Goal: Task Accomplishment & Management: Complete application form

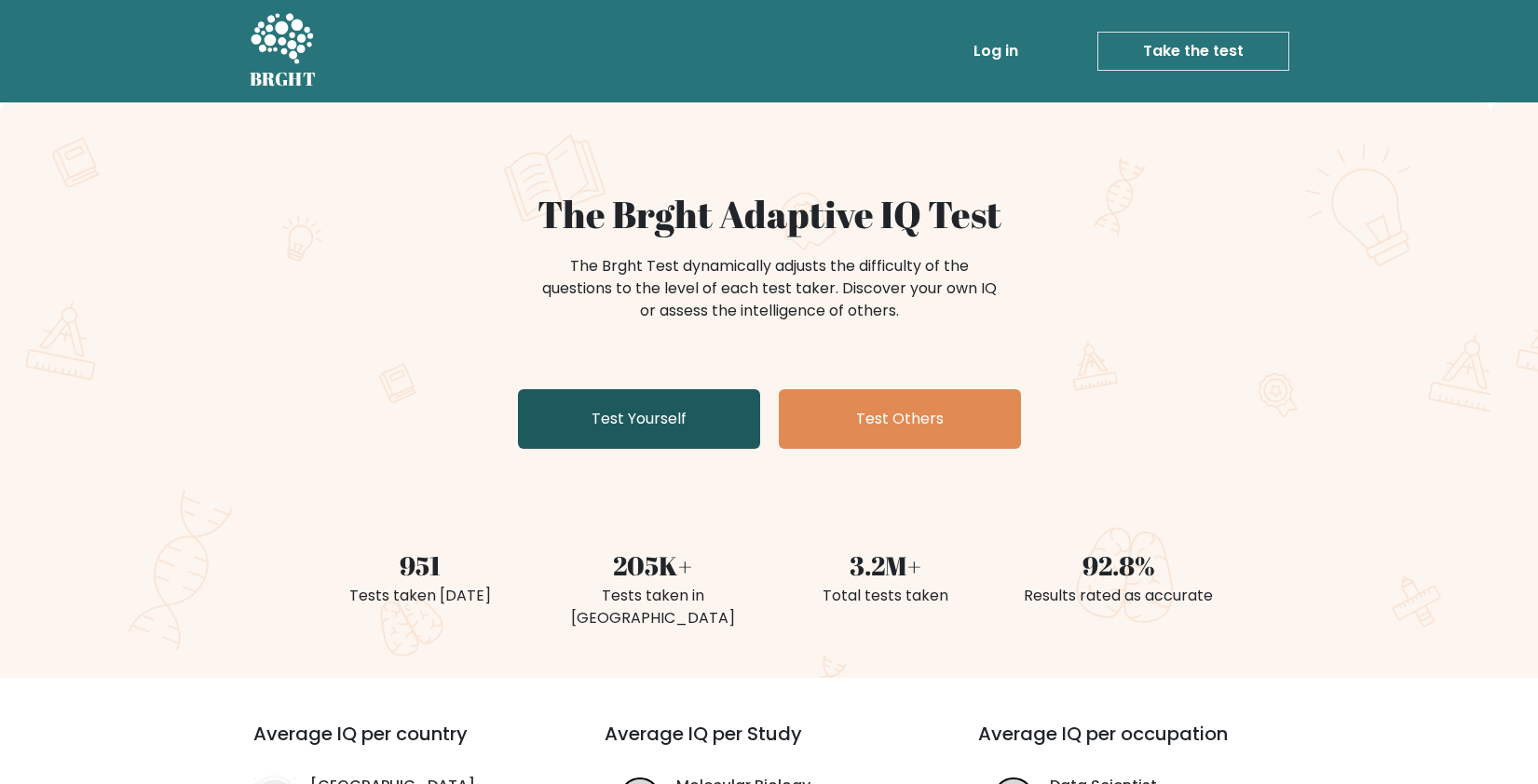
click at [646, 402] on link "Test Yourself" at bounding box center [639, 419] width 243 height 60
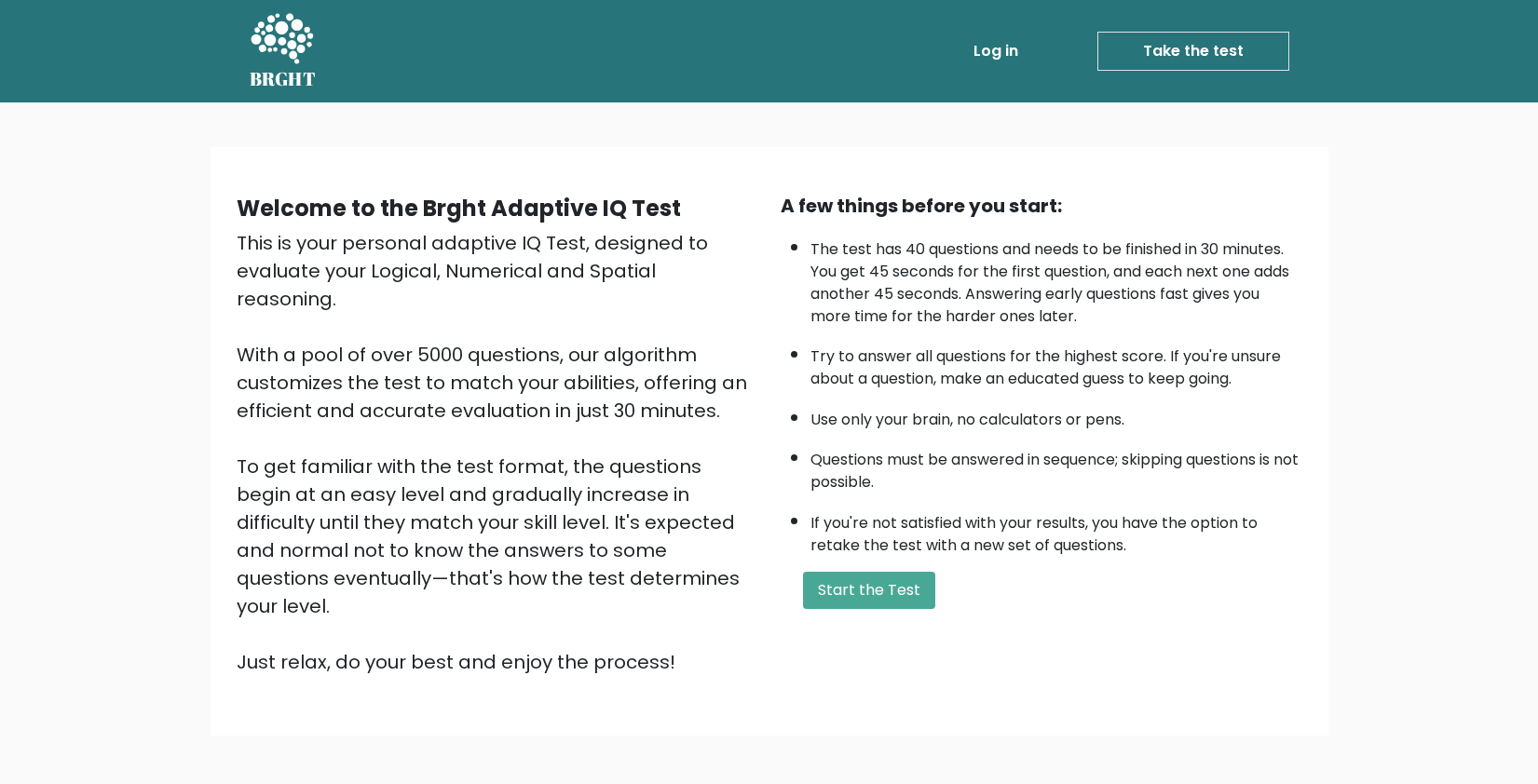
click at [881, 616] on div "A few things before you start: The test has 40 questions and needs to be finish…" at bounding box center [1041, 433] width 544 height 484
click at [864, 592] on button "Start the Test" at bounding box center [868, 589] width 132 height 37
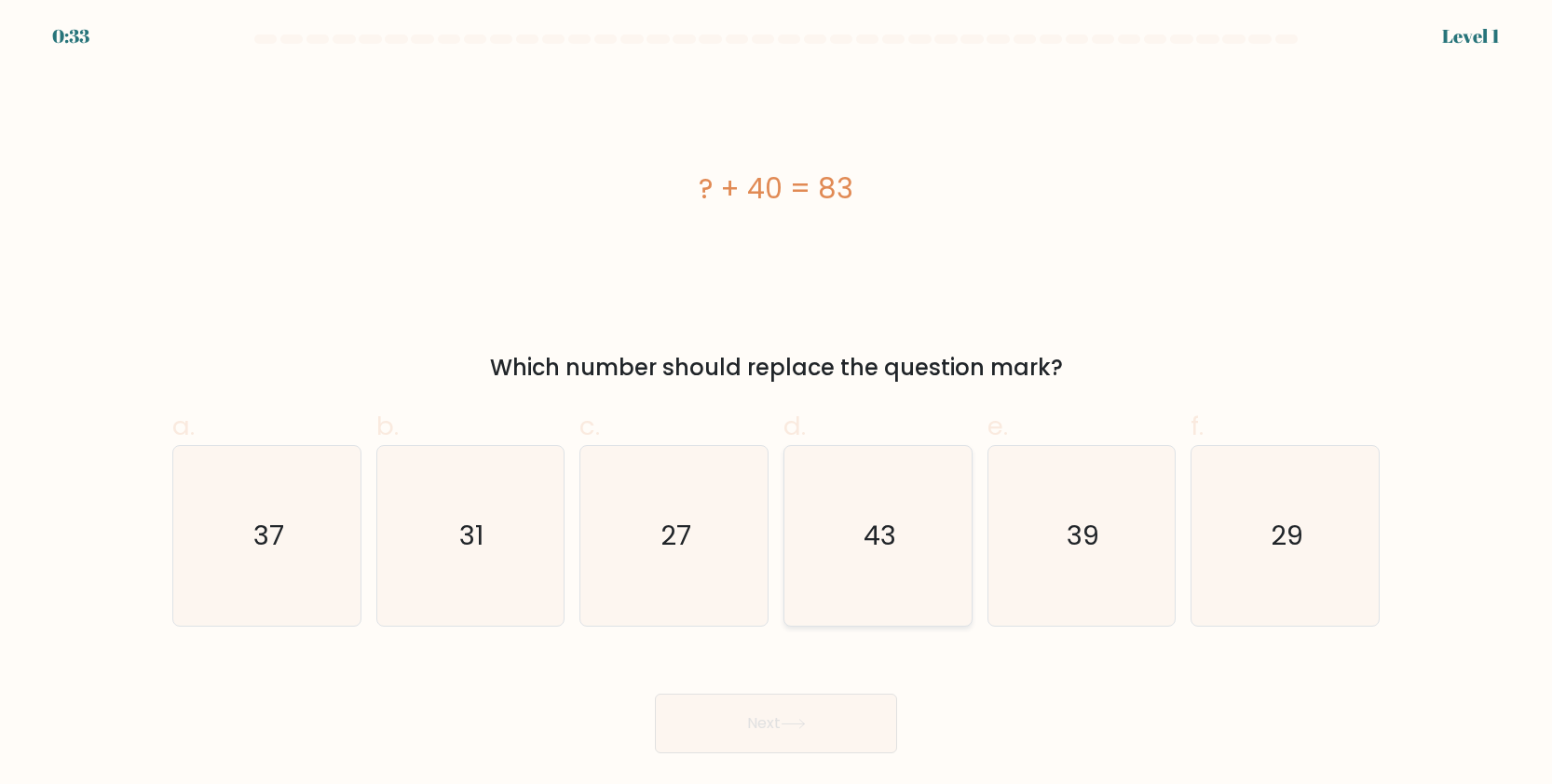
click at [918, 552] on icon "43" at bounding box center [877, 536] width 180 height 180
click at [776, 404] on input "d. 43" at bounding box center [776, 397] width 1 height 12
radio input "true"
click at [843, 719] on button "Next" at bounding box center [776, 723] width 243 height 60
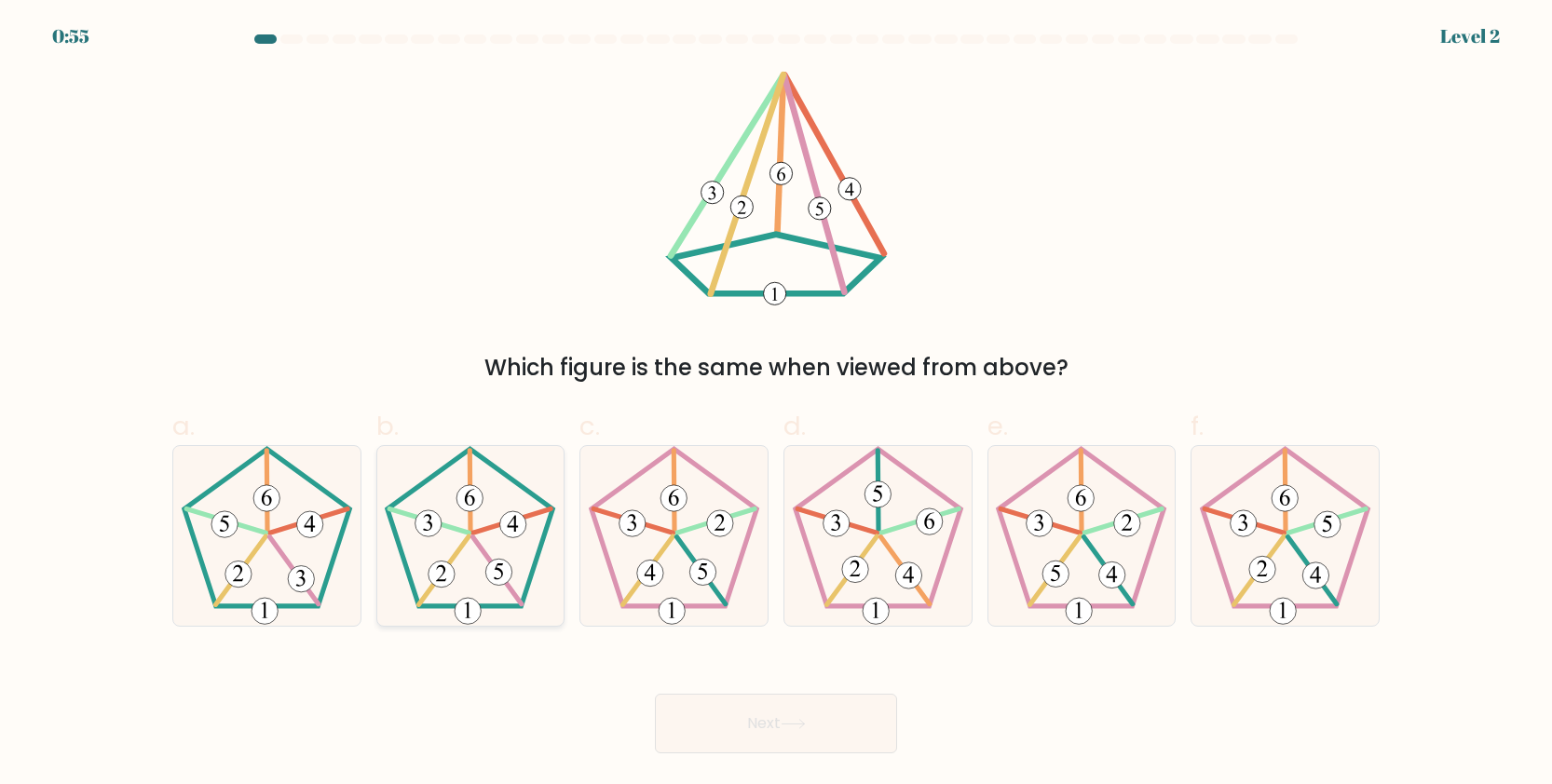
click at [502, 579] on 153 at bounding box center [499, 571] width 26 height 26
click at [776, 404] on input "b." at bounding box center [776, 397] width 1 height 12
radio input "true"
click at [744, 742] on button "Next" at bounding box center [776, 723] width 243 height 60
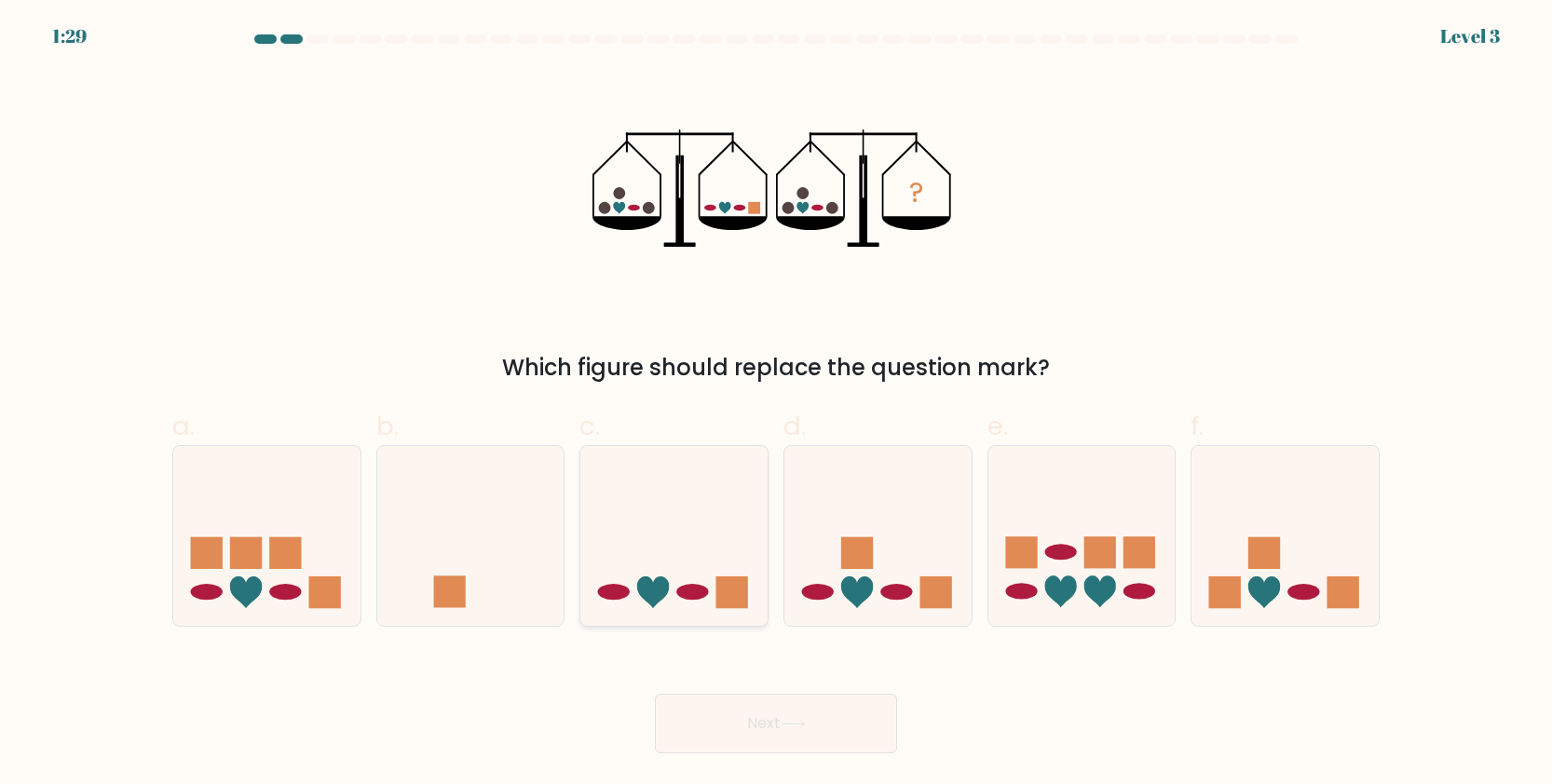
click at [710, 498] on icon at bounding box center [674, 535] width 187 height 154
click at [776, 404] on input "c." at bounding box center [776, 397] width 1 height 12
radio input "true"
click at [772, 736] on button "Next" at bounding box center [776, 723] width 243 height 60
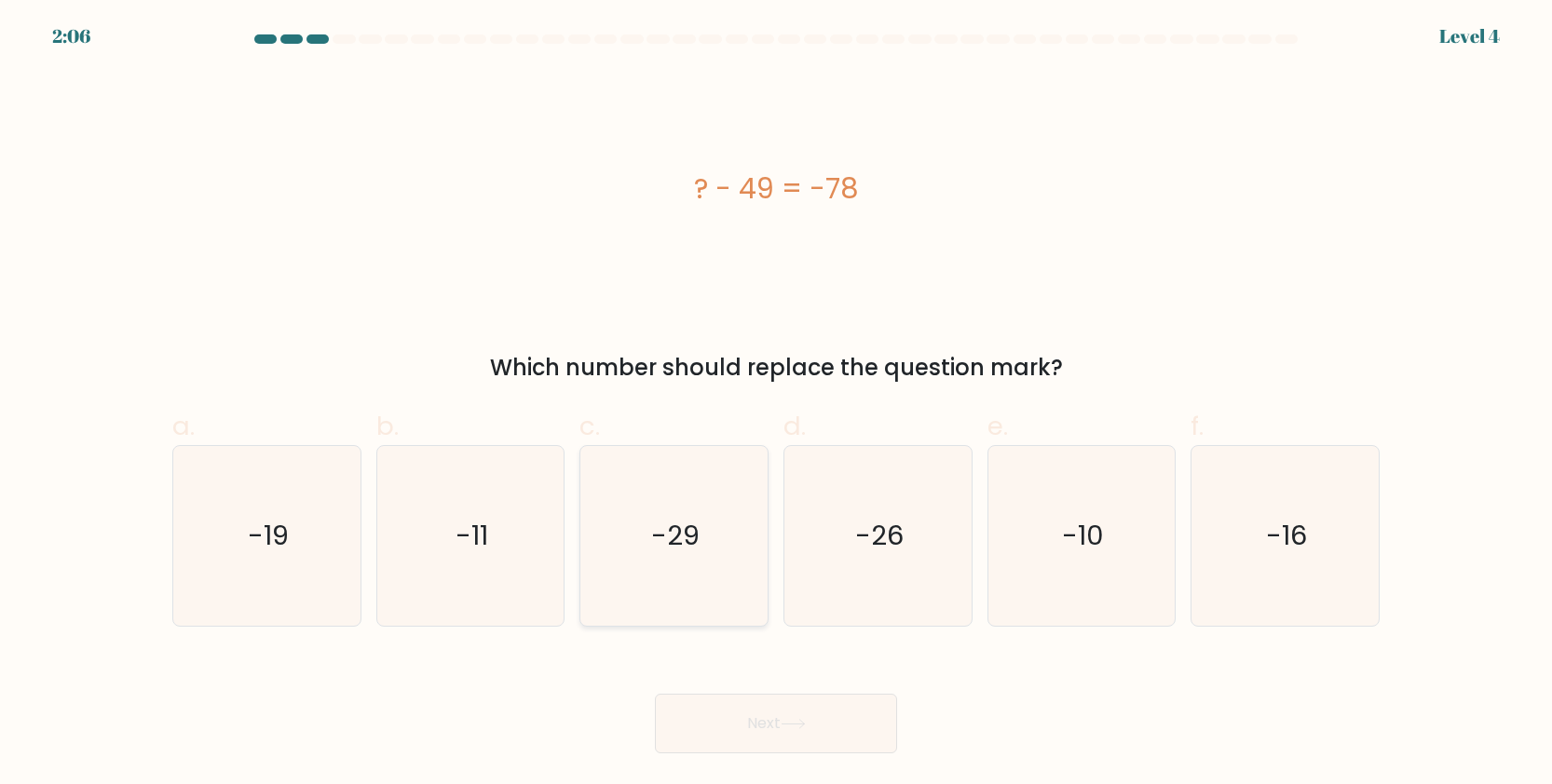
click at [704, 530] on icon "-29" at bounding box center [673, 536] width 180 height 180
click at [776, 404] on input "c. -29" at bounding box center [776, 397] width 1 height 12
radio input "true"
click at [795, 706] on button "Next" at bounding box center [776, 723] width 243 height 60
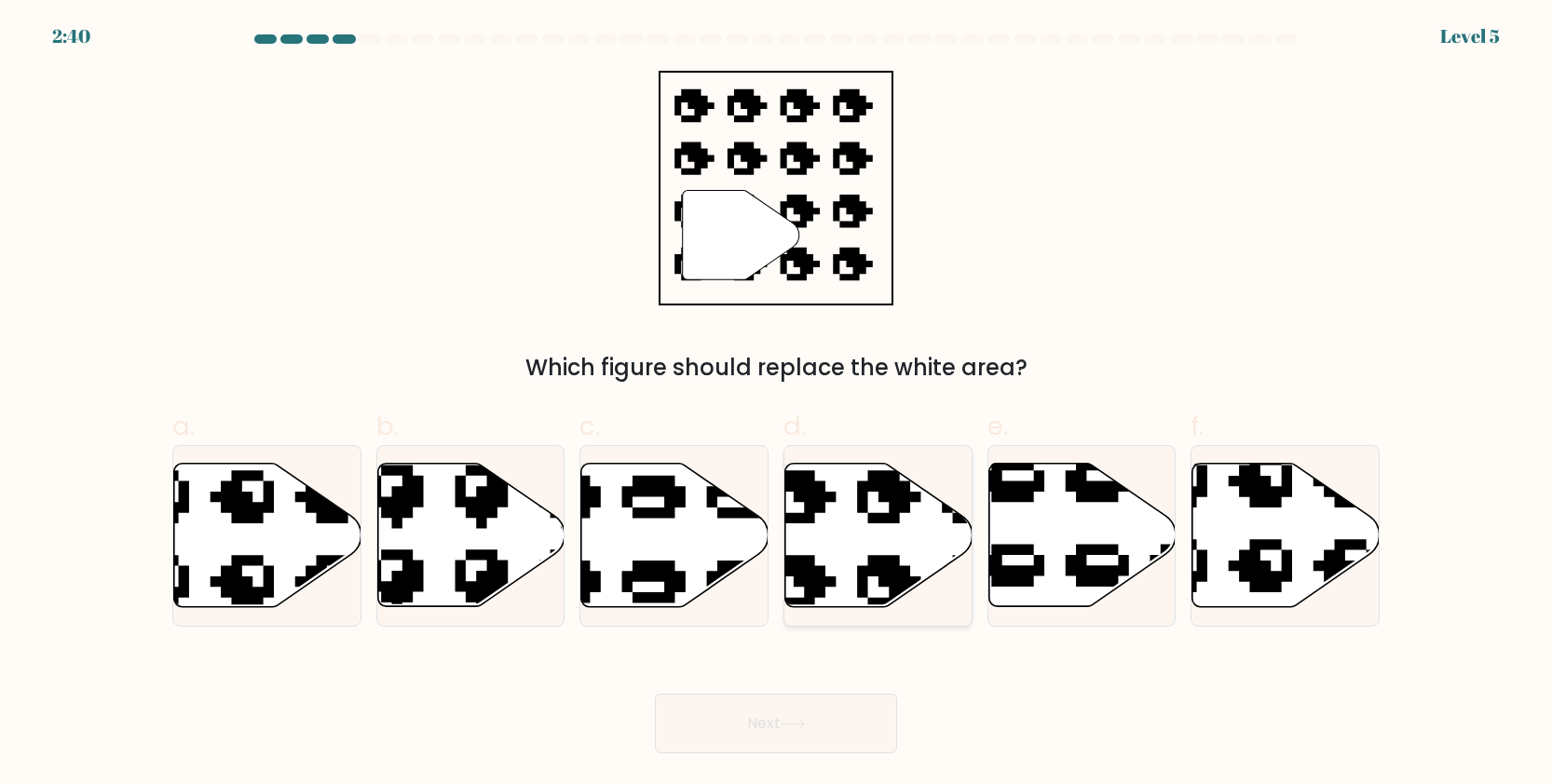
click at [844, 504] on icon at bounding box center [879, 535] width 187 height 143
click at [776, 404] on input "d." at bounding box center [776, 397] width 1 height 12
radio input "true"
click at [812, 723] on button "Next" at bounding box center [776, 723] width 243 height 60
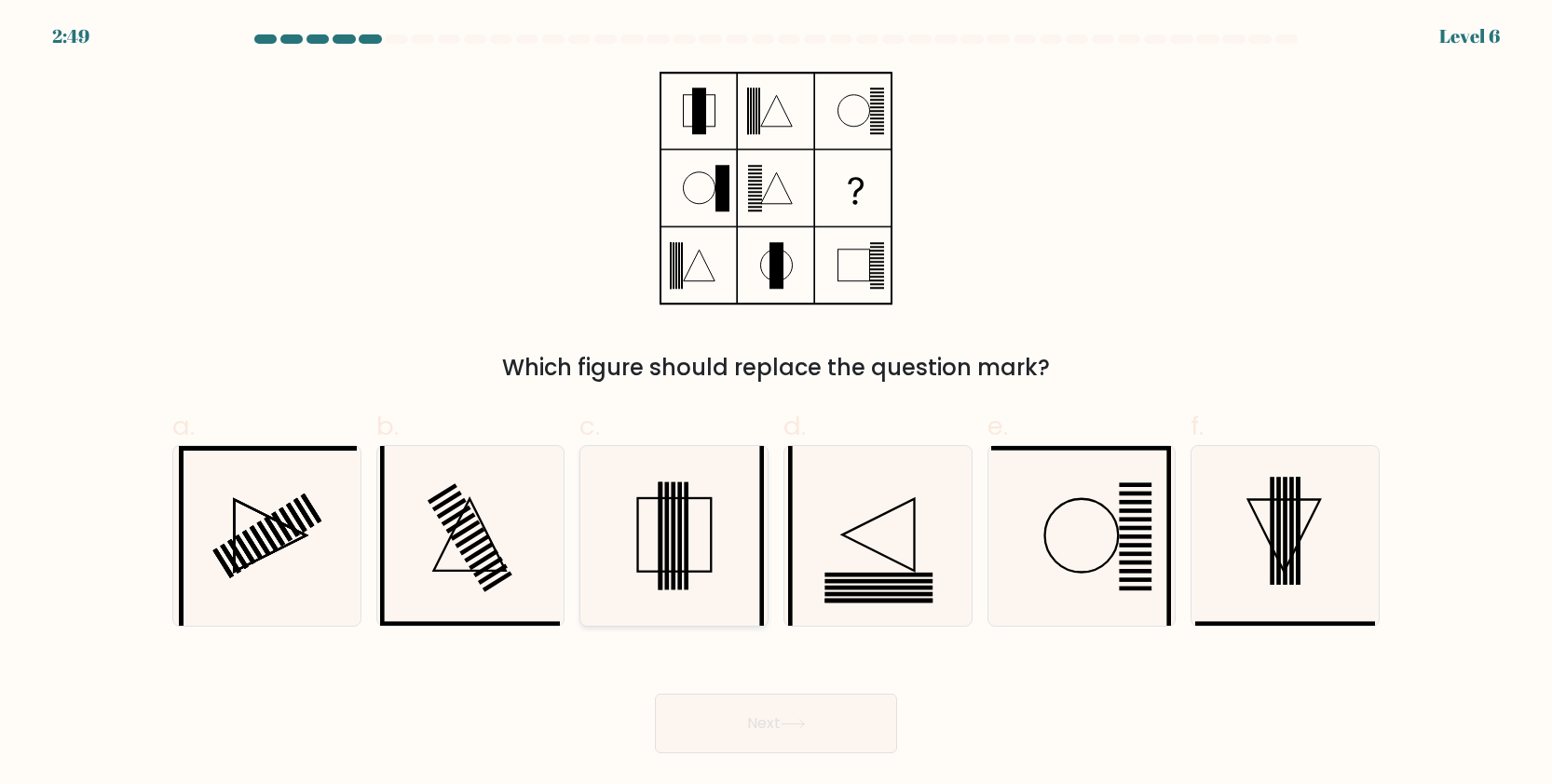
click at [705, 537] on icon at bounding box center [673, 536] width 180 height 180
click at [776, 404] on input "c." at bounding box center [776, 397] width 1 height 12
radio input "true"
click at [830, 718] on button "Next" at bounding box center [776, 723] width 243 height 60
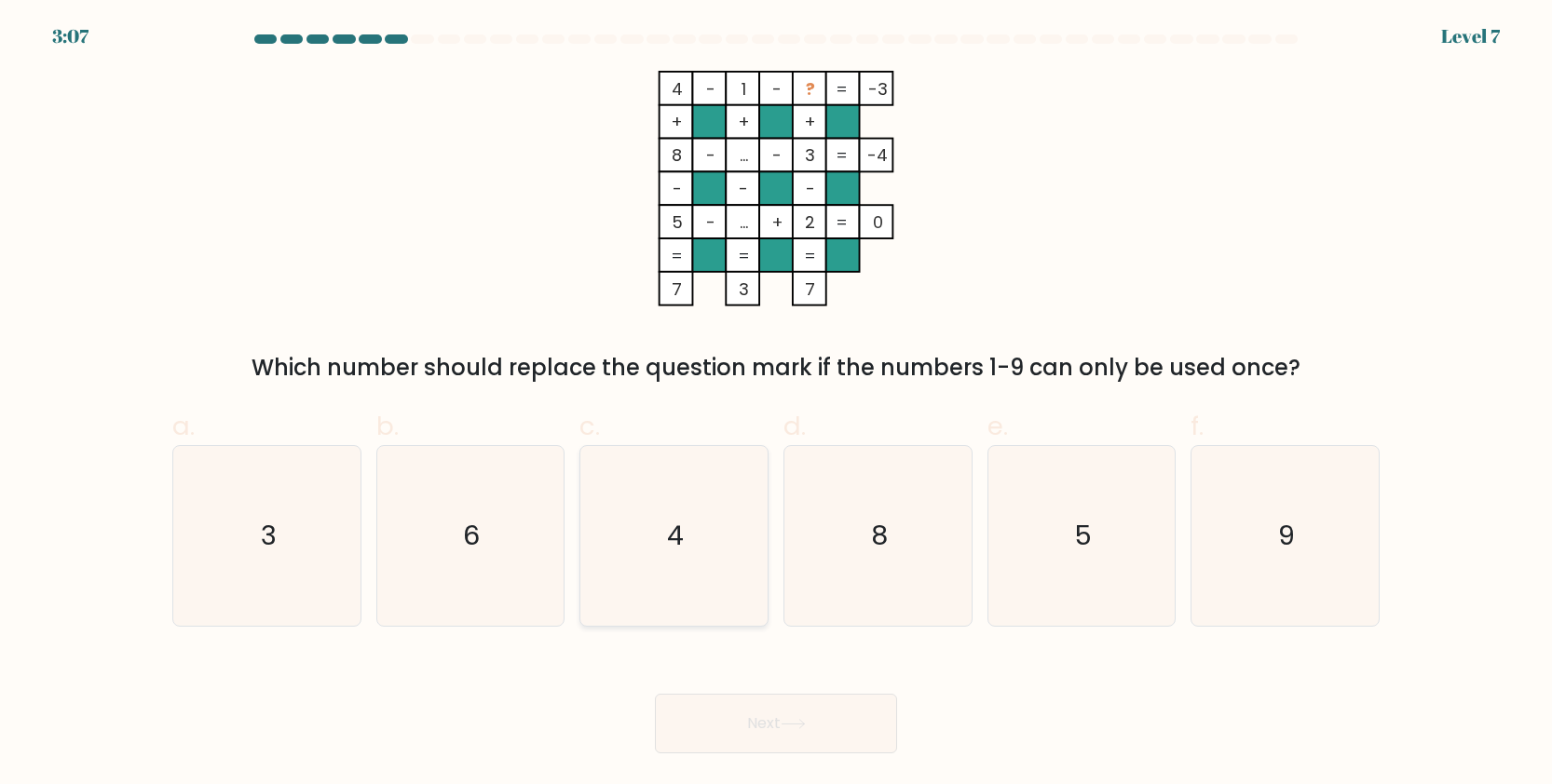
click at [714, 546] on icon "4" at bounding box center [673, 536] width 180 height 180
click at [776, 404] on input "c. 4" at bounding box center [776, 397] width 1 height 12
radio input "true"
click at [769, 722] on button "Next" at bounding box center [776, 723] width 243 height 60
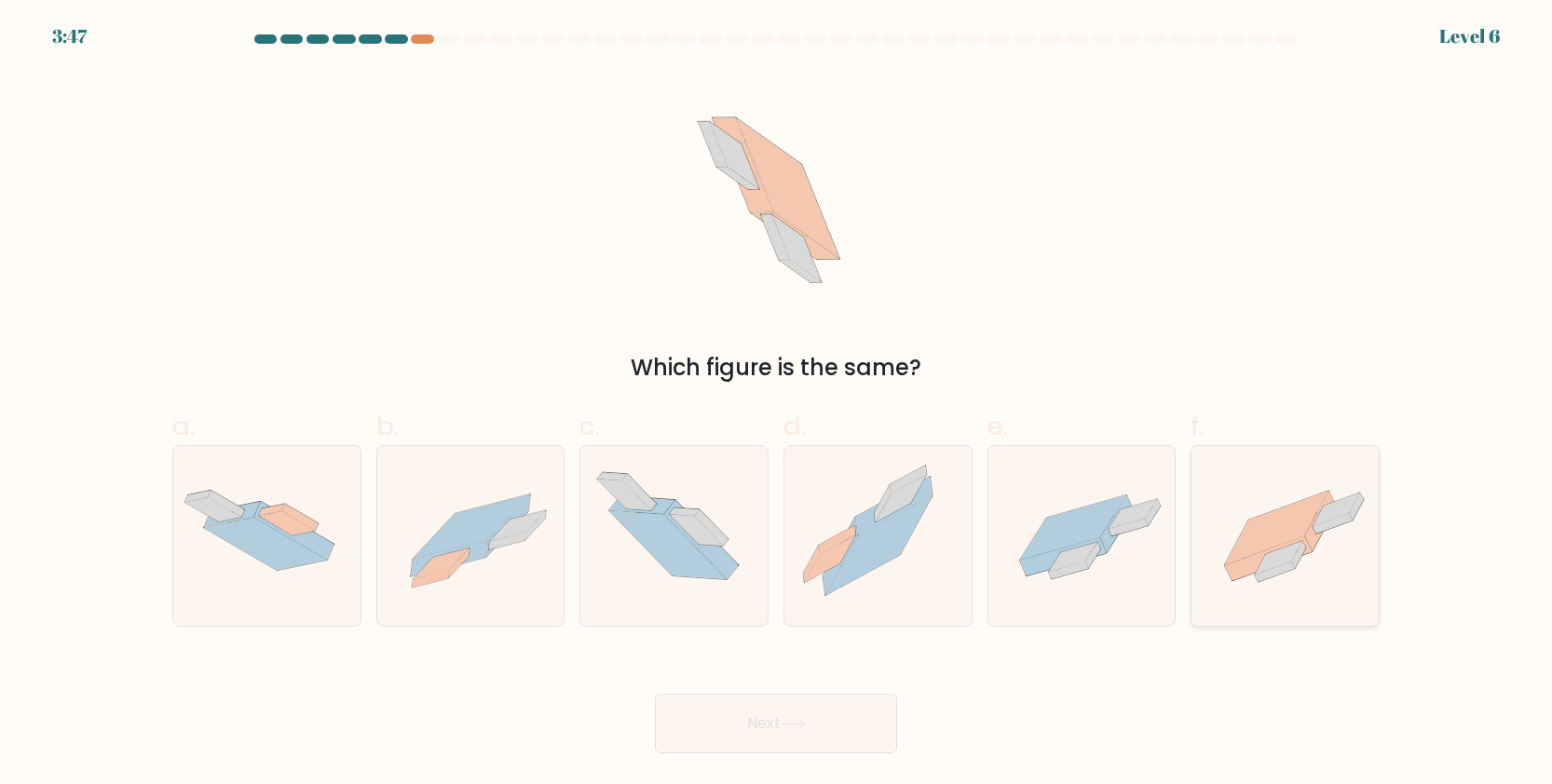
click at [1297, 580] on icon at bounding box center [1285, 535] width 187 height 140
click at [776, 404] on input "f." at bounding box center [776, 397] width 1 height 12
radio input "true"
click at [848, 732] on button "Next" at bounding box center [776, 723] width 243 height 60
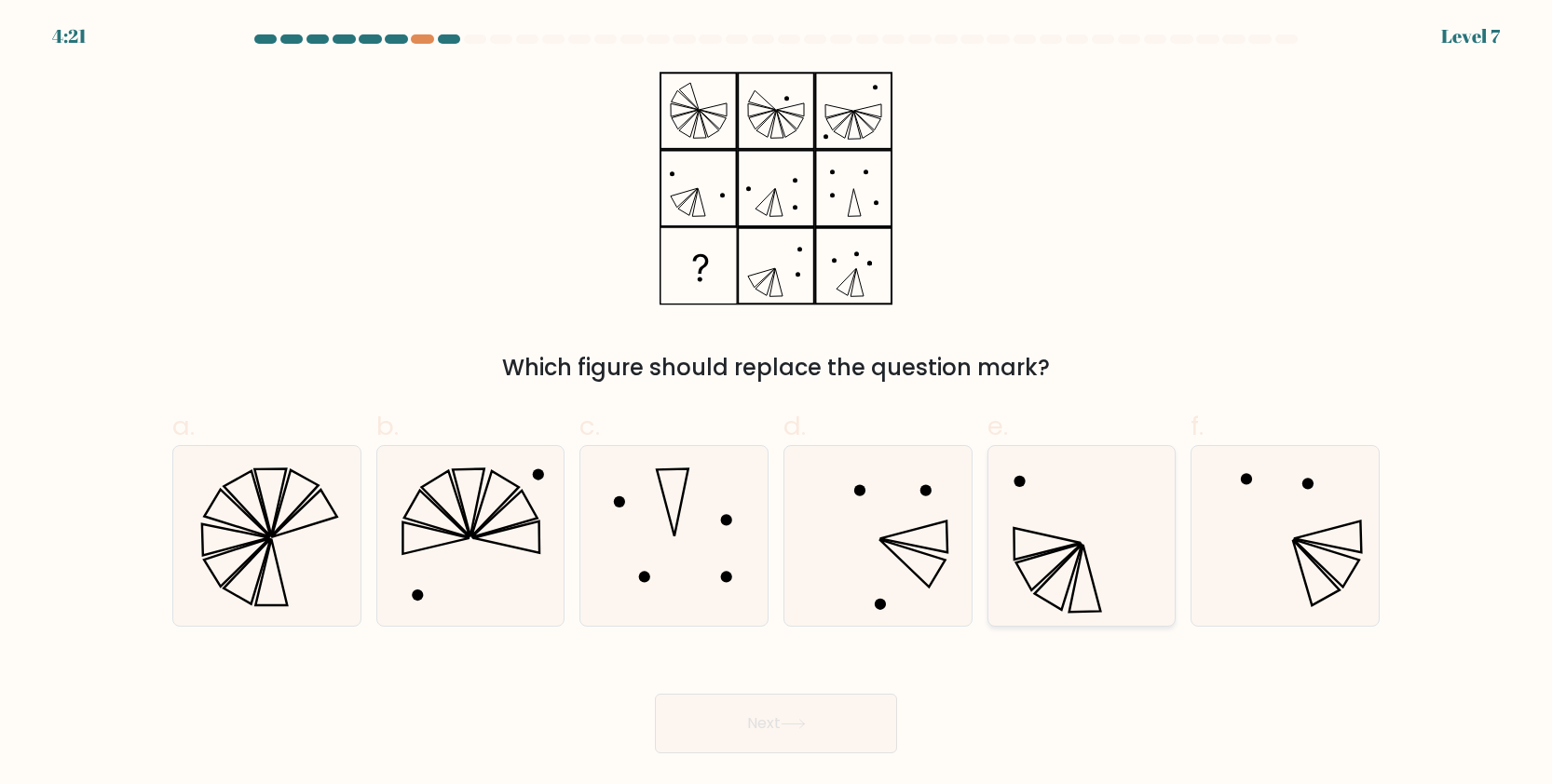
click at [1040, 521] on icon at bounding box center [1081, 536] width 180 height 180
click at [776, 404] on input "e." at bounding box center [776, 397] width 1 height 12
radio input "true"
click at [822, 711] on button "Next" at bounding box center [776, 723] width 243 height 60
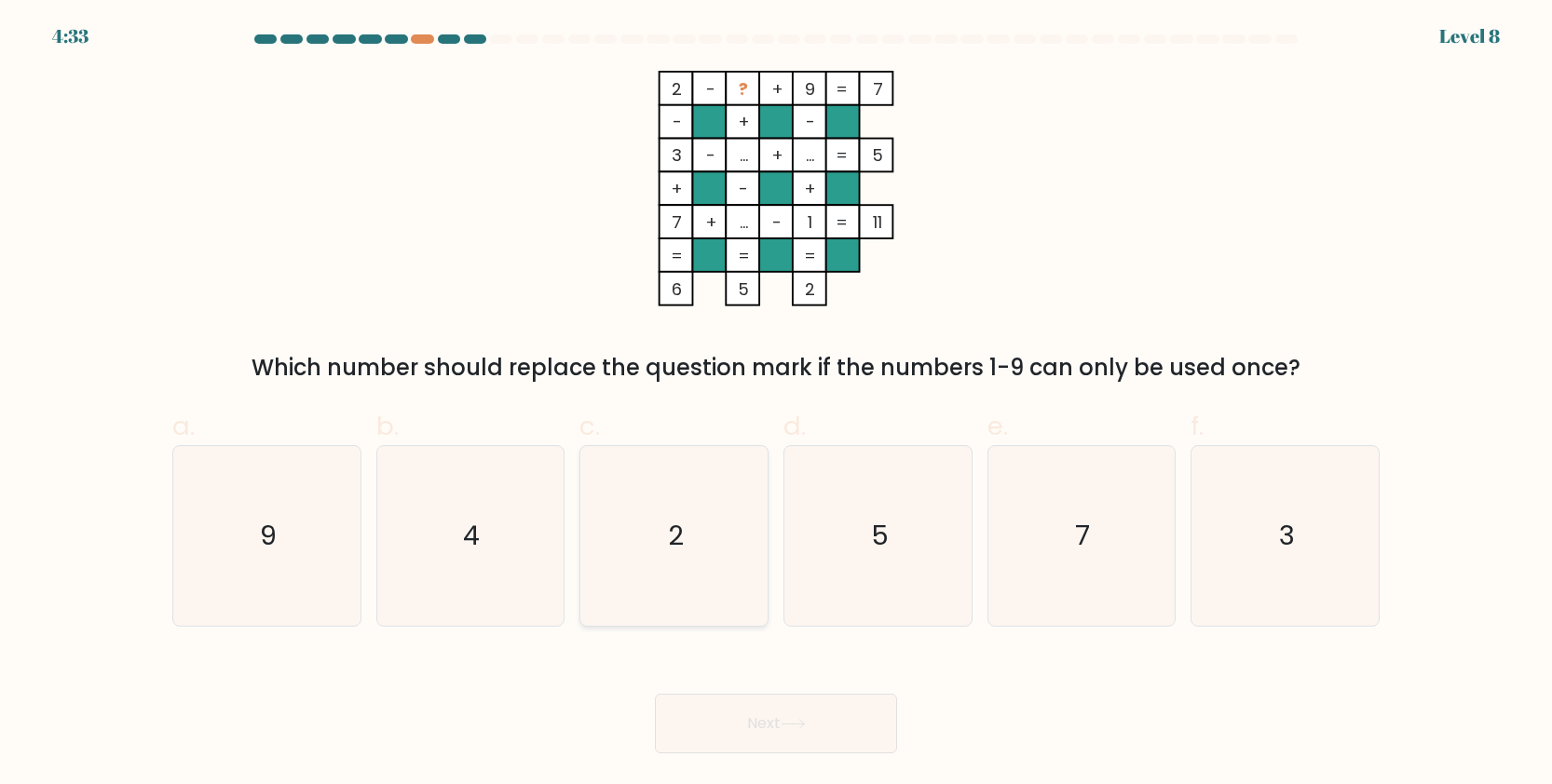
click at [683, 530] on text "2" at bounding box center [676, 535] width 16 height 37
click at [776, 404] on input "c. 2" at bounding box center [776, 397] width 1 height 12
radio input "true"
click at [777, 739] on button "Next" at bounding box center [776, 723] width 243 height 60
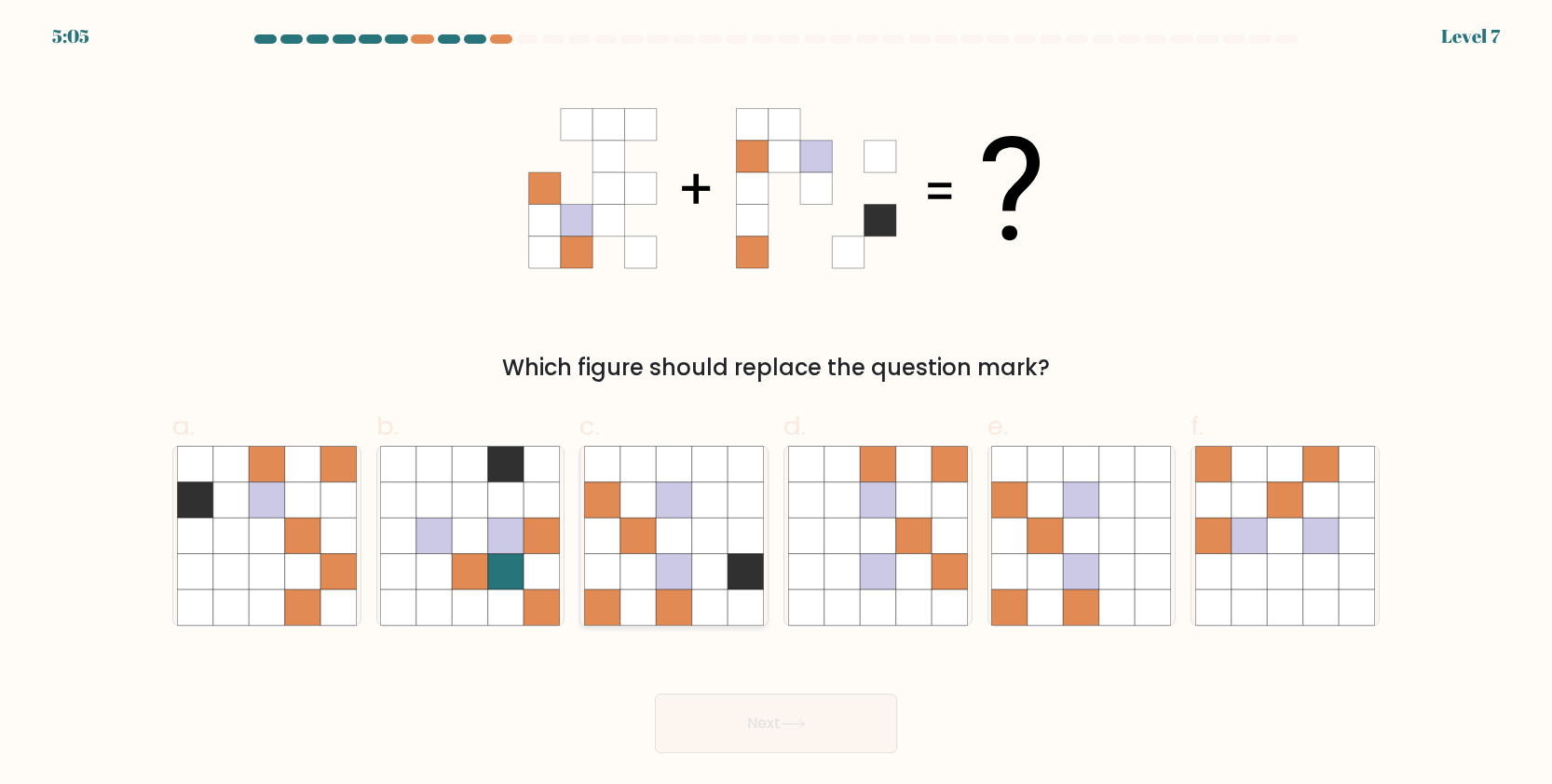
click at [691, 525] on icon at bounding box center [673, 536] width 36 height 36
click at [776, 404] on input "c." at bounding box center [776, 397] width 1 height 12
radio input "true"
click at [797, 696] on button "Next" at bounding box center [776, 723] width 243 height 60
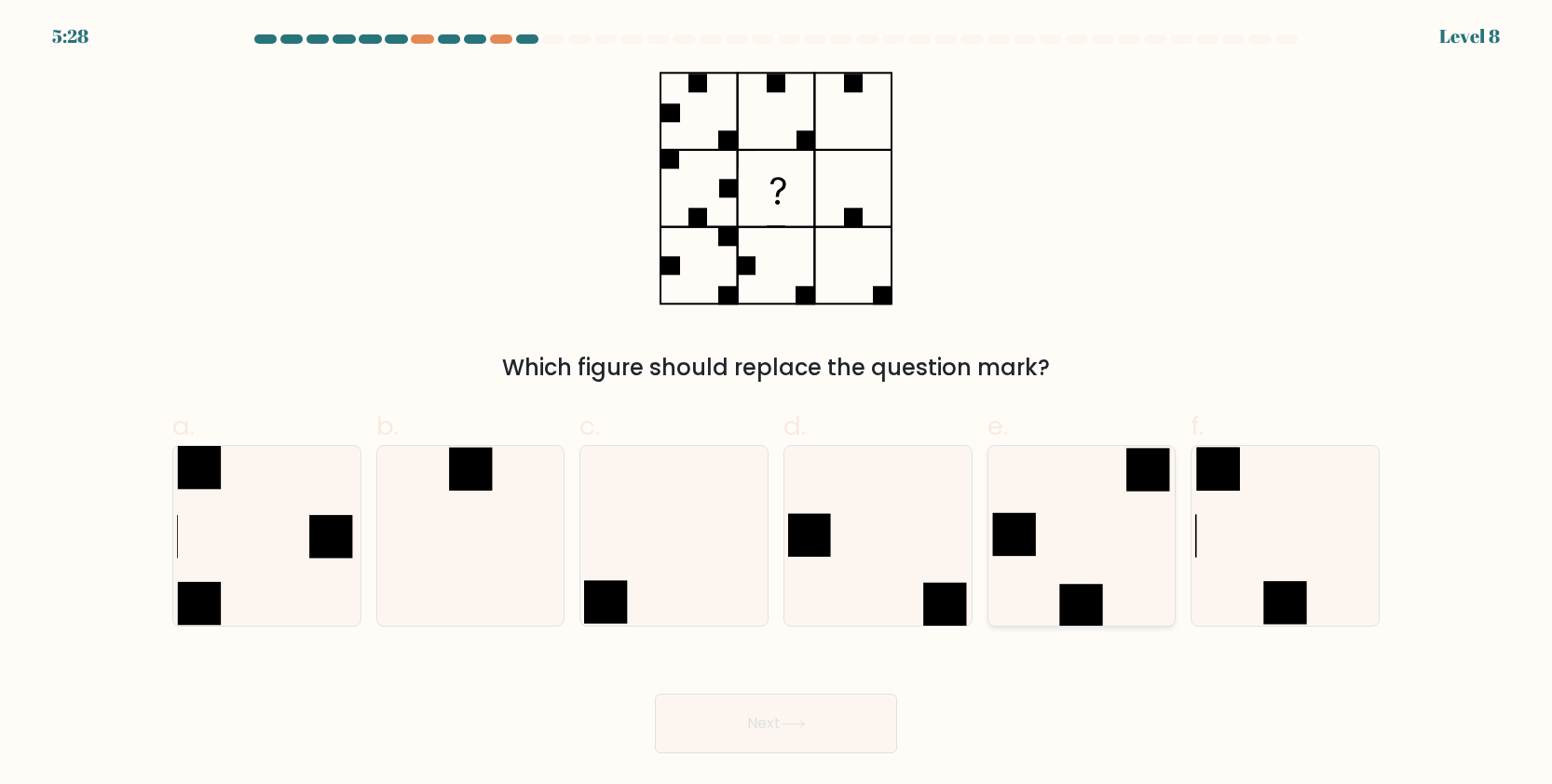
click at [1080, 587] on rect at bounding box center [1081, 604] width 43 height 43
click at [776, 404] on input "e." at bounding box center [776, 397] width 1 height 12
radio input "true"
click at [822, 745] on button "Next" at bounding box center [776, 723] width 243 height 60
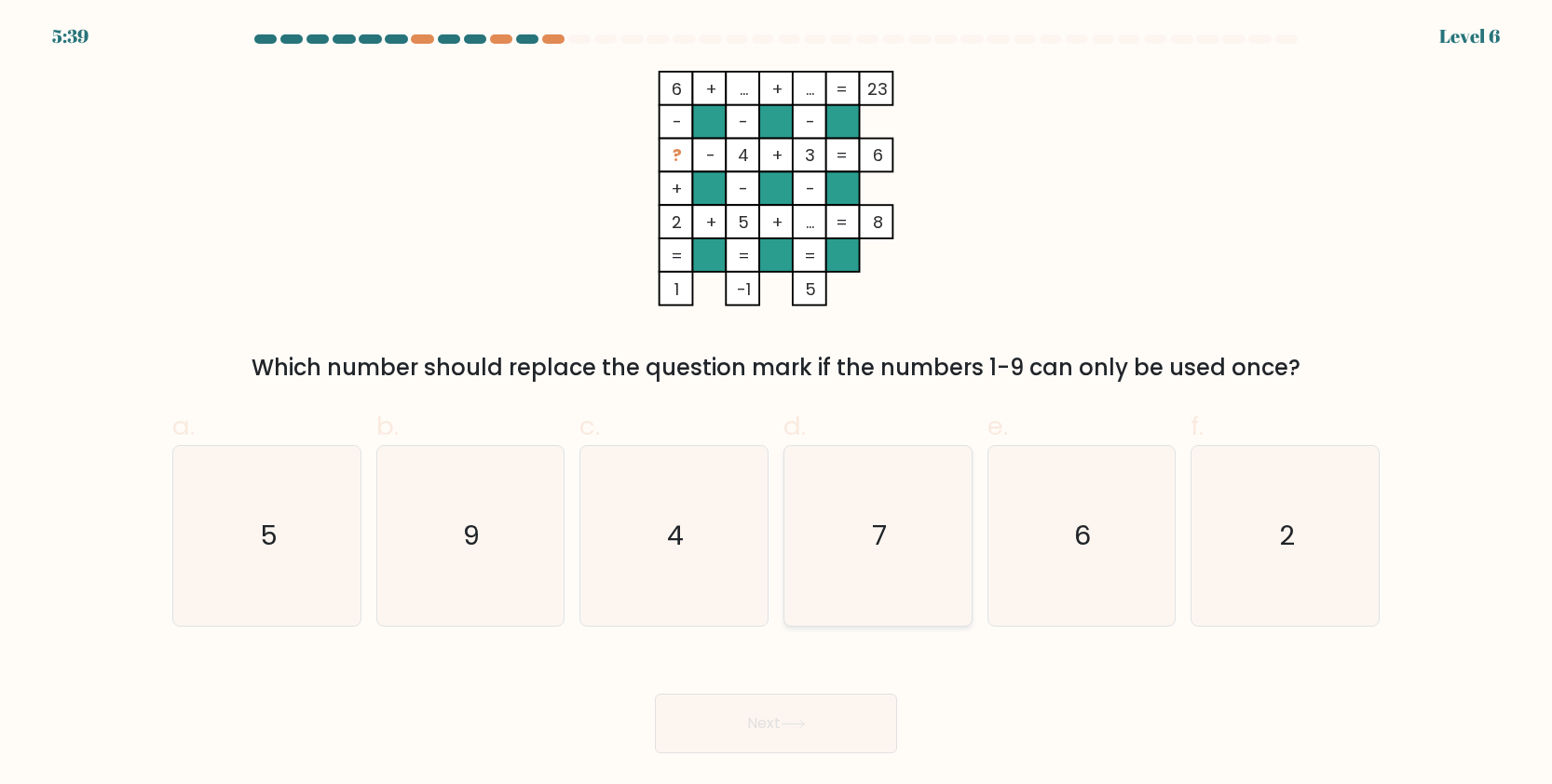
click at [891, 477] on icon "7" at bounding box center [877, 536] width 180 height 180
click at [776, 404] on input "d. 7" at bounding box center [776, 397] width 1 height 12
radio input "true"
click at [832, 752] on button "Next" at bounding box center [776, 723] width 243 height 60
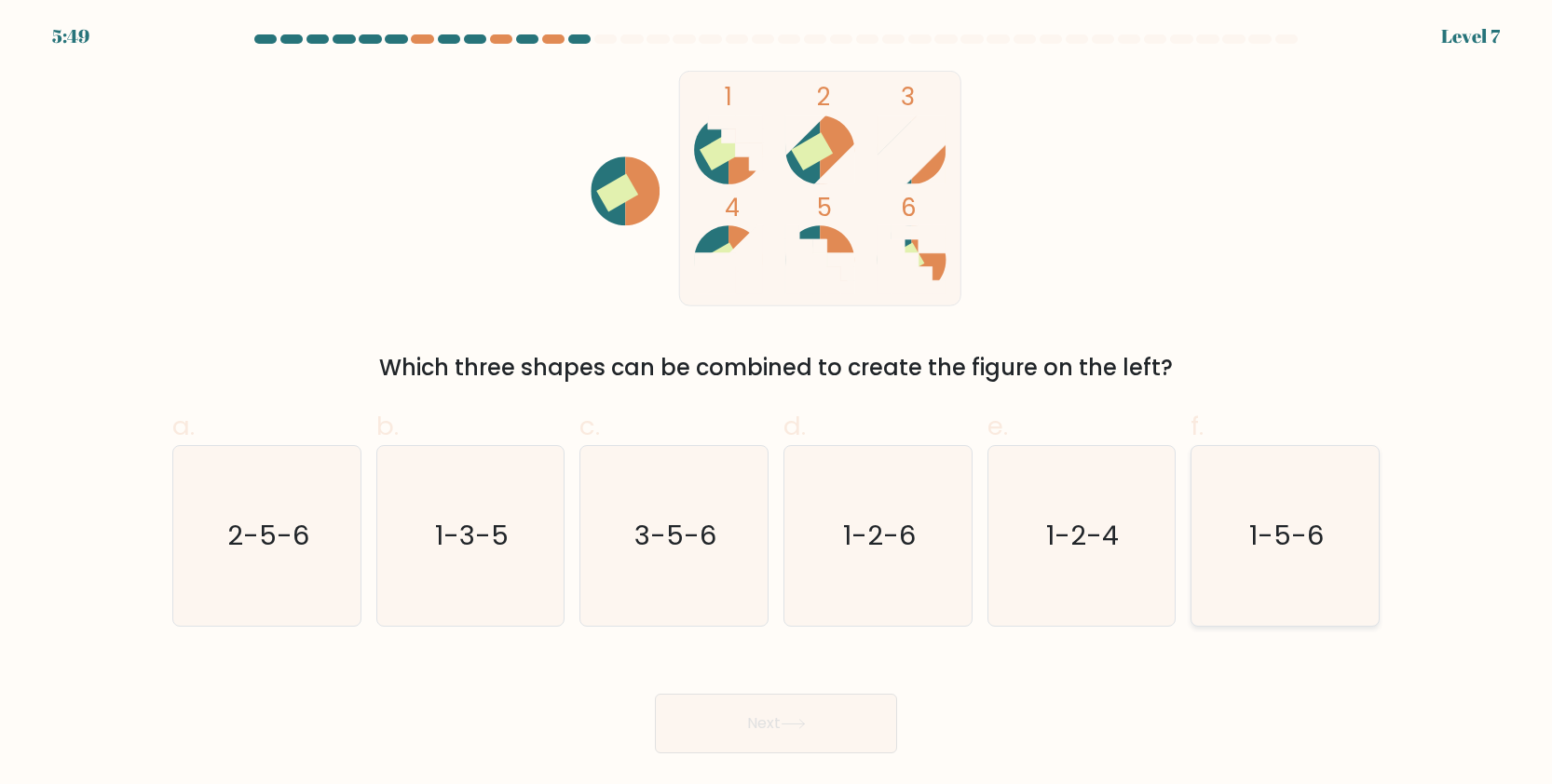
click at [1373, 609] on icon "1-5-6" at bounding box center [1285, 536] width 180 height 180
click at [776, 404] on input "f. 1-5-6" at bounding box center [776, 397] width 1 height 12
radio input "true"
click at [859, 742] on button "Next" at bounding box center [776, 723] width 243 height 60
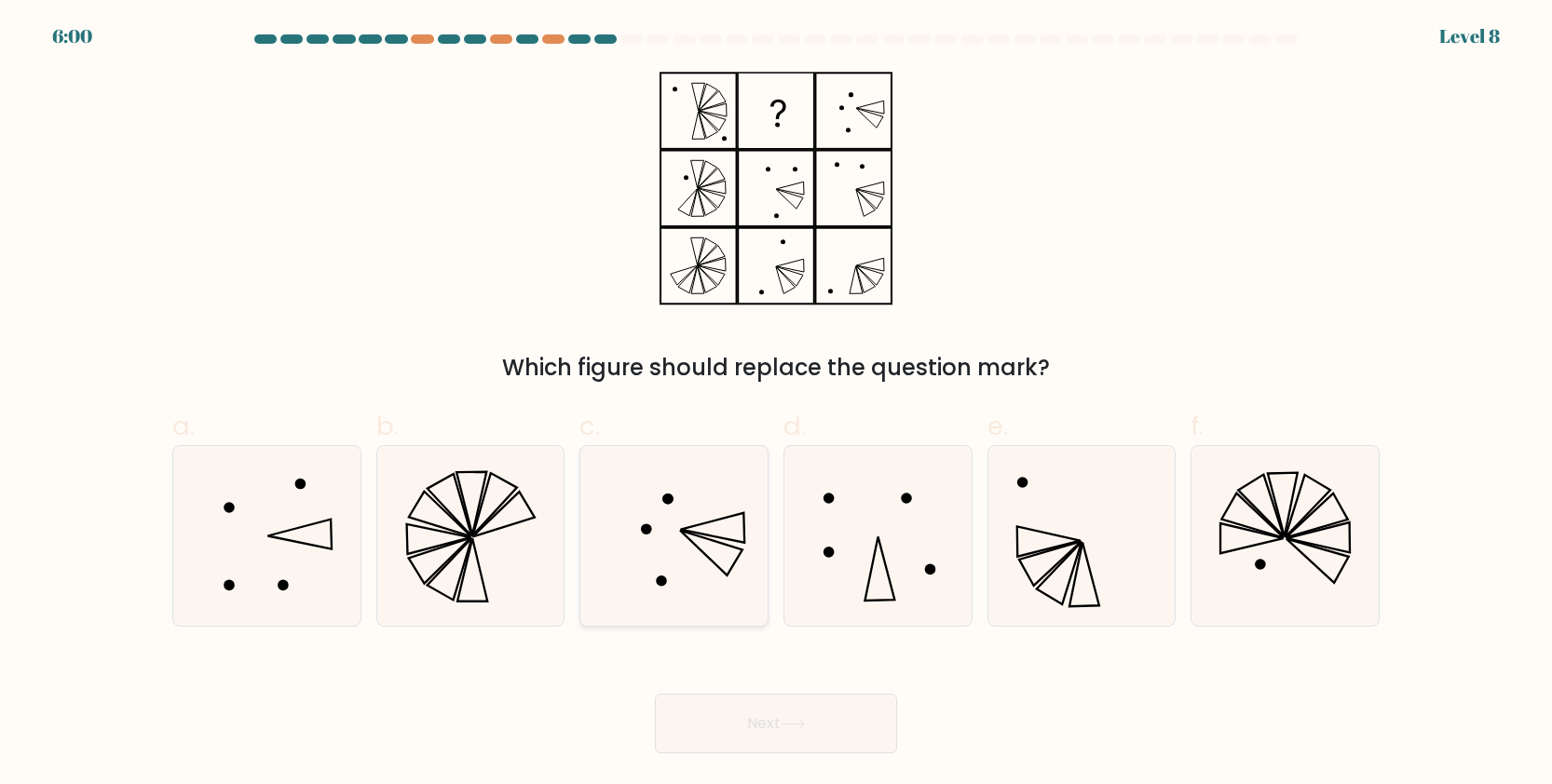
click at [727, 501] on icon at bounding box center [673, 536] width 180 height 180
click at [776, 404] on input "c." at bounding box center [776, 397] width 1 height 12
radio input "true"
click at [798, 709] on button "Next" at bounding box center [776, 723] width 243 height 60
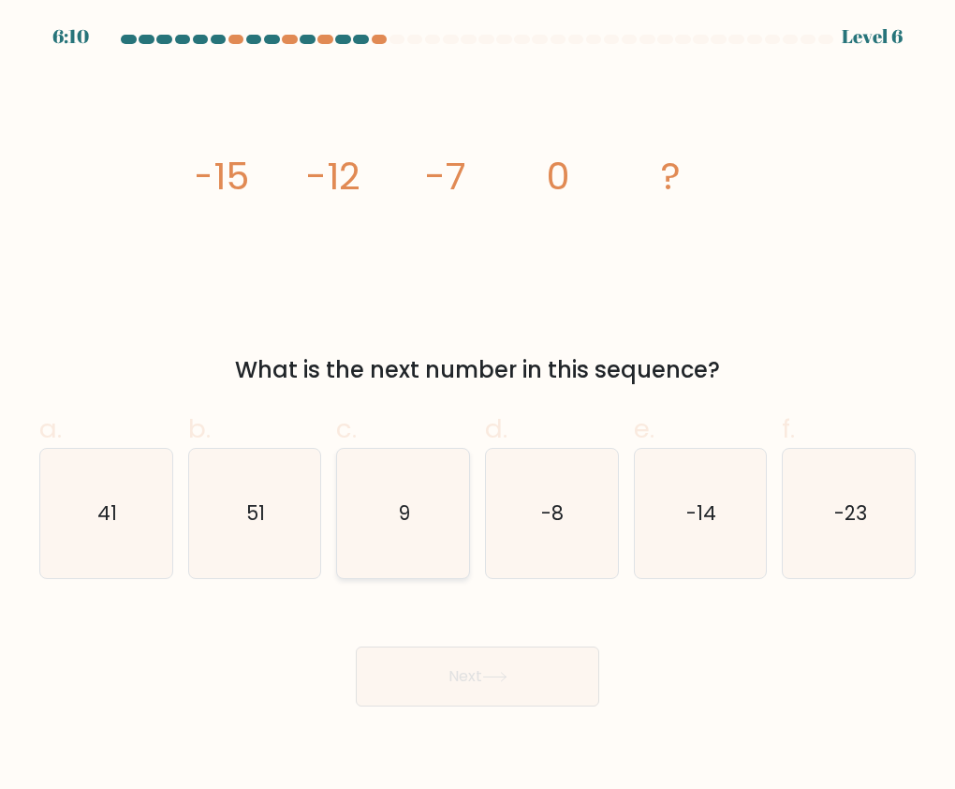
click at [419, 516] on icon "9" at bounding box center [403, 513] width 129 height 129
click at [478, 407] on input "c. 9" at bounding box center [478, 400] width 1 height 12
radio input "true"
click at [419, 516] on icon "9" at bounding box center [403, 513] width 127 height 127
click at [478, 407] on input "c. 9" at bounding box center [478, 400] width 1 height 12
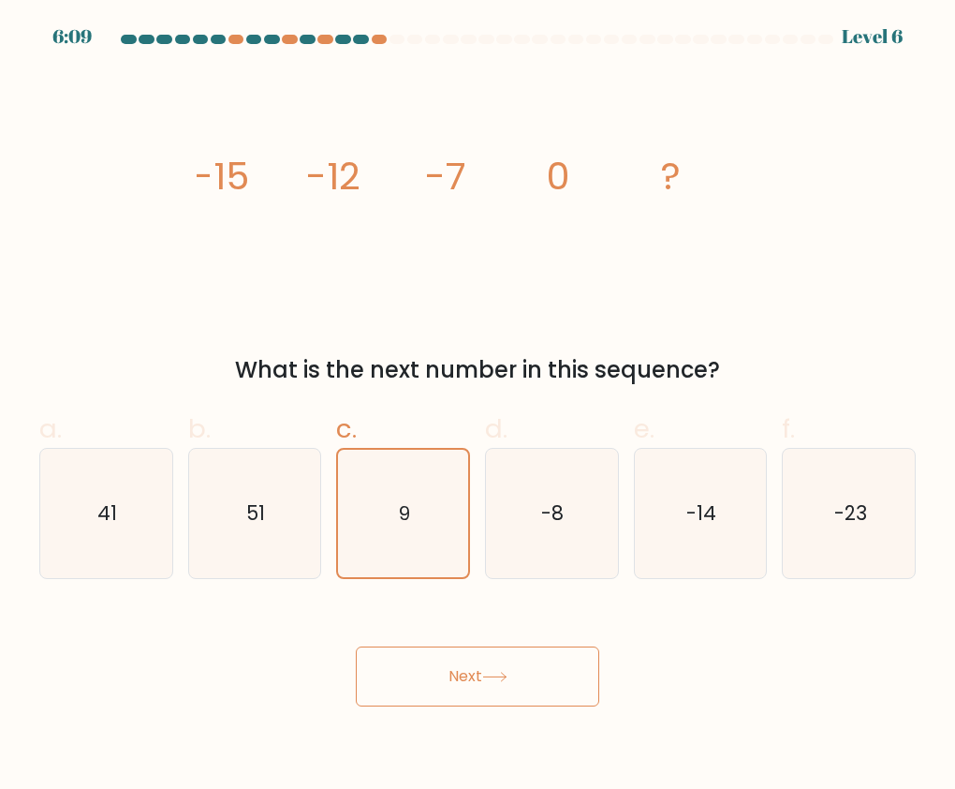
click at [531, 691] on button "Next" at bounding box center [478, 676] width 244 height 60
click at [543, 680] on button "Next" at bounding box center [478, 676] width 244 height 60
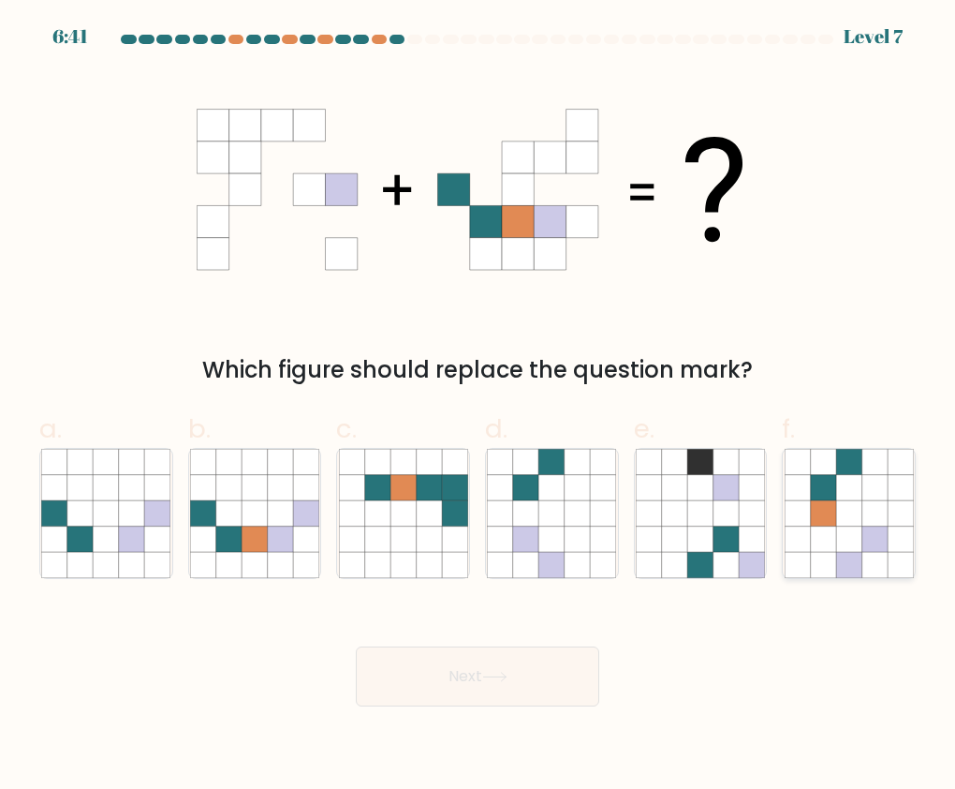
click at [864, 504] on icon at bounding box center [874, 512] width 25 height 25
click at [479, 407] on input "f." at bounding box center [478, 400] width 1 height 12
radio input "true"
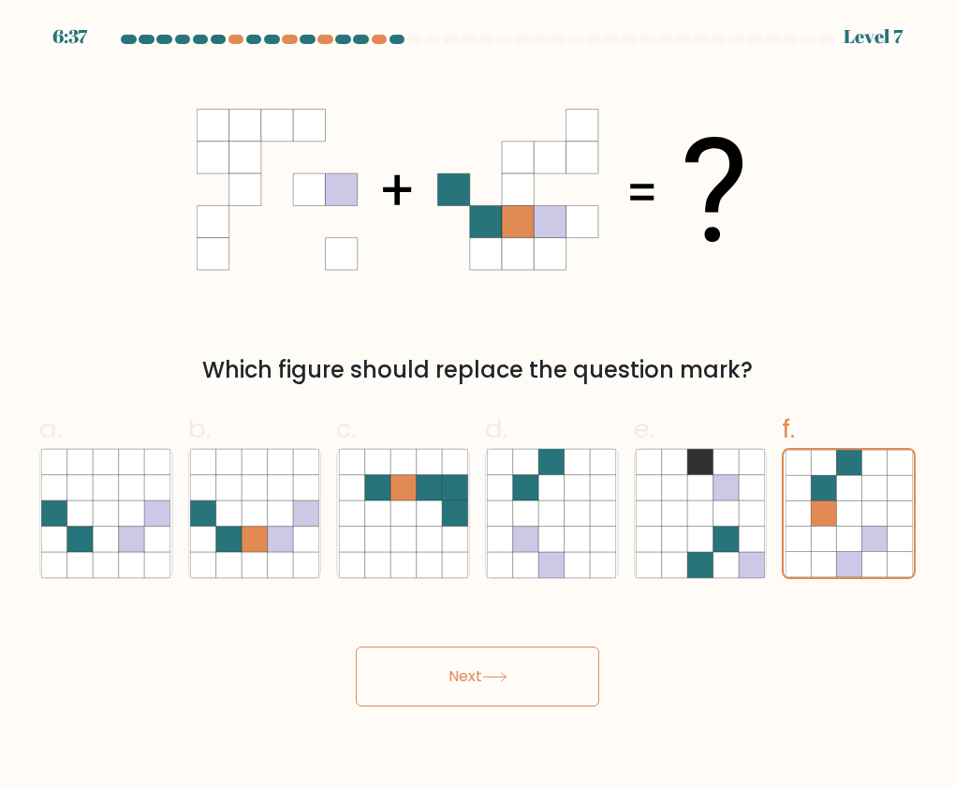
click at [545, 692] on button "Next" at bounding box center [478, 676] width 244 height 60
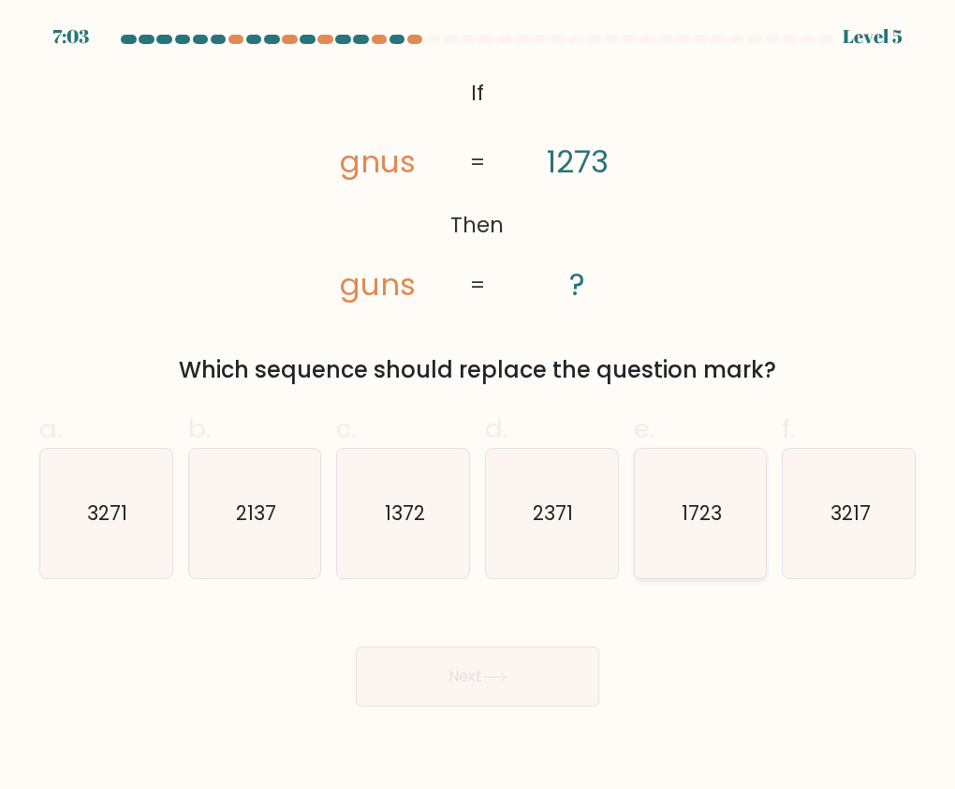
click at [719, 549] on icon "1723" at bounding box center [700, 513] width 129 height 129
click at [479, 407] on input "e. 1723" at bounding box center [478, 400] width 1 height 12
radio input "true"
click at [533, 663] on button "Next" at bounding box center [478, 676] width 244 height 60
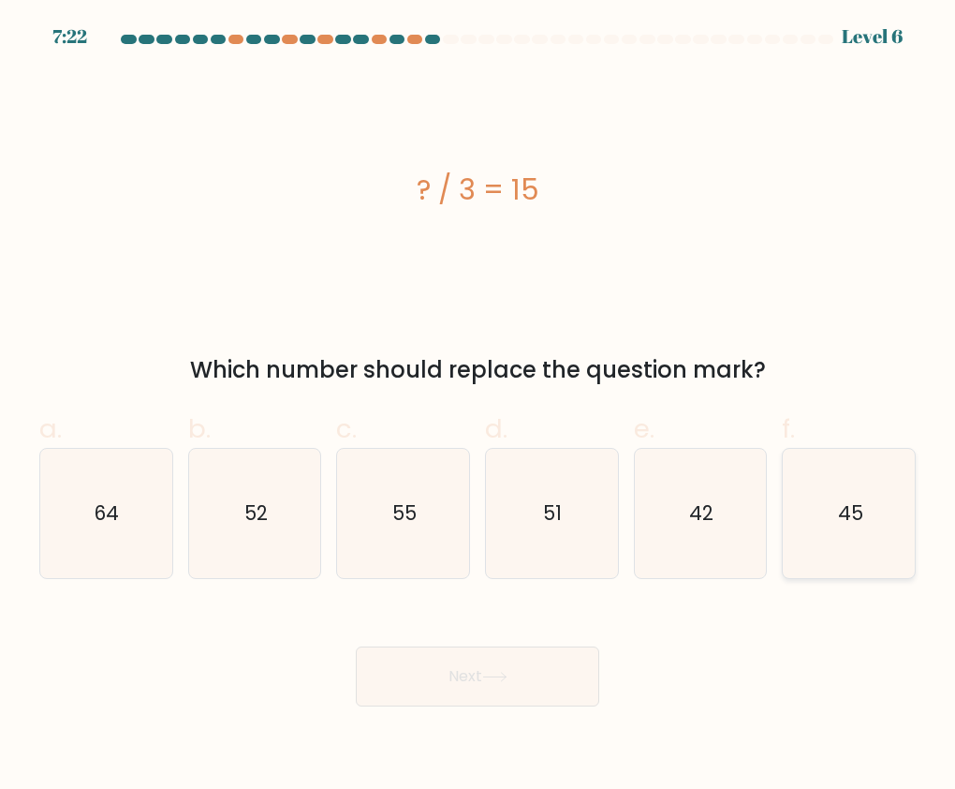
click at [819, 540] on icon "45" at bounding box center [849, 513] width 129 height 129
click at [479, 407] on input "f. 45" at bounding box center [478, 400] width 1 height 12
radio input "true"
click at [558, 662] on button "Next" at bounding box center [478, 676] width 244 height 60
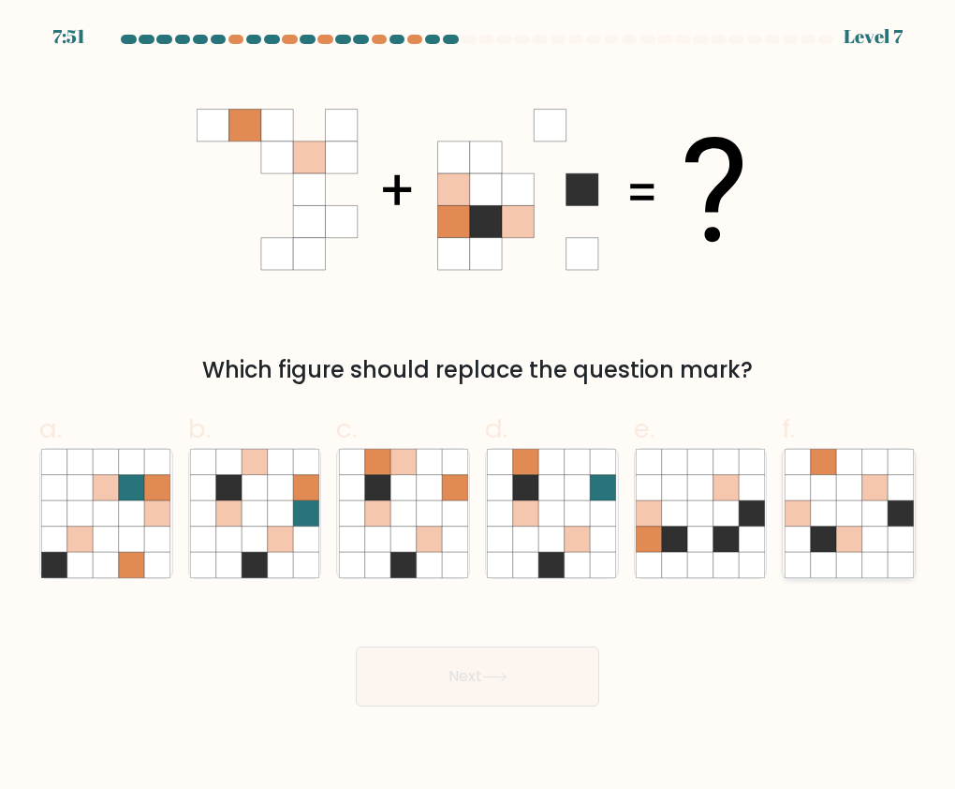
click at [905, 497] on icon at bounding box center [900, 487] width 25 height 25
click at [479, 407] on input "f." at bounding box center [478, 400] width 1 height 12
radio input "true"
click at [530, 671] on button "Next" at bounding box center [478, 676] width 244 height 60
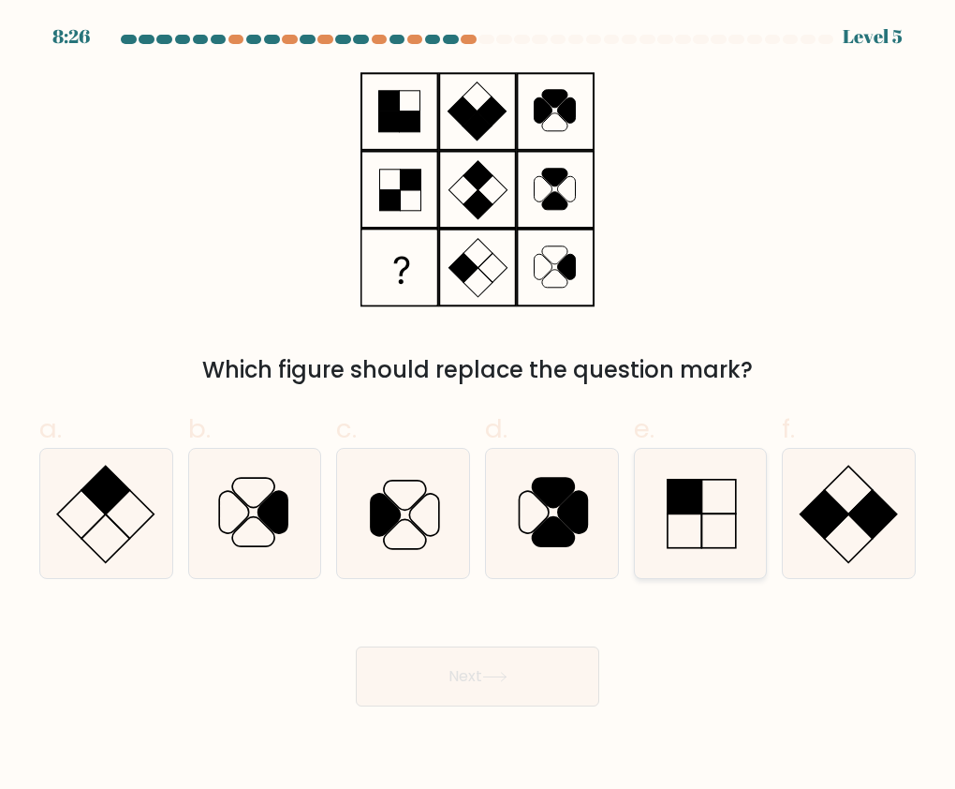
click at [726, 525] on icon at bounding box center [700, 513] width 129 height 129
click at [479, 407] on input "e." at bounding box center [478, 400] width 1 height 12
radio input "true"
drag, startPoint x: 574, startPoint y: 651, endPoint x: 573, endPoint y: 660, distance: 9.4
click at [573, 650] on button "Next" at bounding box center [478, 676] width 244 height 60
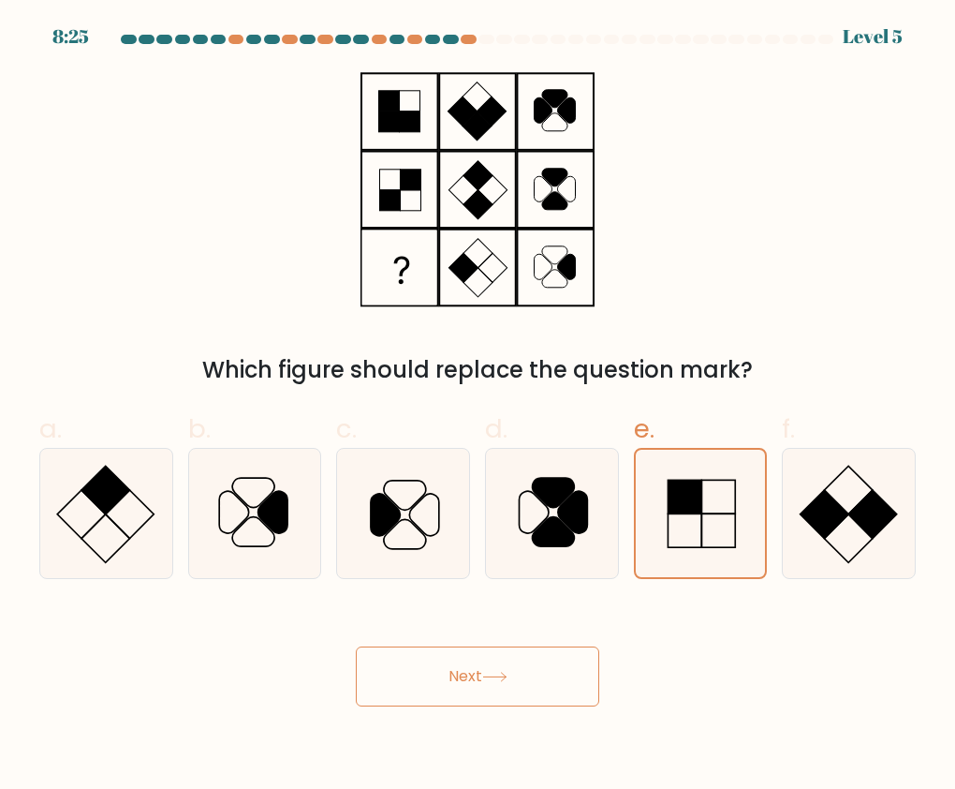
click at [570, 668] on button "Next" at bounding box center [478, 676] width 244 height 60
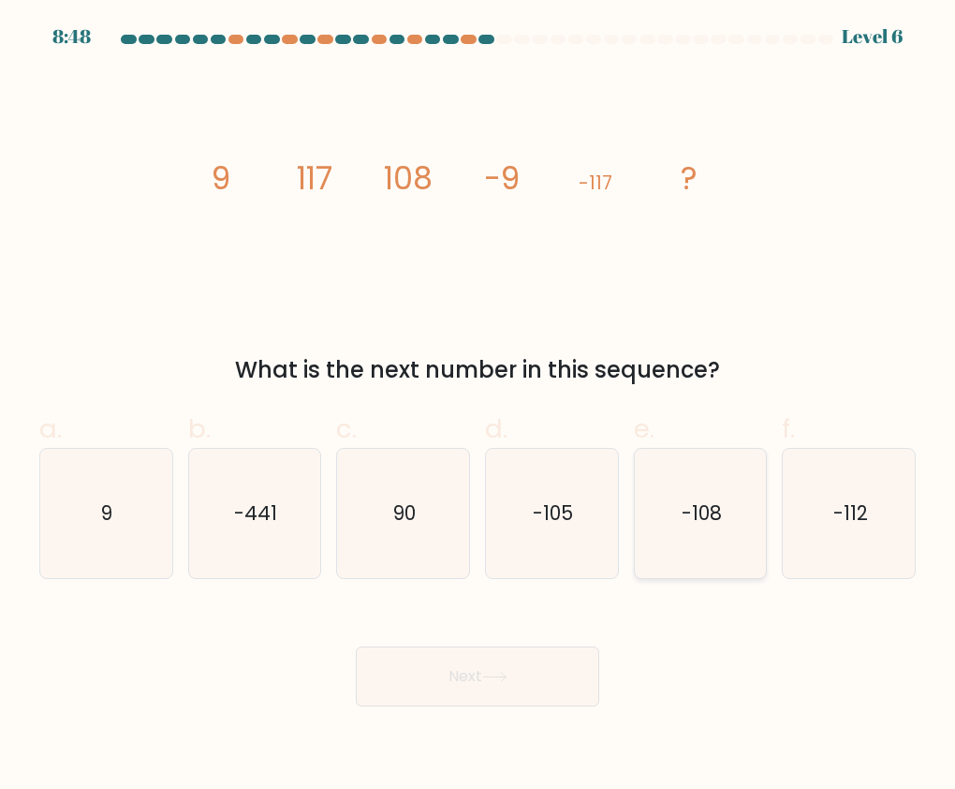
click at [720, 511] on text "-108" at bounding box center [702, 512] width 40 height 27
click at [479, 407] on input "e. -108" at bounding box center [478, 400] width 1 height 12
radio input "true"
click at [486, 672] on button "Next" at bounding box center [478, 676] width 244 height 60
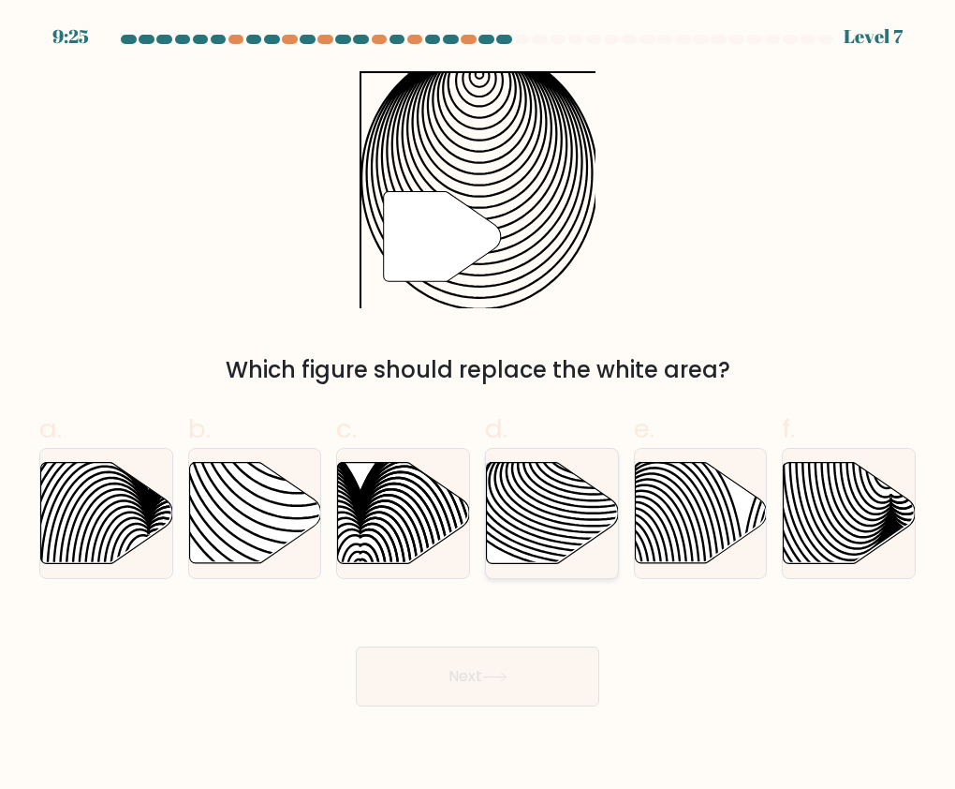
click at [515, 524] on icon at bounding box center [553, 512] width 132 height 101
click at [479, 407] on input "d." at bounding box center [478, 400] width 1 height 12
radio input "true"
click at [501, 689] on button "Next" at bounding box center [478, 676] width 244 height 60
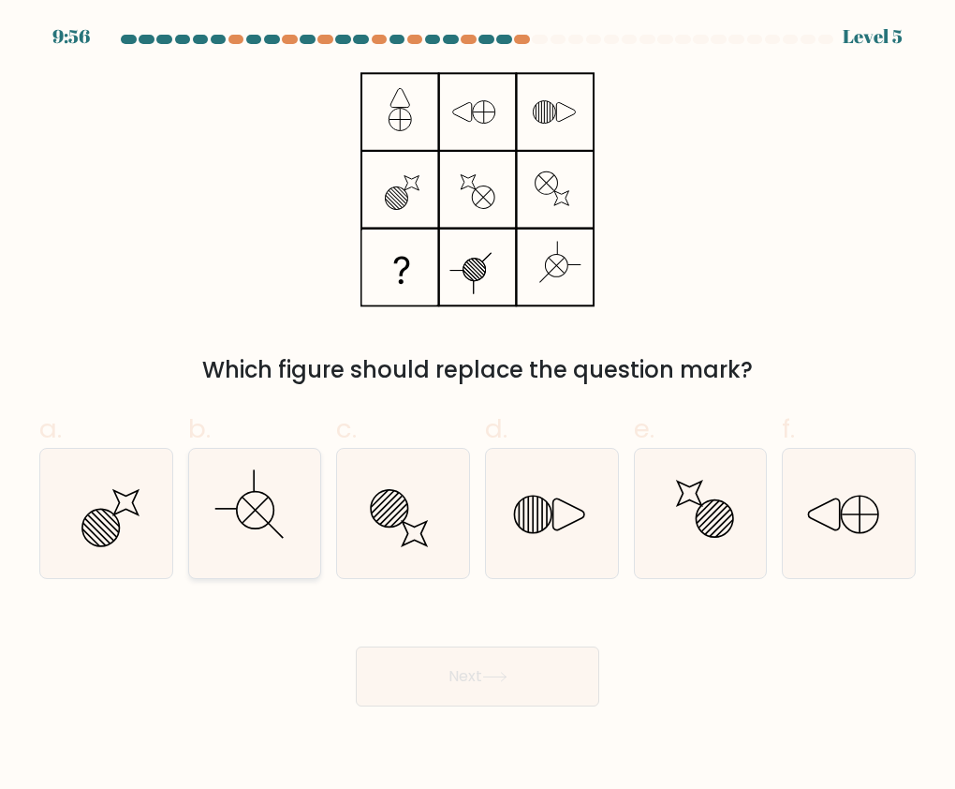
click at [273, 459] on icon at bounding box center [254, 513] width 129 height 129
click at [478, 407] on input "b." at bounding box center [478, 400] width 1 height 12
radio input "true"
click at [482, 684] on button "Next" at bounding box center [478, 676] width 244 height 60
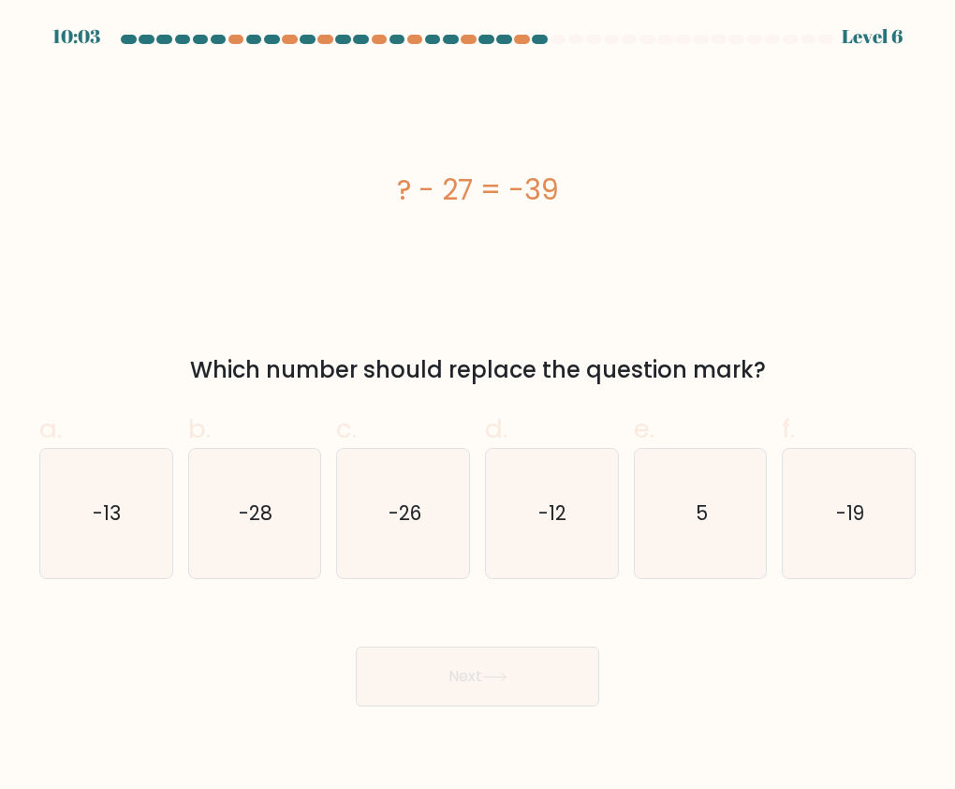
click at [482, 517] on div "d. -12" at bounding box center [552, 494] width 149 height 170
click at [505, 526] on icon "-12" at bounding box center [551, 513] width 129 height 129
click at [479, 407] on input "d. -12" at bounding box center [478, 400] width 1 height 12
radio input "true"
click at [508, 712] on body "10:01 Level 6 5" at bounding box center [477, 394] width 955 height 789
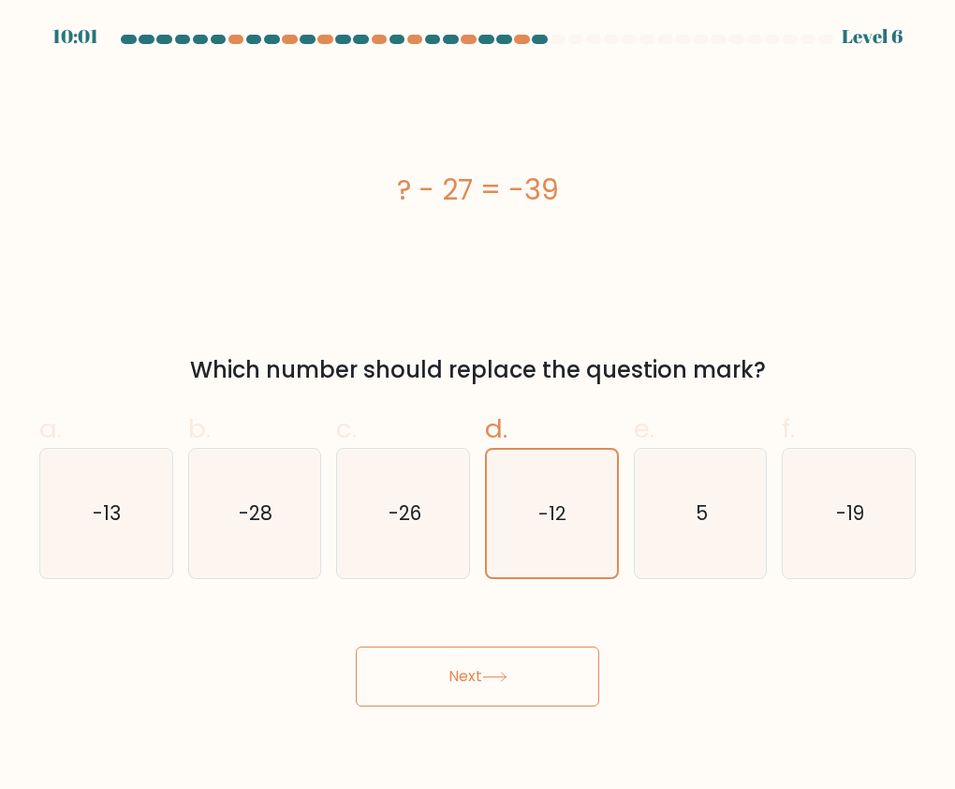
click at [501, 700] on button "Next" at bounding box center [478, 676] width 244 height 60
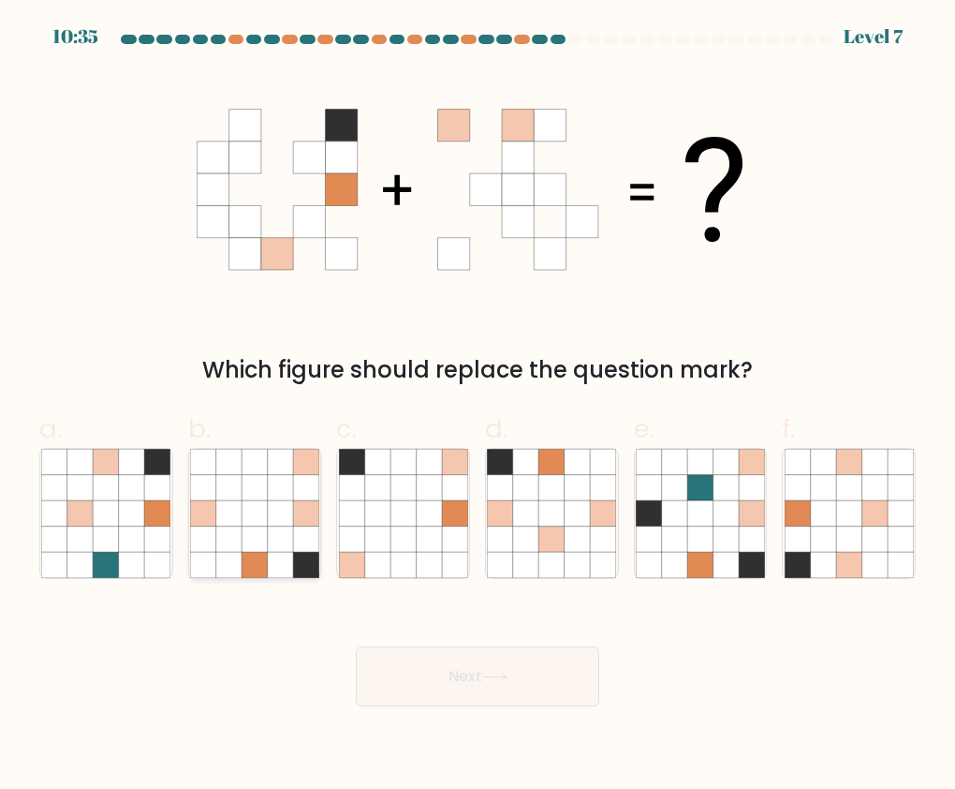
click at [254, 555] on icon at bounding box center [254, 564] width 25 height 25
click at [478, 407] on input "b." at bounding box center [478, 400] width 1 height 12
radio input "true"
click at [478, 701] on button "Next" at bounding box center [478, 676] width 244 height 60
click at [482, 679] on button "Next" at bounding box center [478, 676] width 244 height 60
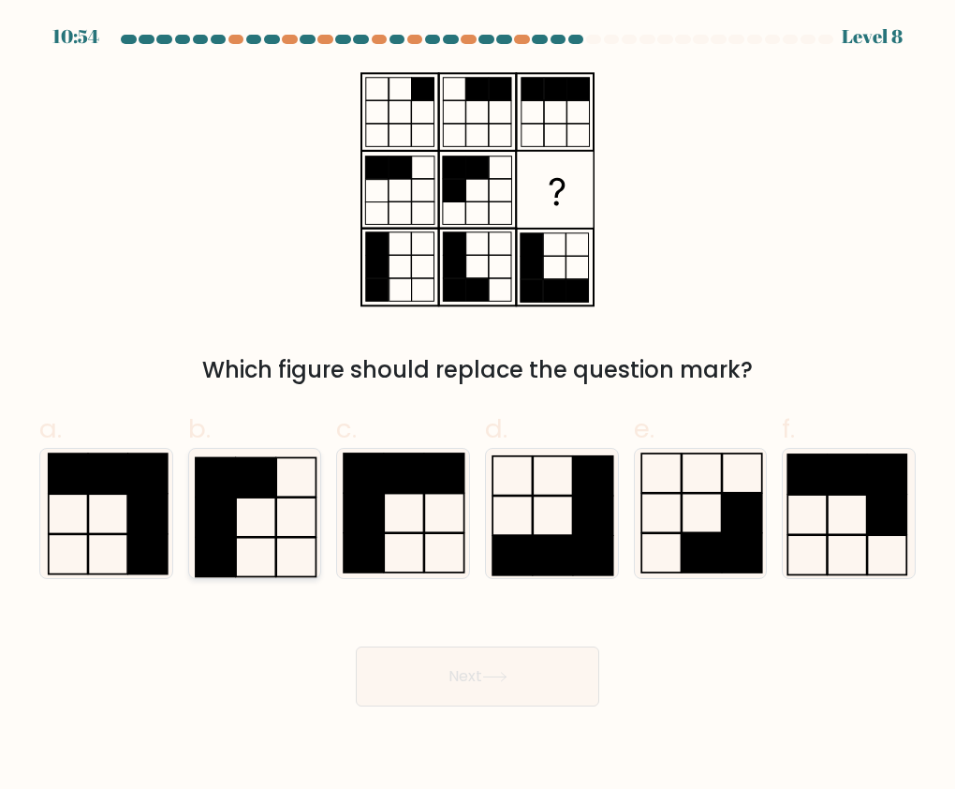
click at [237, 524] on icon at bounding box center [254, 513] width 129 height 129
click at [478, 407] on input "b." at bounding box center [478, 400] width 1 height 12
radio input "true"
click at [525, 669] on button "Next" at bounding box center [478, 676] width 244 height 60
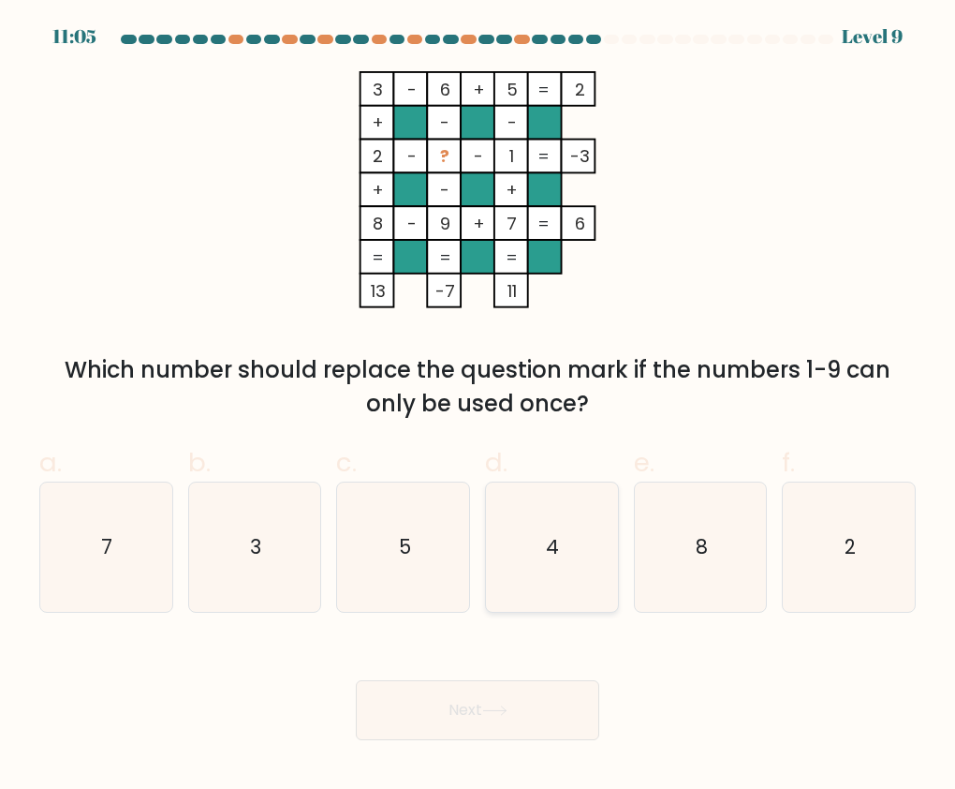
click at [566, 512] on icon "4" at bounding box center [551, 546] width 129 height 129
click at [479, 407] on input "d. 4" at bounding box center [478, 400] width 1 height 12
radio input "true"
click at [486, 729] on button "Next" at bounding box center [478, 710] width 244 height 60
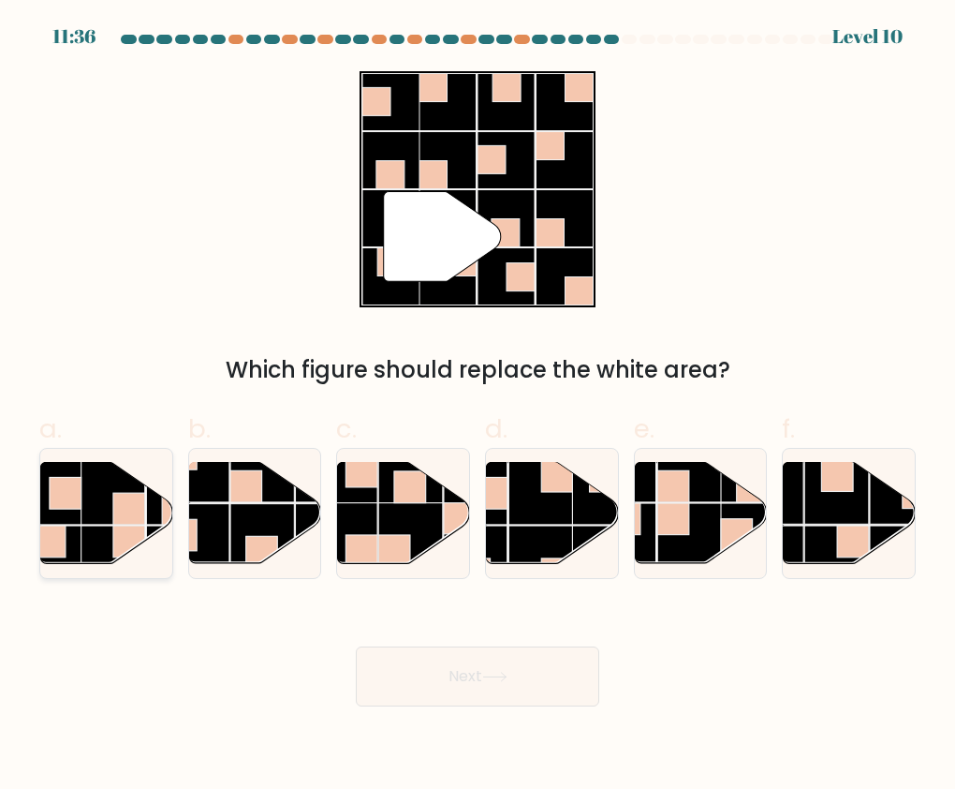
click at [90, 514] on rect at bounding box center [113, 492] width 65 height 65
click at [478, 407] on input "a." at bounding box center [478, 400] width 1 height 12
radio input "true"
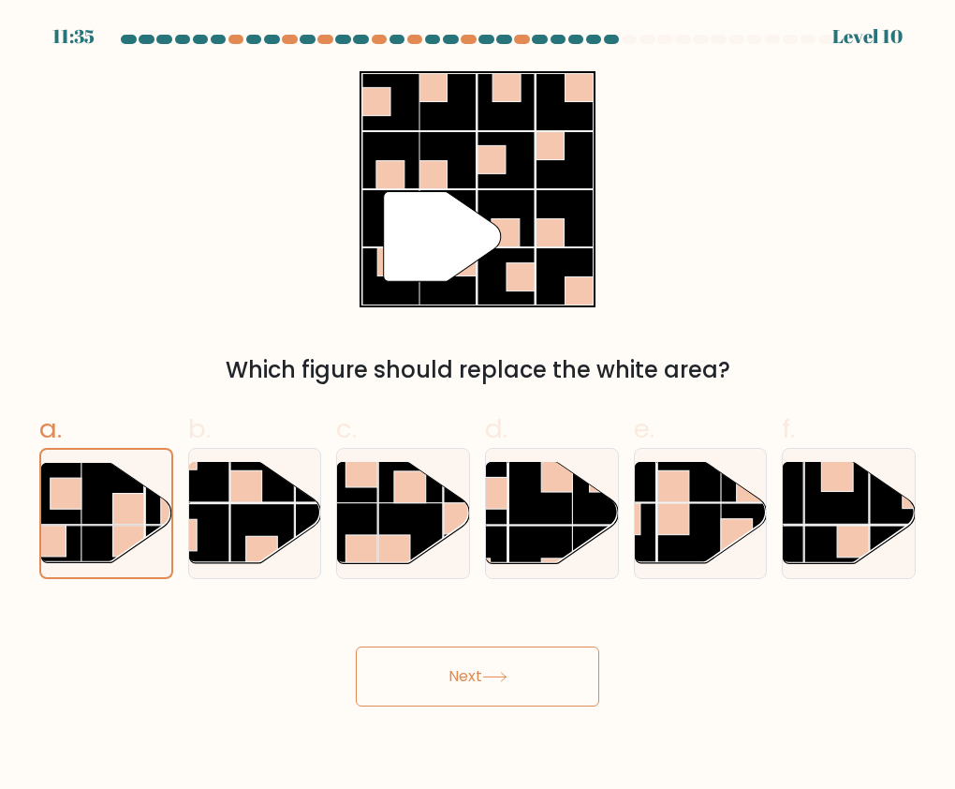
click at [462, 681] on button "Next" at bounding box center [478, 676] width 244 height 60
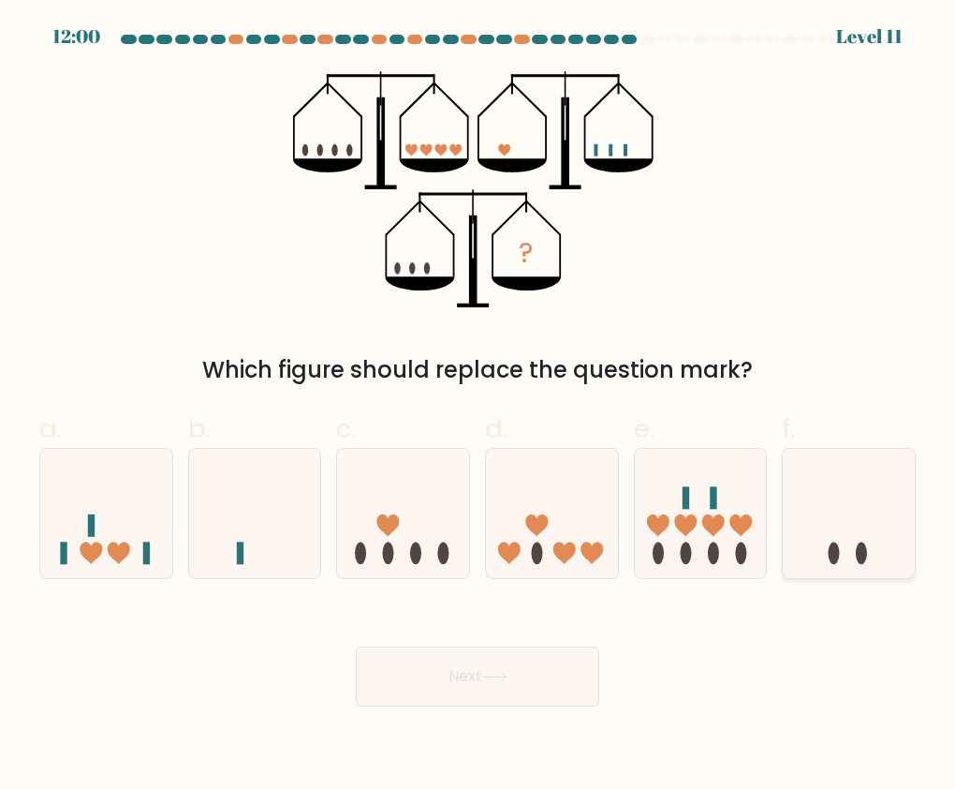
click at [832, 525] on icon at bounding box center [849, 514] width 132 height 110
click at [479, 407] on input "f." at bounding box center [478, 400] width 1 height 12
radio input "true"
click at [248, 506] on icon at bounding box center [255, 514] width 132 height 110
click at [478, 407] on input "b." at bounding box center [478, 400] width 1 height 12
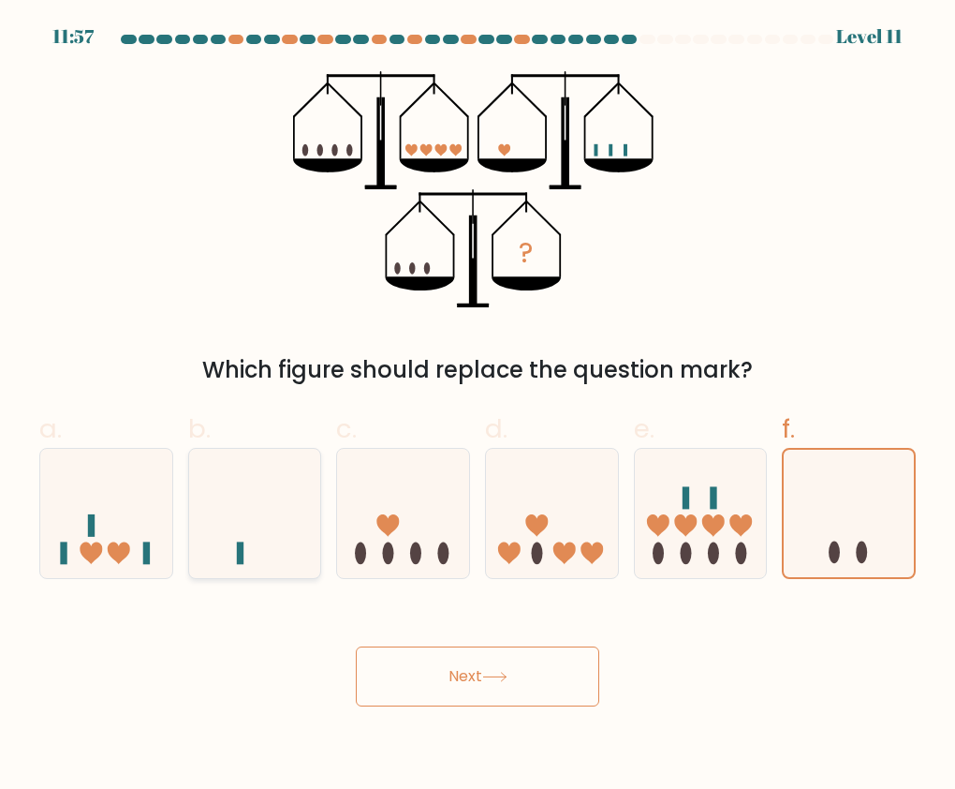
radio input "true"
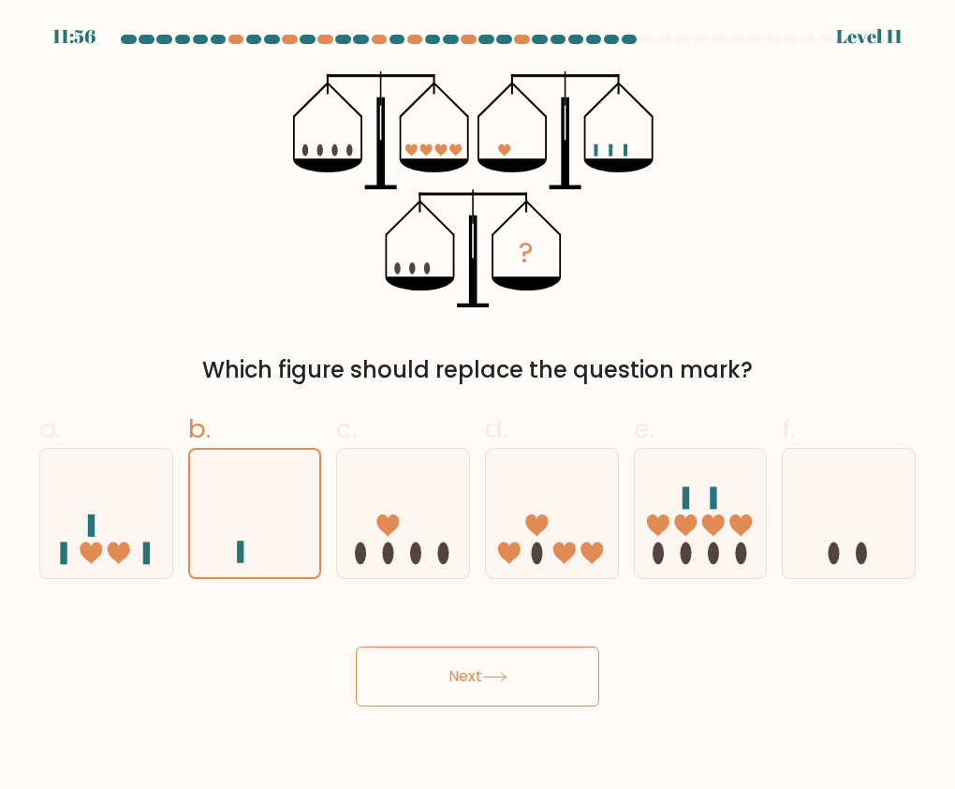
click at [523, 692] on button "Next" at bounding box center [478, 676] width 244 height 60
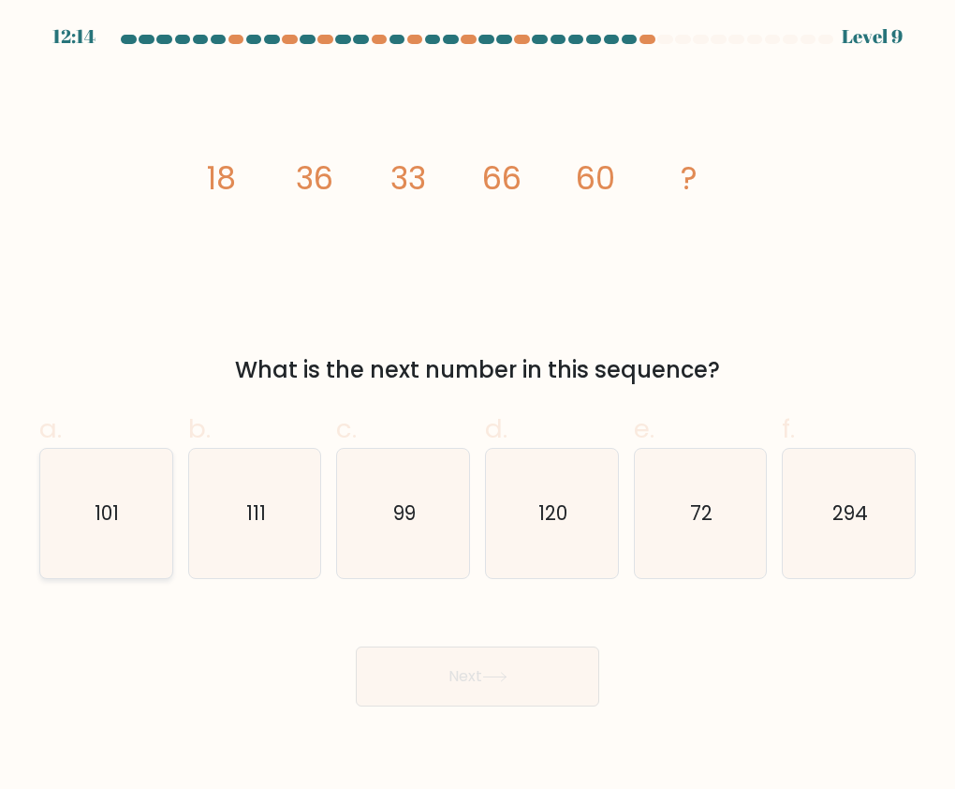
click at [121, 528] on icon "101" at bounding box center [105, 513] width 129 height 129
click at [478, 407] on input "a. 101" at bounding box center [478, 400] width 1 height 12
radio input "true"
click at [554, 690] on button "Next" at bounding box center [478, 676] width 244 height 60
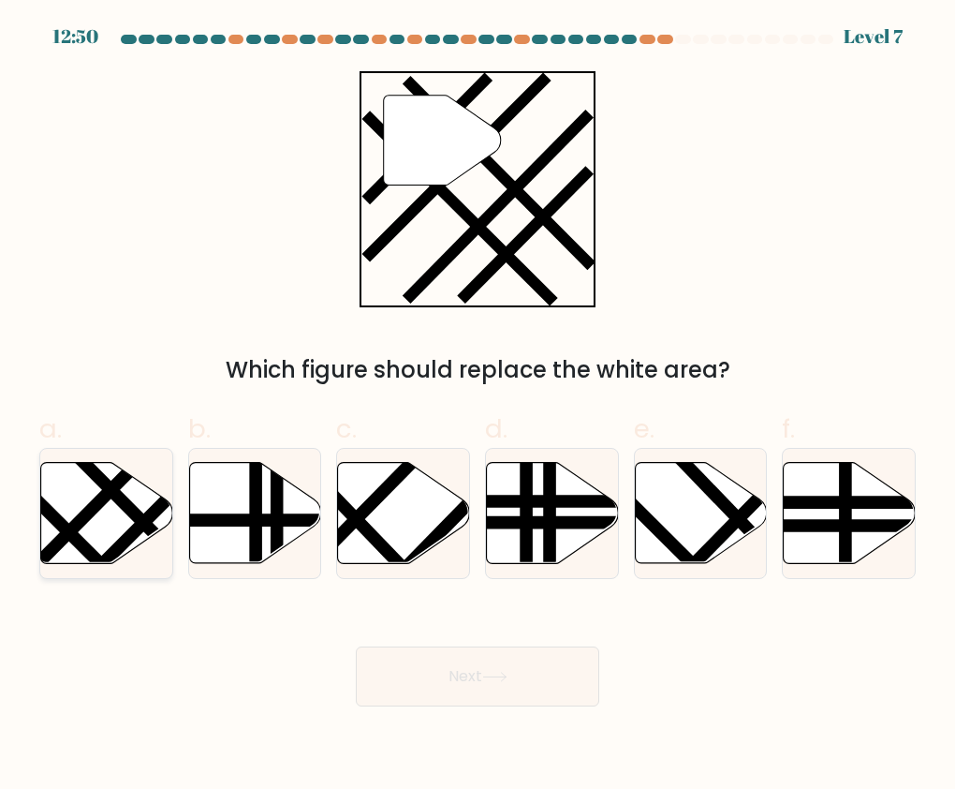
click at [87, 511] on line at bounding box center [90, 511] width 138 height 140
click at [478, 407] on input "a." at bounding box center [478, 400] width 1 height 12
radio input "true"
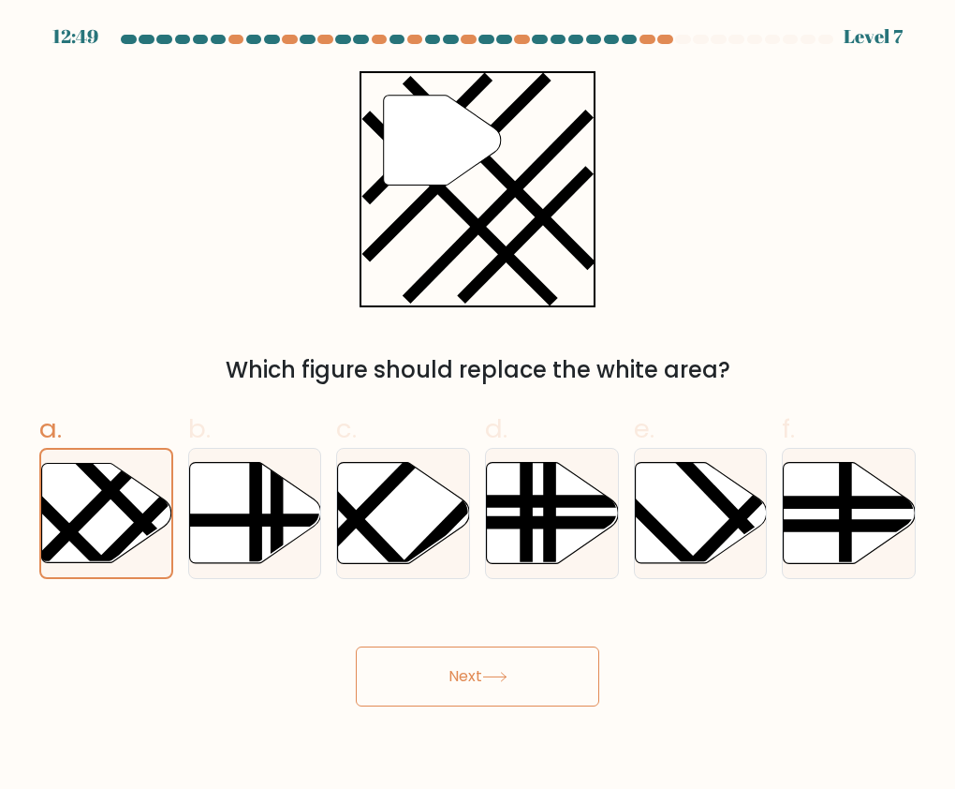
click at [511, 663] on button "Next" at bounding box center [478, 676] width 244 height 60
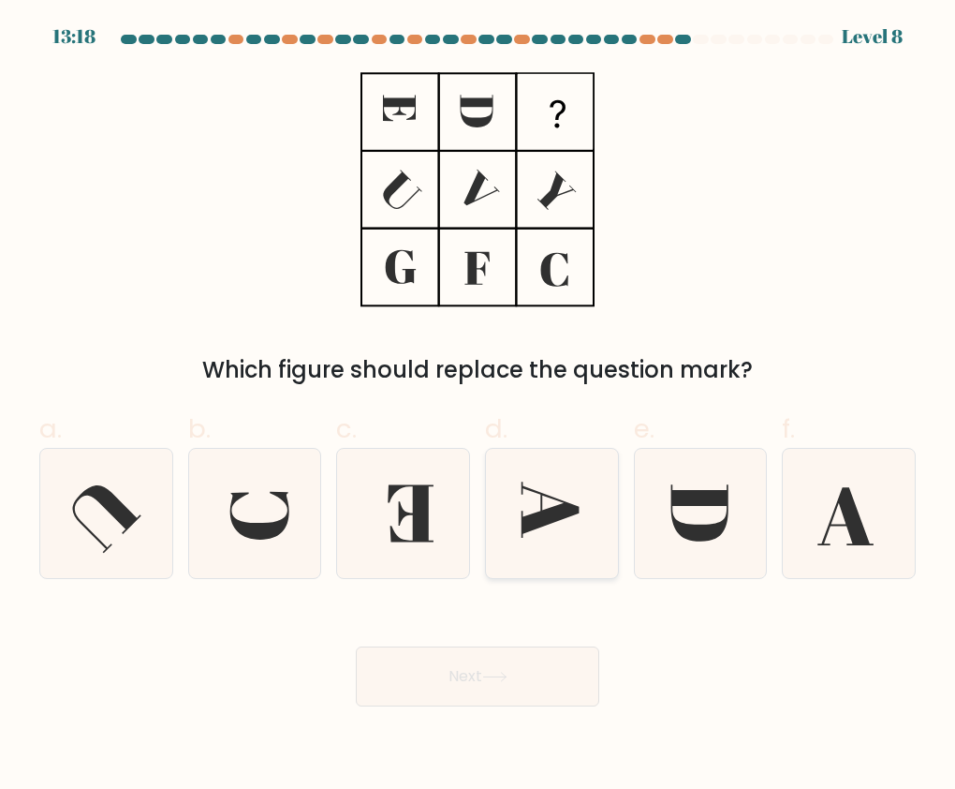
drag, startPoint x: 575, startPoint y: 526, endPoint x: 568, endPoint y: 537, distance: 12.7
click at [574, 526] on icon at bounding box center [551, 513] width 129 height 129
click at [479, 407] on input "d." at bounding box center [478, 400] width 1 height 12
radio input "true"
click at [474, 707] on body "13:18 Level 8" at bounding box center [477, 394] width 955 height 789
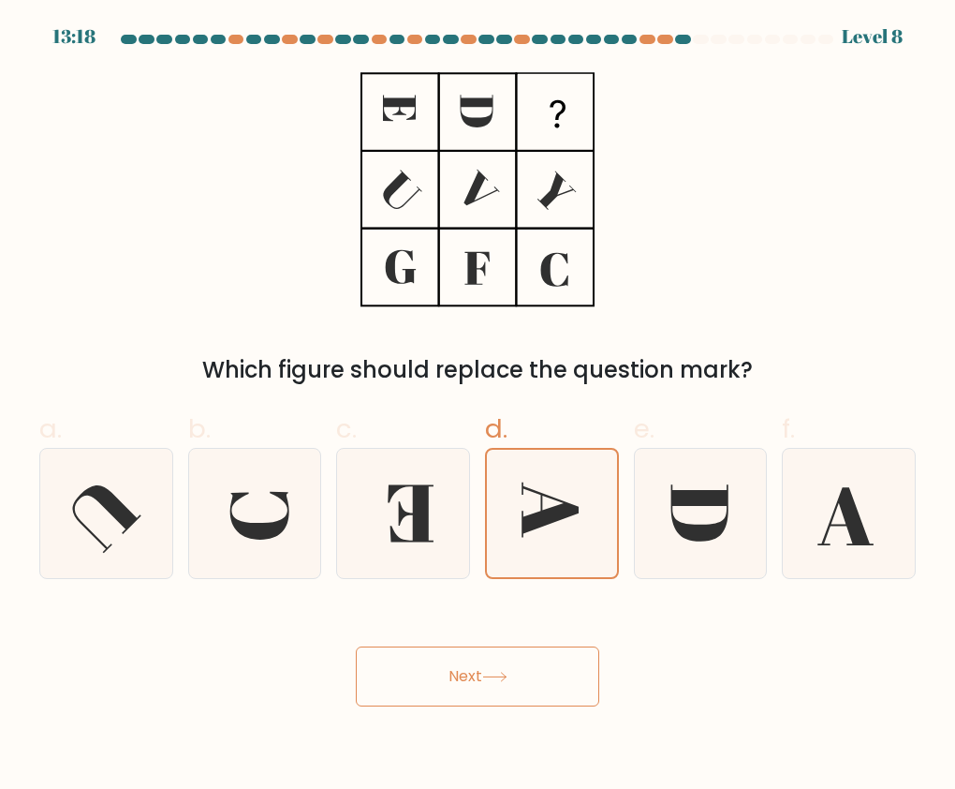
click at [478, 693] on button "Next" at bounding box center [478, 676] width 244 height 60
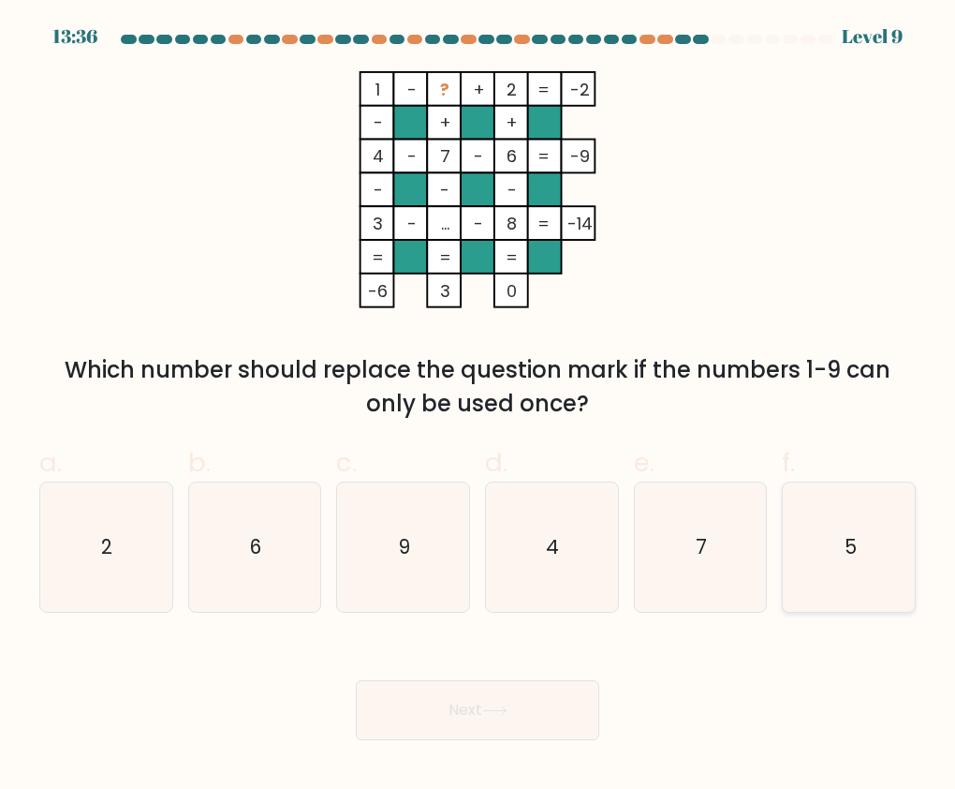
click at [860, 562] on icon "5" at bounding box center [849, 546] width 129 height 129
click at [479, 407] on input "f. 5" at bounding box center [478, 400] width 1 height 12
radio input "true"
click at [481, 694] on button "Next" at bounding box center [478, 710] width 244 height 60
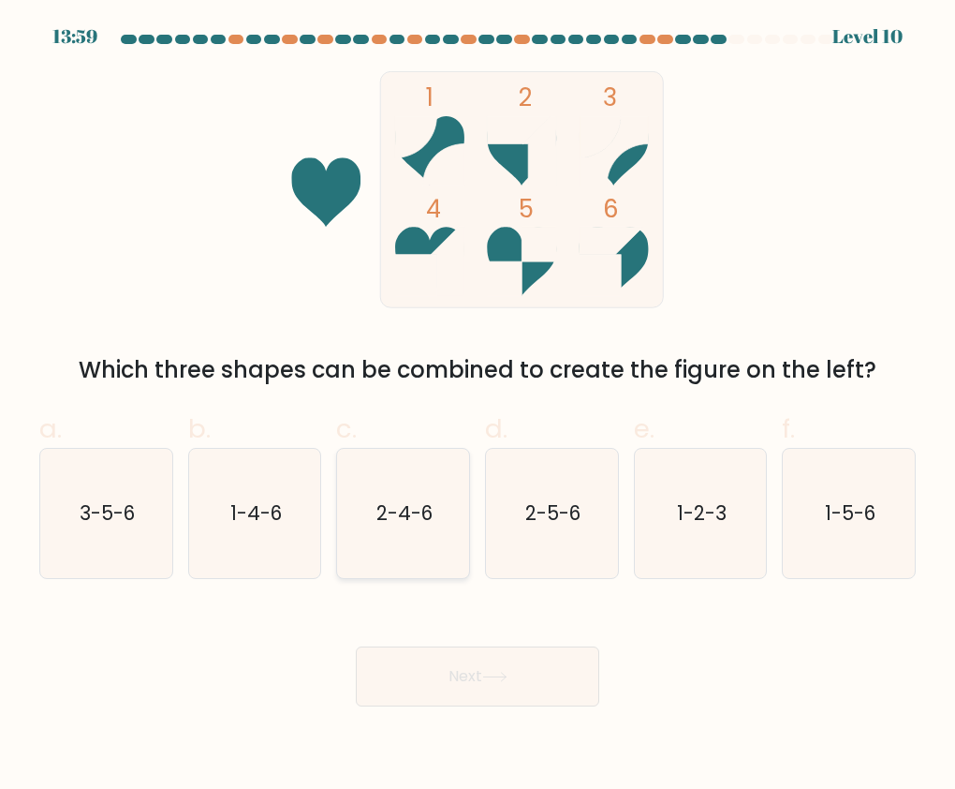
click at [392, 518] on text "2-4-6" at bounding box center [405, 512] width 56 height 27
click at [496, 675] on icon at bounding box center [494, 677] width 25 height 10
click at [441, 536] on icon "2-4-6" at bounding box center [403, 513] width 129 height 129
click at [478, 407] on input "c. 2-4-6" at bounding box center [478, 400] width 1 height 12
radio input "true"
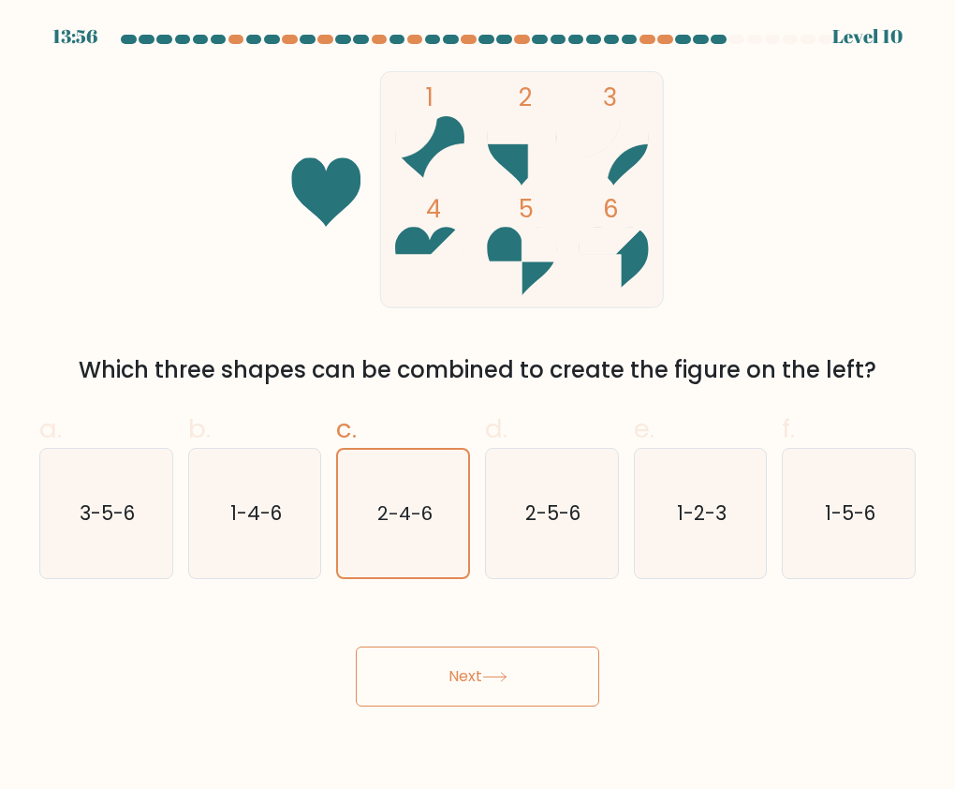
click at [518, 663] on button "Next" at bounding box center [478, 676] width 244 height 60
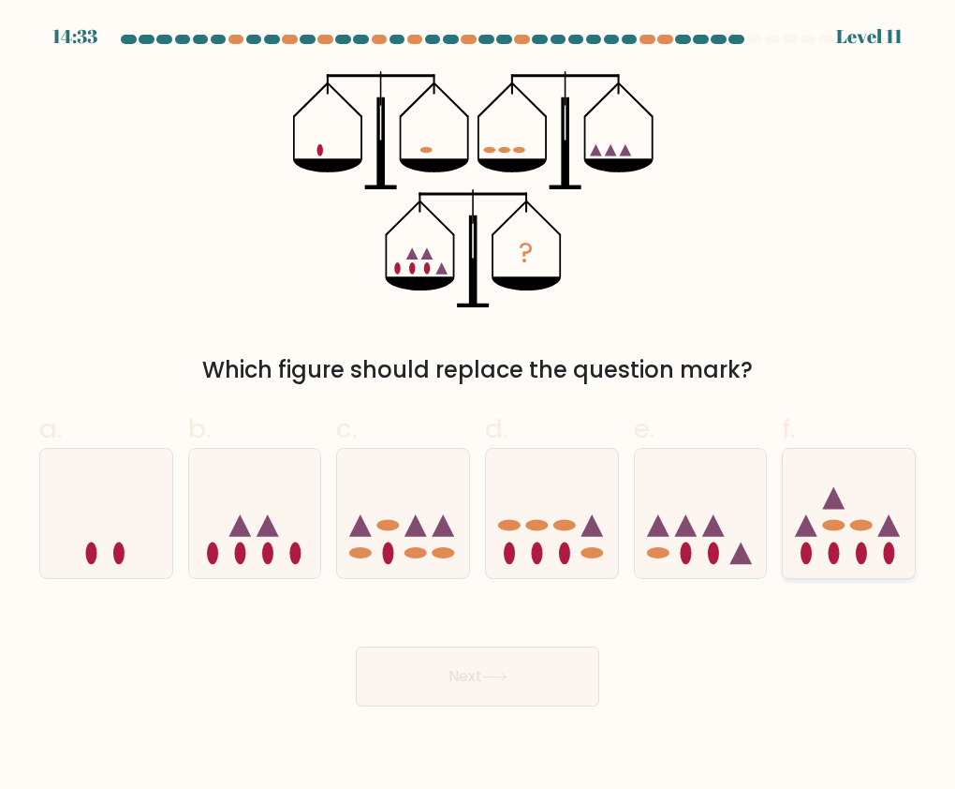
click at [885, 533] on icon at bounding box center [890, 525] width 22 height 22
click at [479, 407] on input "f." at bounding box center [478, 400] width 1 height 12
radio input "true"
click at [376, 481] on icon at bounding box center [403, 514] width 132 height 110
click at [478, 407] on input "c." at bounding box center [478, 400] width 1 height 12
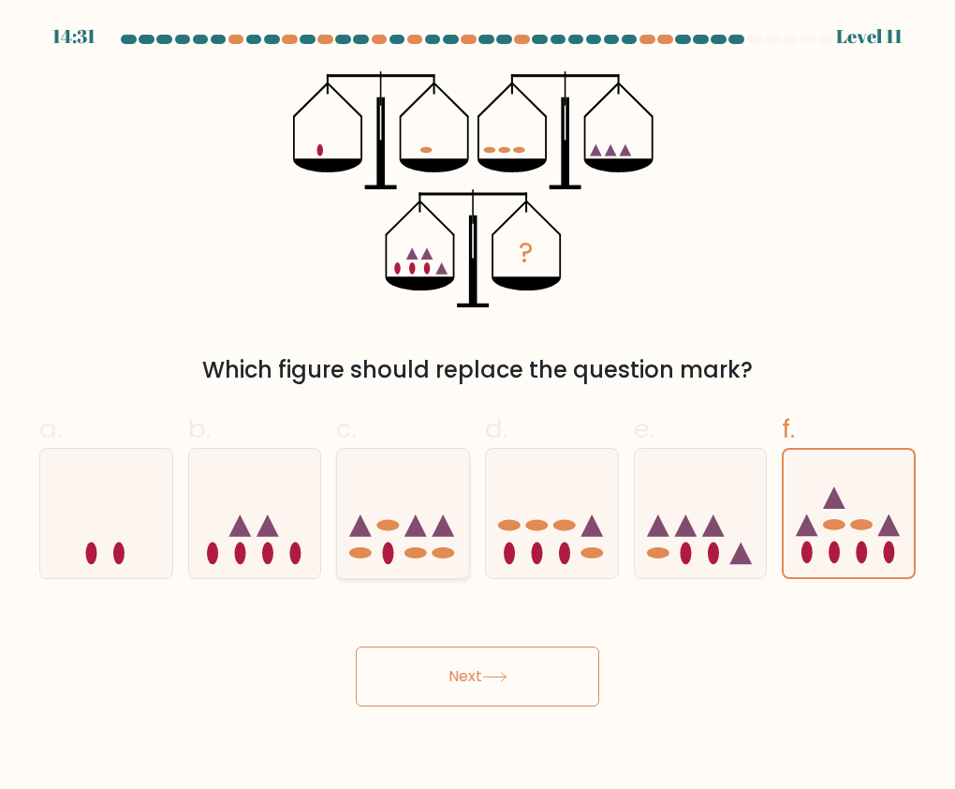
radio input "true"
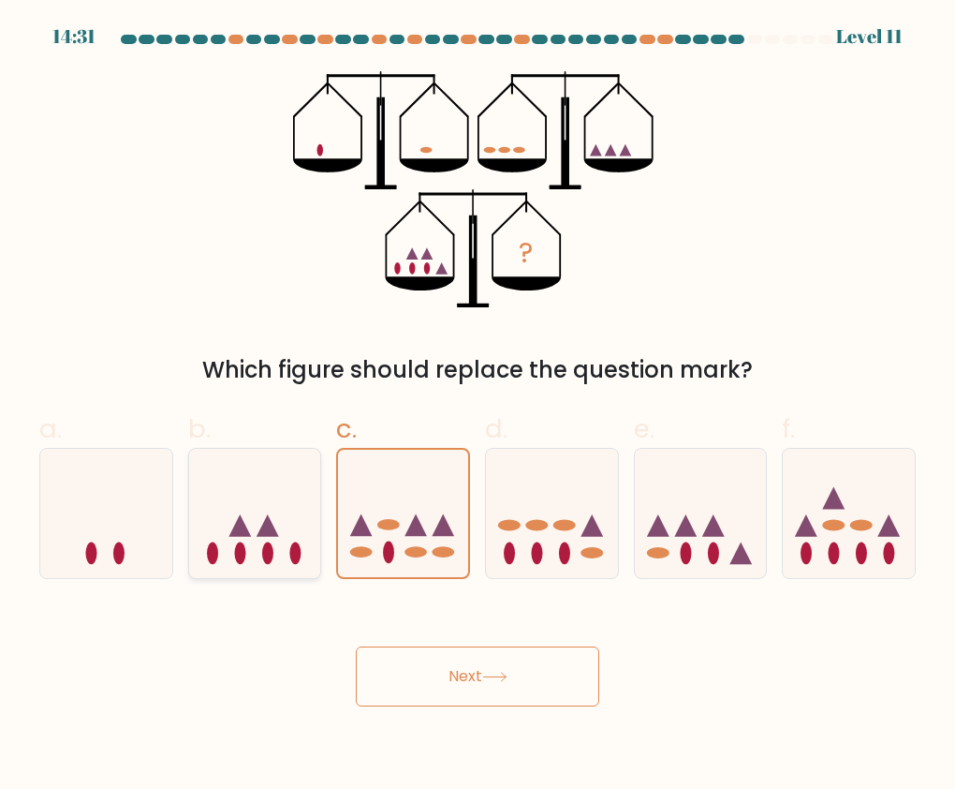
click at [300, 503] on icon at bounding box center [255, 514] width 132 height 110
click at [478, 407] on input "b." at bounding box center [478, 400] width 1 height 12
radio input "true"
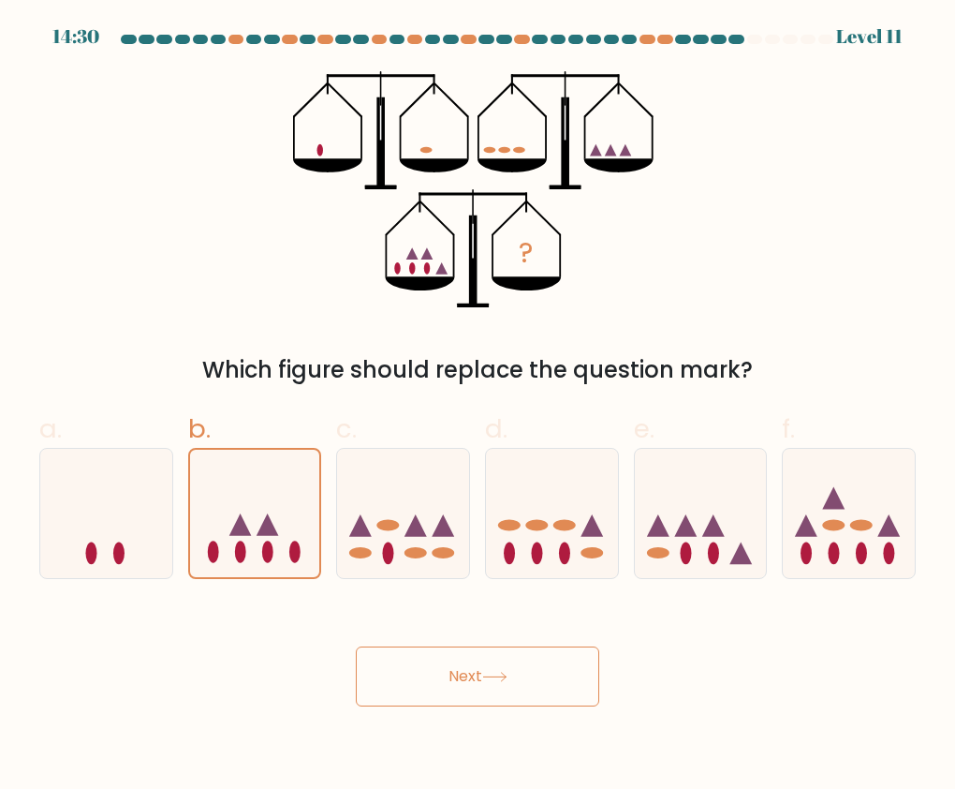
click at [525, 680] on button "Next" at bounding box center [478, 676] width 244 height 60
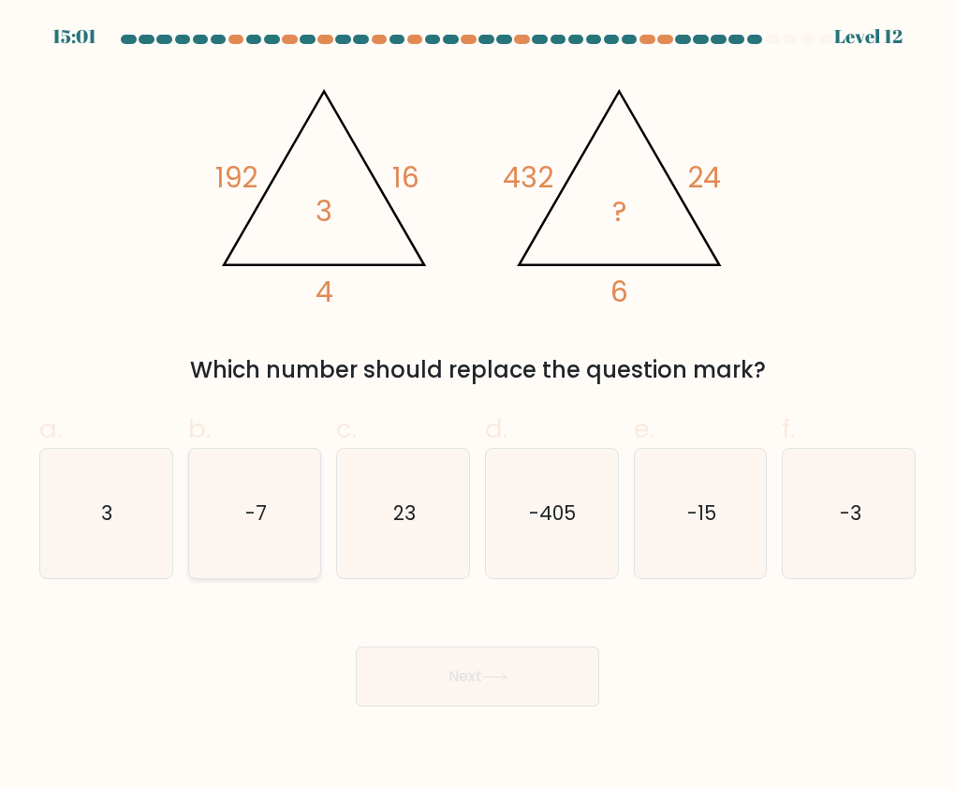
click at [226, 468] on icon "-7" at bounding box center [254, 513] width 129 height 129
click at [478, 407] on input "b. -7" at bounding box center [478, 400] width 1 height 12
radio input "true"
click at [474, 682] on button "Next" at bounding box center [478, 676] width 244 height 60
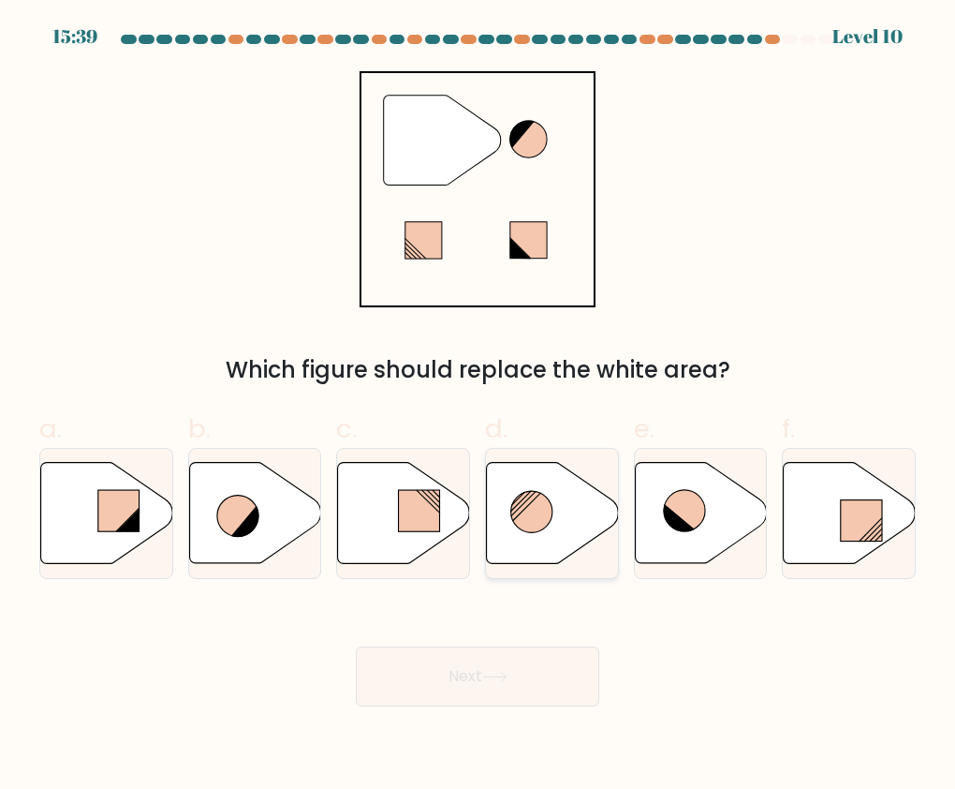
click at [520, 531] on icon at bounding box center [553, 512] width 132 height 101
click at [479, 407] on input "d." at bounding box center [478, 400] width 1 height 12
radio input "true"
click at [504, 679] on icon at bounding box center [494, 677] width 25 height 10
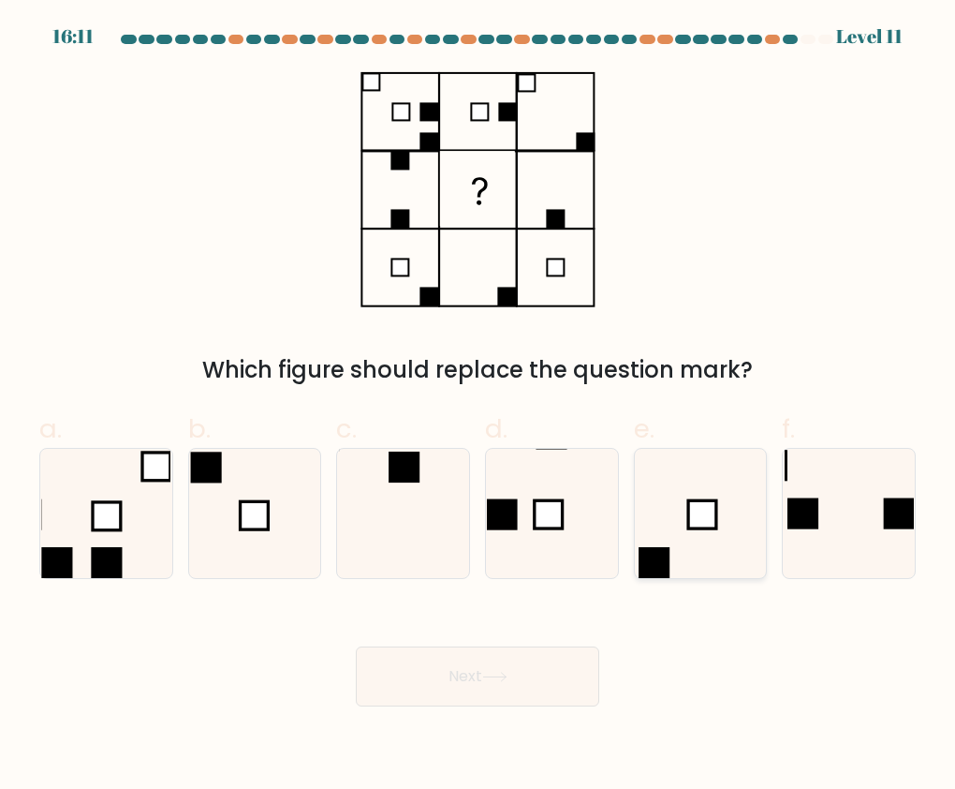
click at [715, 549] on icon at bounding box center [700, 513] width 129 height 129
click at [479, 407] on input "e." at bounding box center [478, 400] width 1 height 12
radio input "true"
click at [498, 681] on icon at bounding box center [494, 677] width 25 height 10
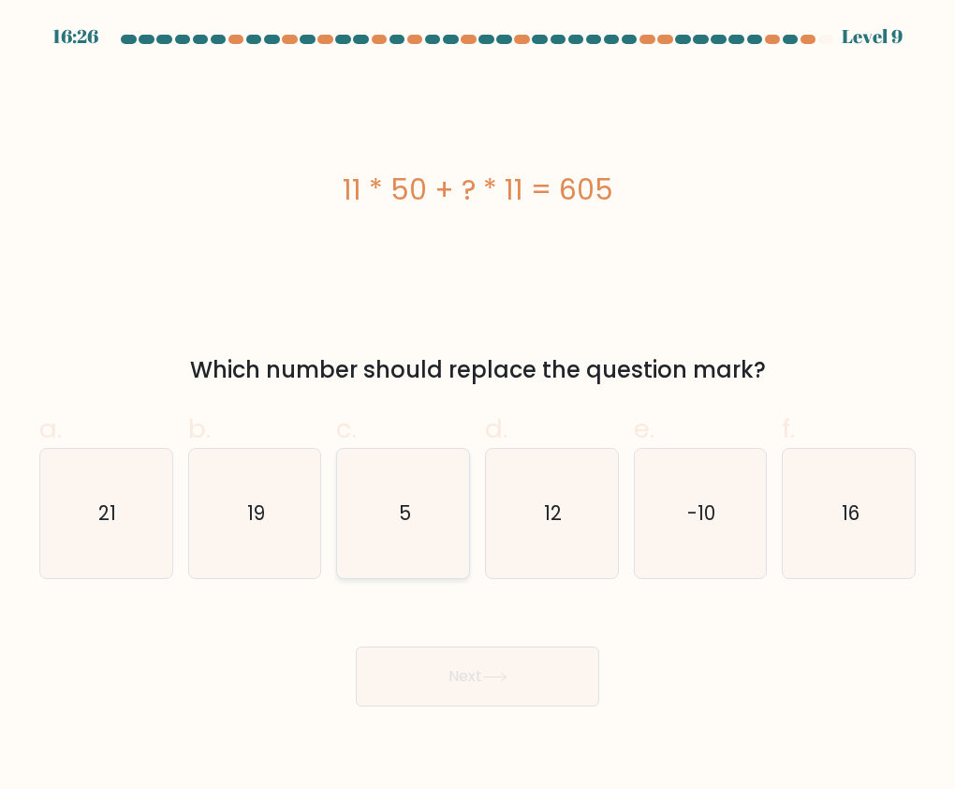
click at [390, 511] on icon "5" at bounding box center [403, 513] width 129 height 129
click at [478, 407] on input "c. 5" at bounding box center [478, 400] width 1 height 12
radio input "true"
click at [514, 637] on div "Next" at bounding box center [477, 653] width 899 height 105
click at [532, 658] on button "Next" at bounding box center [478, 676] width 244 height 60
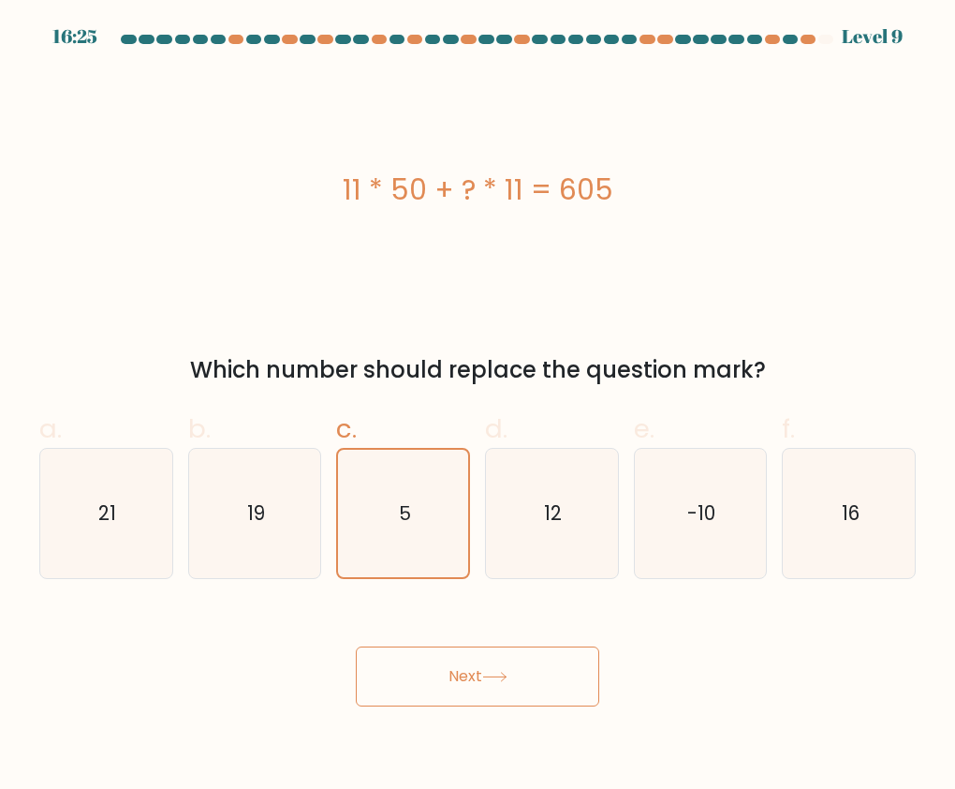
click at [539, 669] on button "Next" at bounding box center [478, 676] width 244 height 60
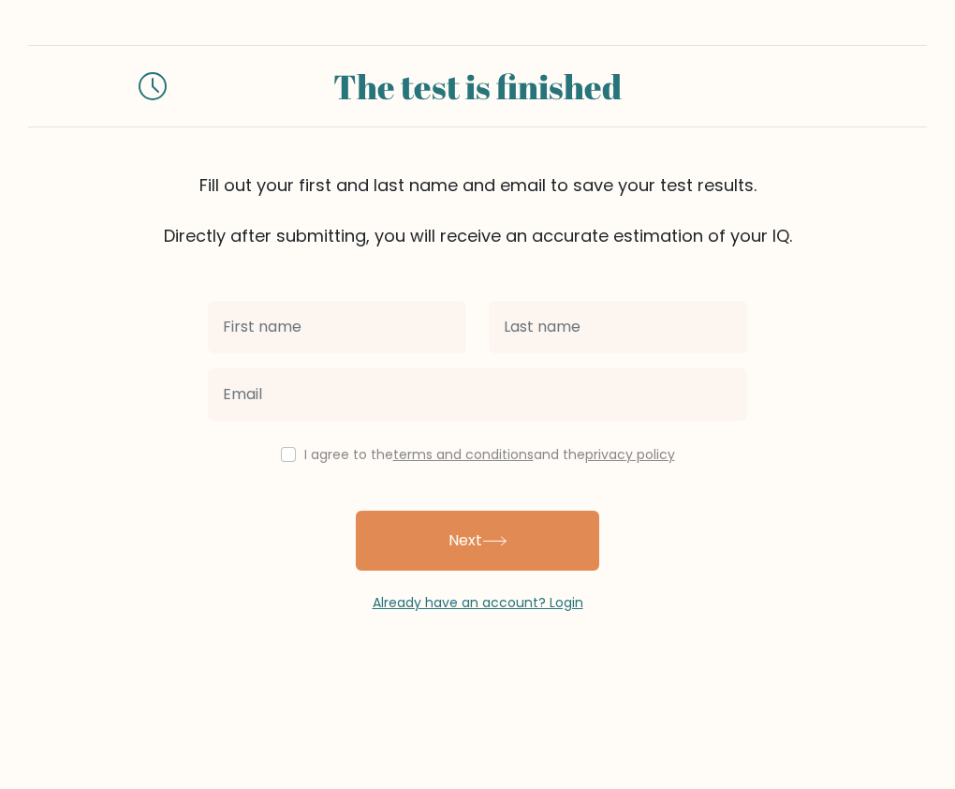
click at [339, 305] on input "text" at bounding box center [337, 327] width 259 height 52
type input "[PERSON_NAME]"
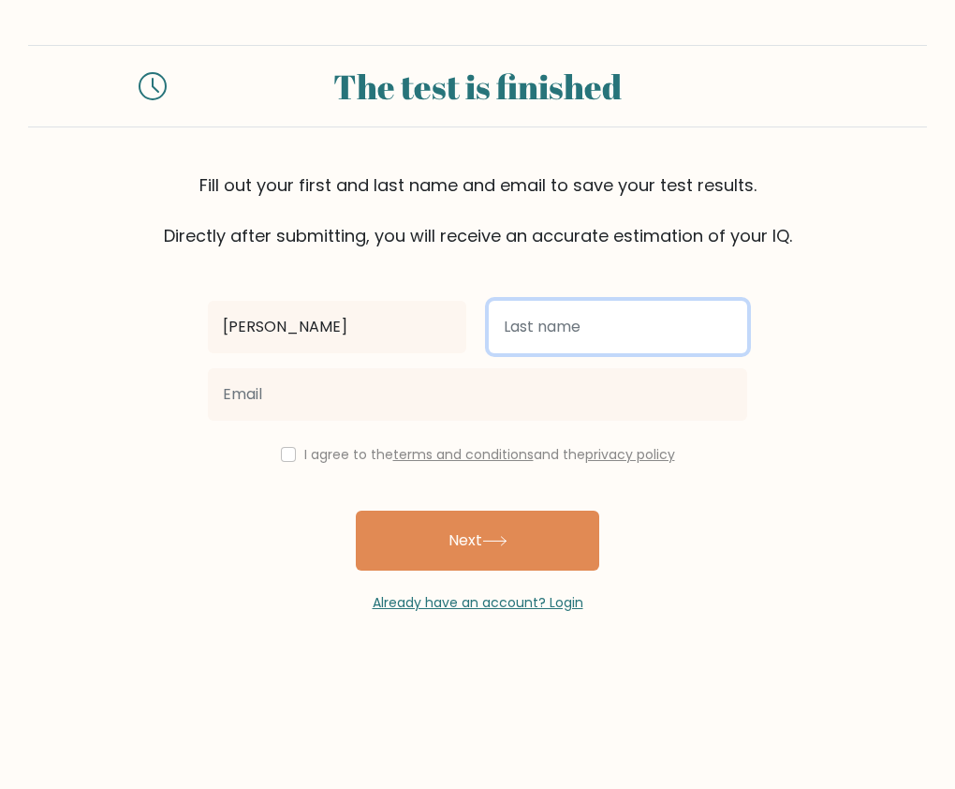
click at [517, 333] on input "text" at bounding box center [618, 327] width 259 height 52
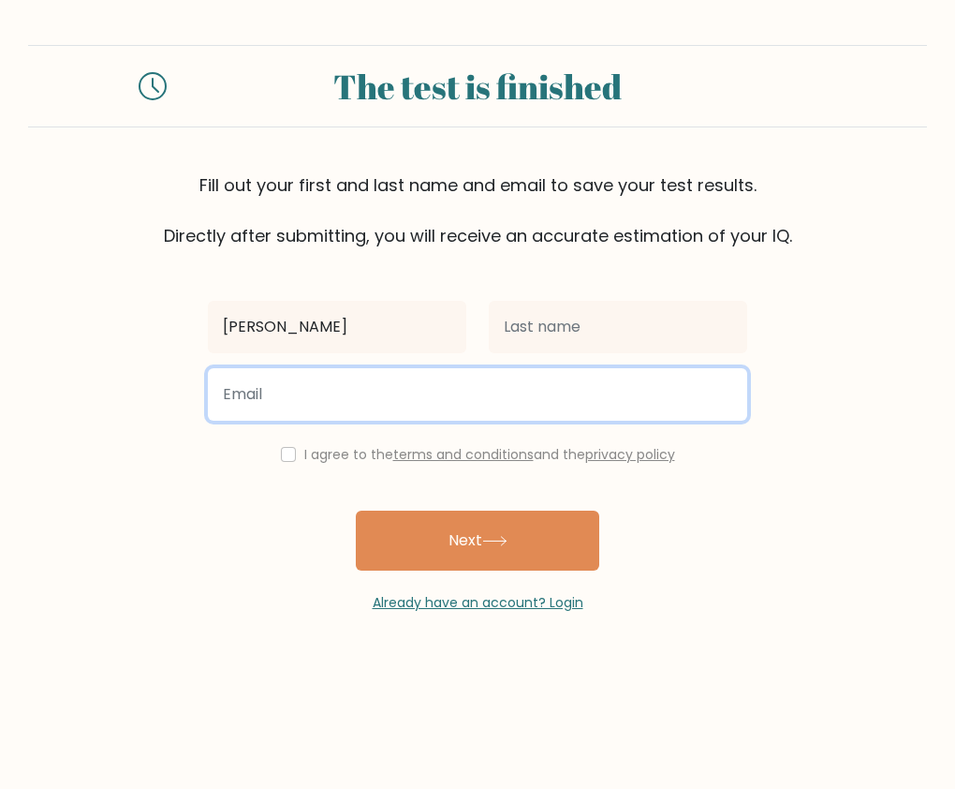
click at [661, 408] on input "email" at bounding box center [478, 394] width 540 height 52
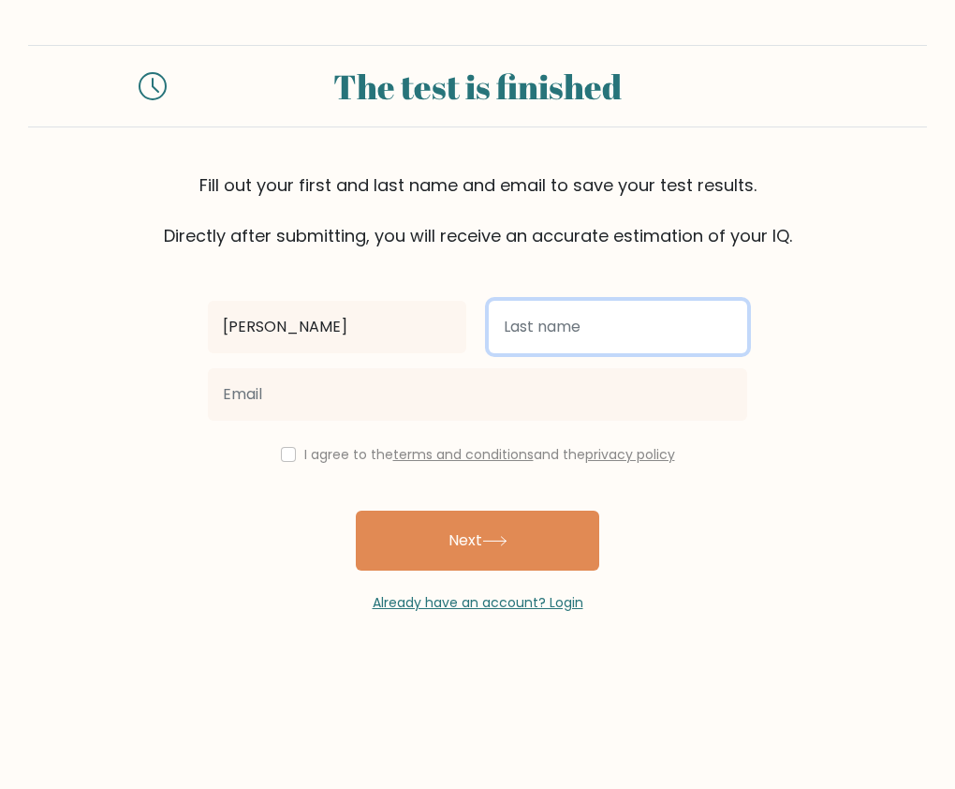
click at [601, 349] on input "text" at bounding box center [618, 327] width 259 height 52
type input "Cuenca"
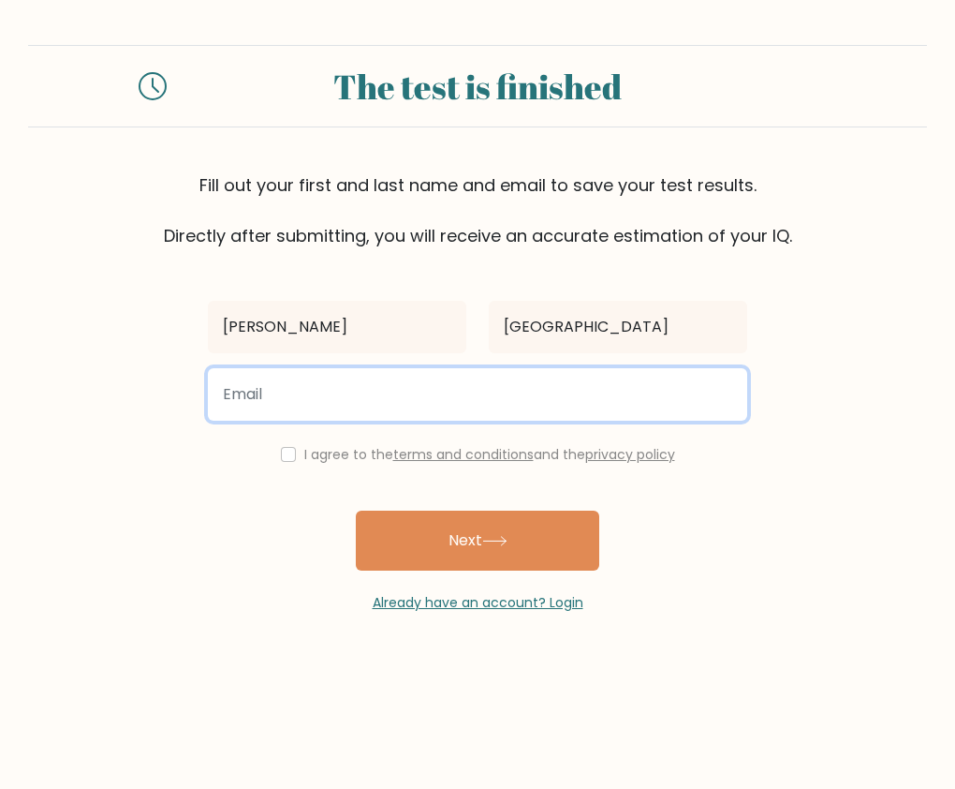
click at [489, 415] on input "email" at bounding box center [478, 394] width 540 height 52
type input "adacuenca31@gmail.com"
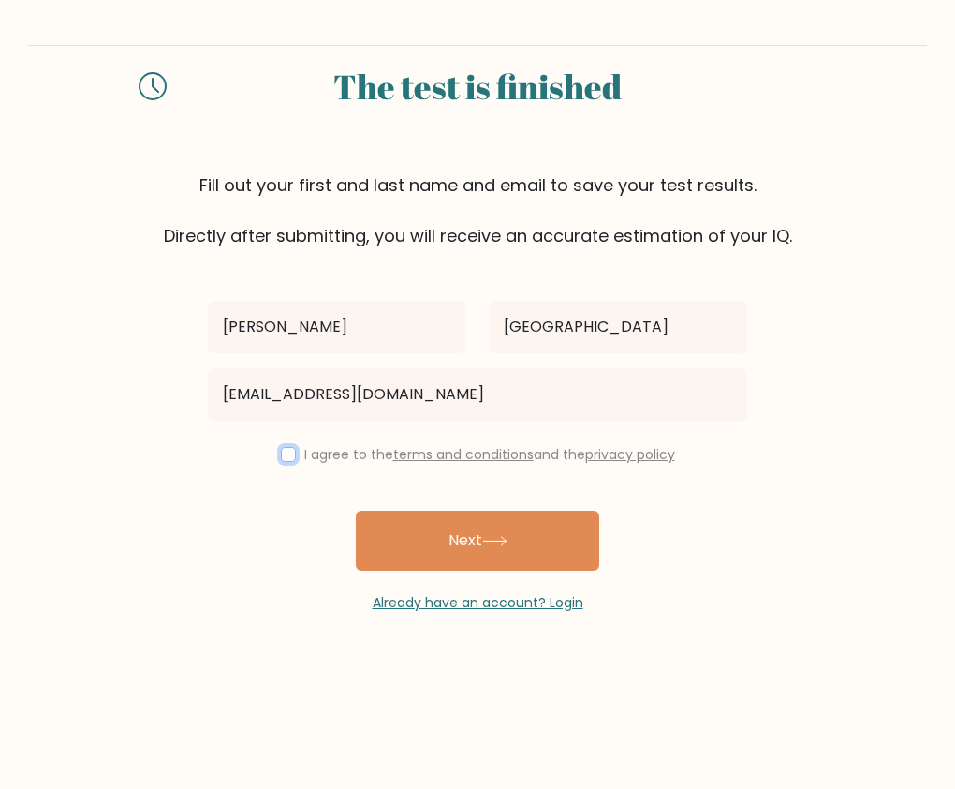
click at [282, 452] on input "checkbox" at bounding box center [288, 454] width 15 height 15
checkbox input "true"
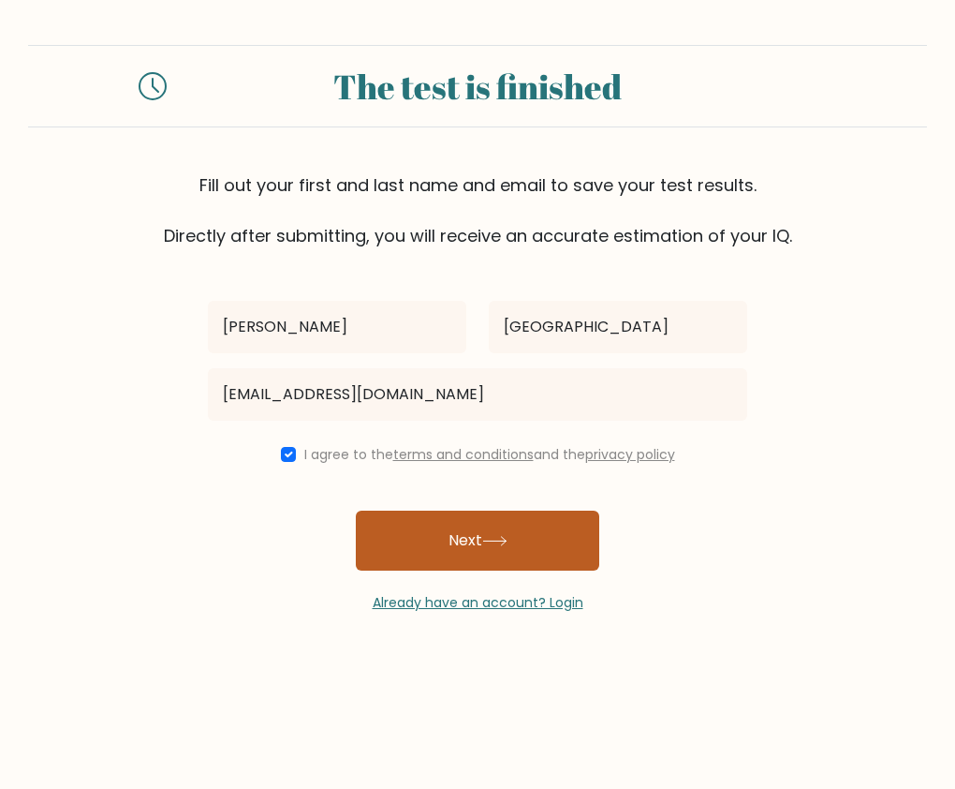
click at [519, 559] on button "Next" at bounding box center [478, 541] width 244 height 60
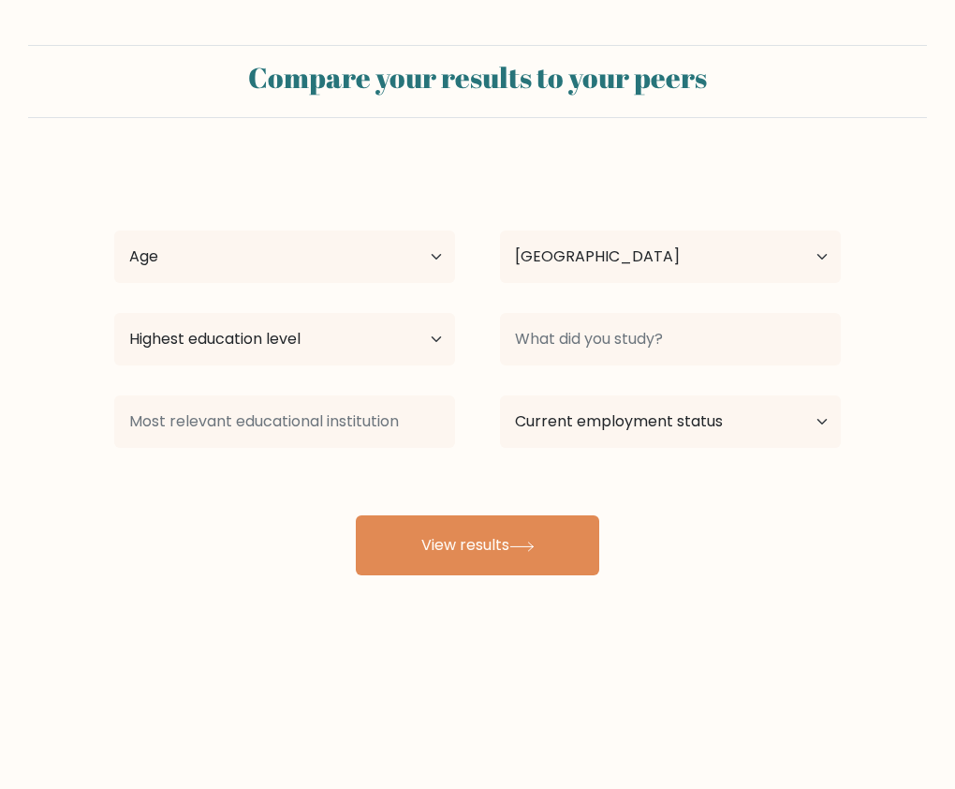
select select "PH"
click at [351, 257] on select "Age Under [DEMOGRAPHIC_DATA] [DEMOGRAPHIC_DATA] [DEMOGRAPHIC_DATA] [DEMOGRAPHIC…" at bounding box center [284, 256] width 341 height 52
select select "18_24"
click at [114, 230] on select "Age Under [DEMOGRAPHIC_DATA] [DEMOGRAPHIC_DATA] [DEMOGRAPHIC_DATA] [DEMOGRAPHIC…" at bounding box center [284, 256] width 341 height 52
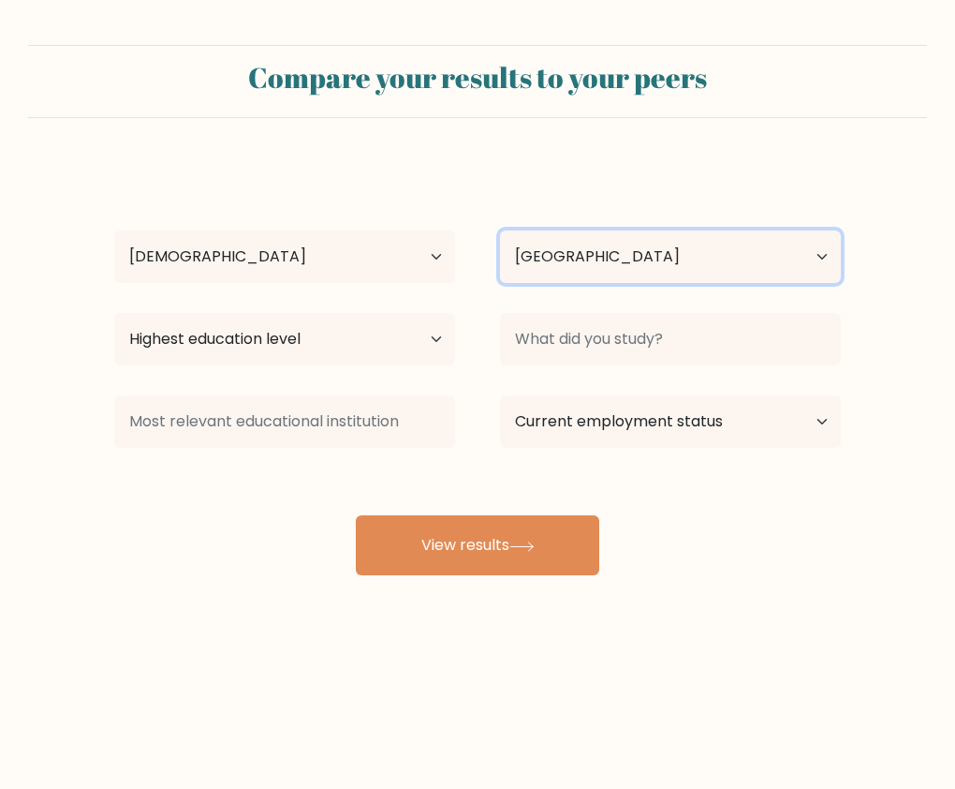
click at [653, 261] on select "Country [GEOGRAPHIC_DATA] [GEOGRAPHIC_DATA] [GEOGRAPHIC_DATA] [US_STATE] [GEOGR…" at bounding box center [670, 256] width 341 height 52
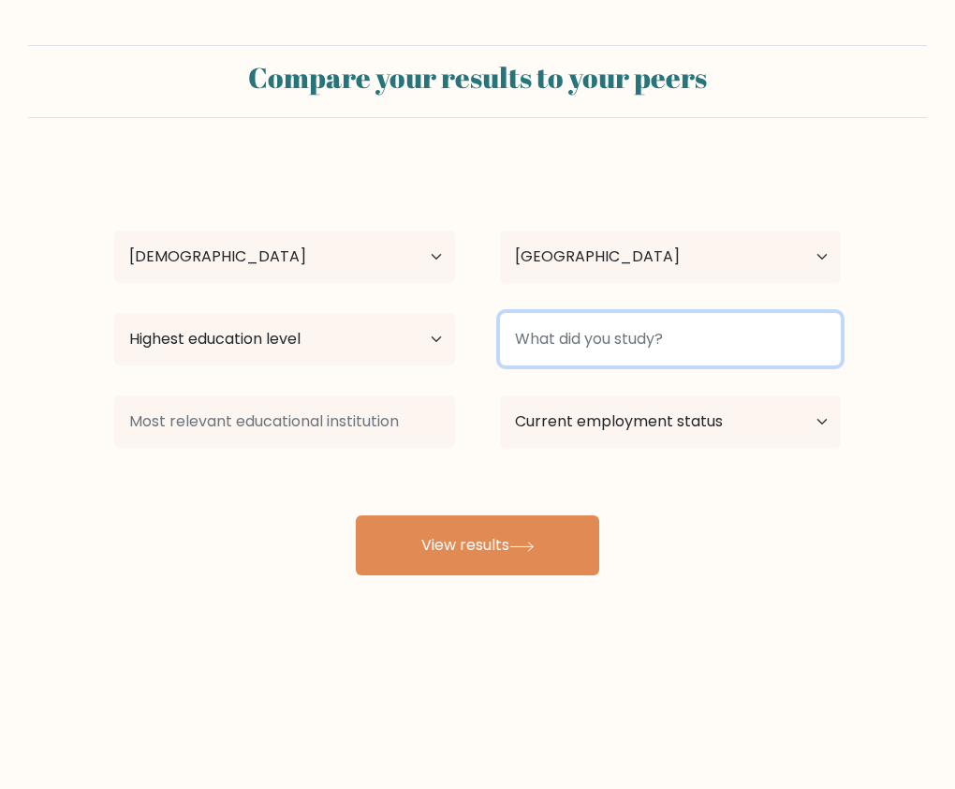
click at [669, 349] on input at bounding box center [670, 339] width 341 height 52
type input "FEU"
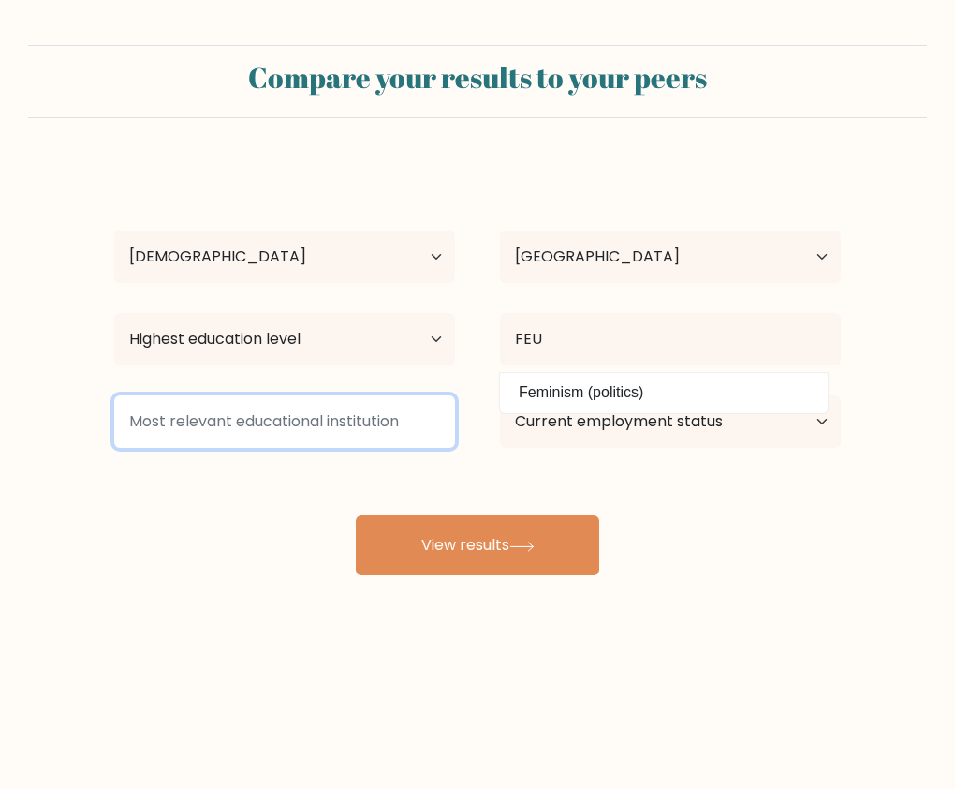
click at [287, 428] on input at bounding box center [284, 421] width 341 height 52
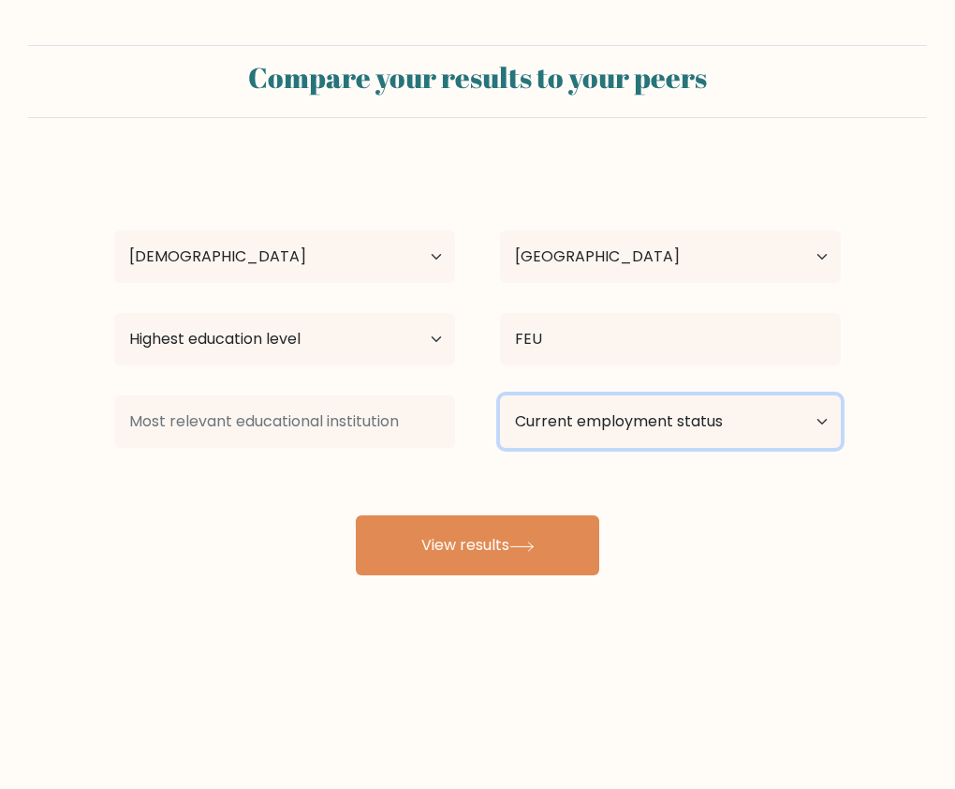
click at [580, 428] on select "Current employment status Employed Student Retired Other / prefer not to answer" at bounding box center [670, 421] width 341 height 52
select select "employed"
click at [500, 395] on select "Current employment status Employed Student Retired Other / prefer not to answer" at bounding box center [670, 421] width 341 height 52
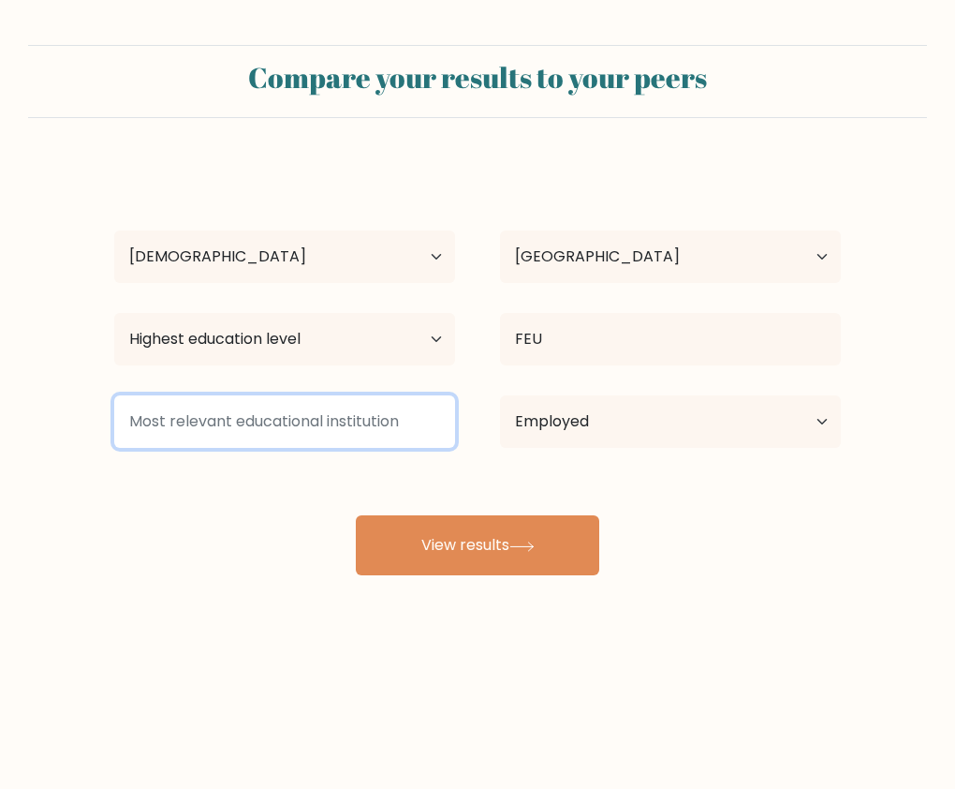
click at [314, 422] on input at bounding box center [284, 421] width 341 height 52
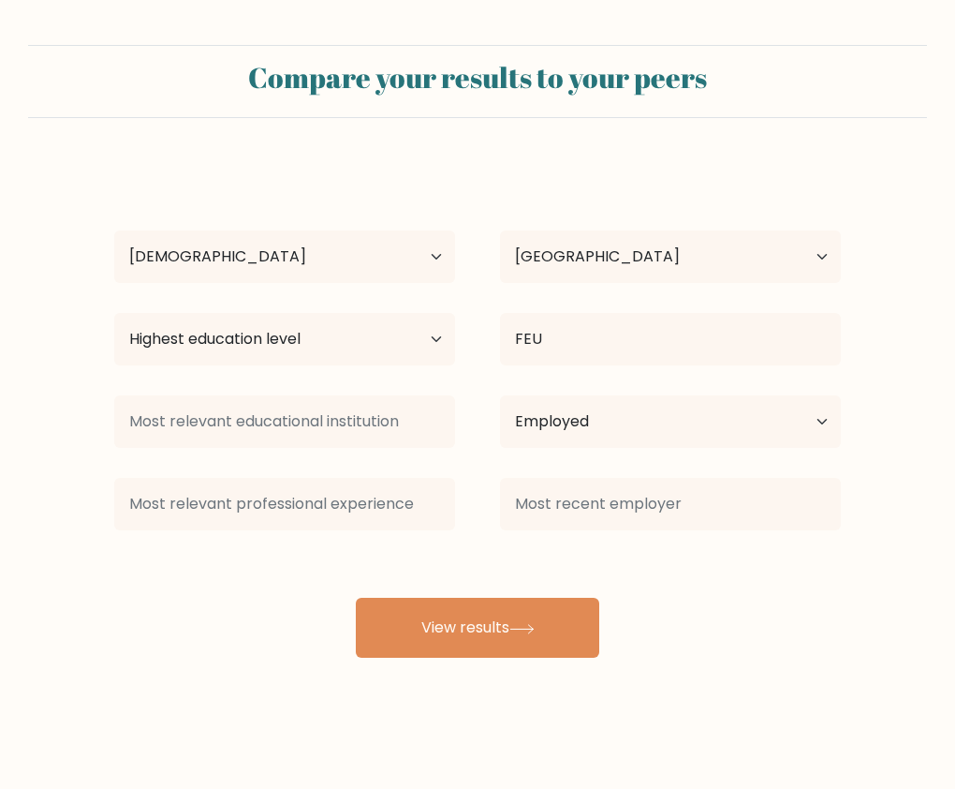
click at [168, 560] on div "Aron Dave Cuenca Age Under 18 years old 18-24 years old 25-34 years old 35-44 y…" at bounding box center [477, 410] width 749 height 495
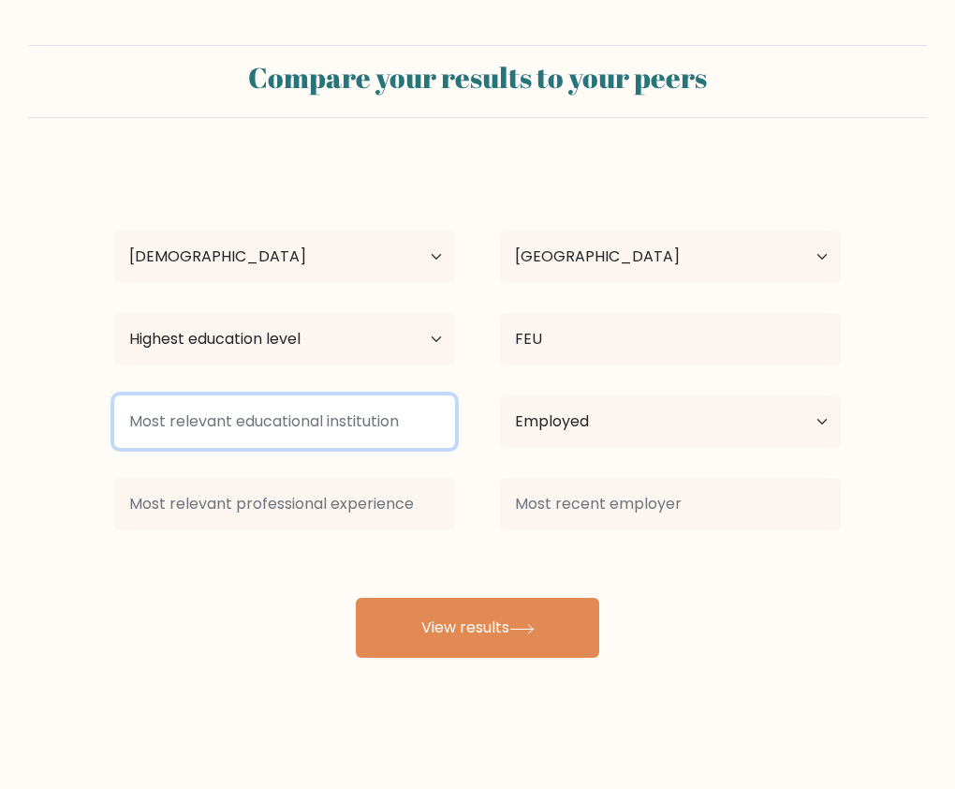
click at [303, 410] on input at bounding box center [284, 421] width 341 height 52
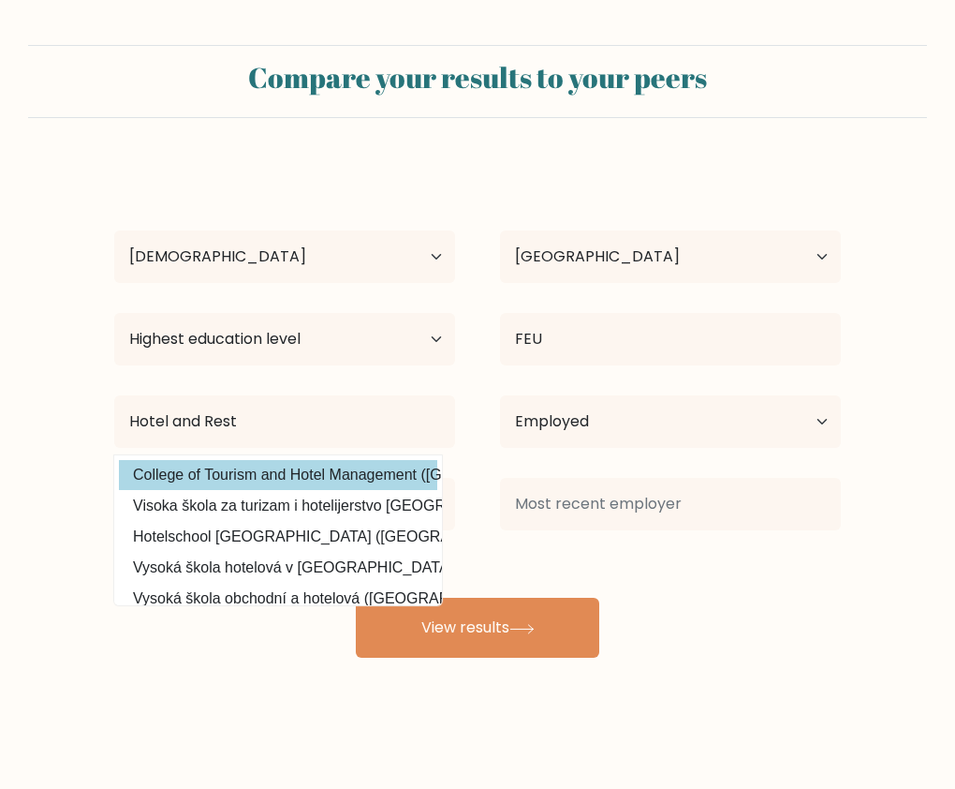
click at [274, 467] on option "College of Tourism and Hotel Management (Cyprus)" at bounding box center [278, 475] width 318 height 30
type input "College of Tourism and Hotel Management"
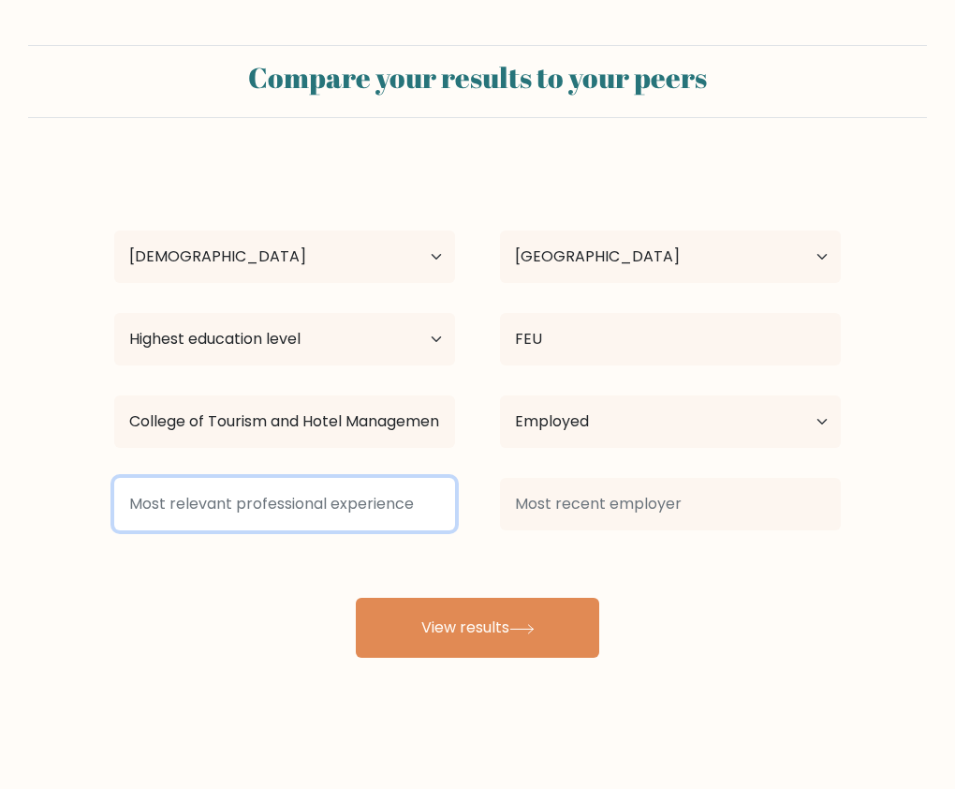
click at [313, 517] on input at bounding box center [284, 504] width 341 height 52
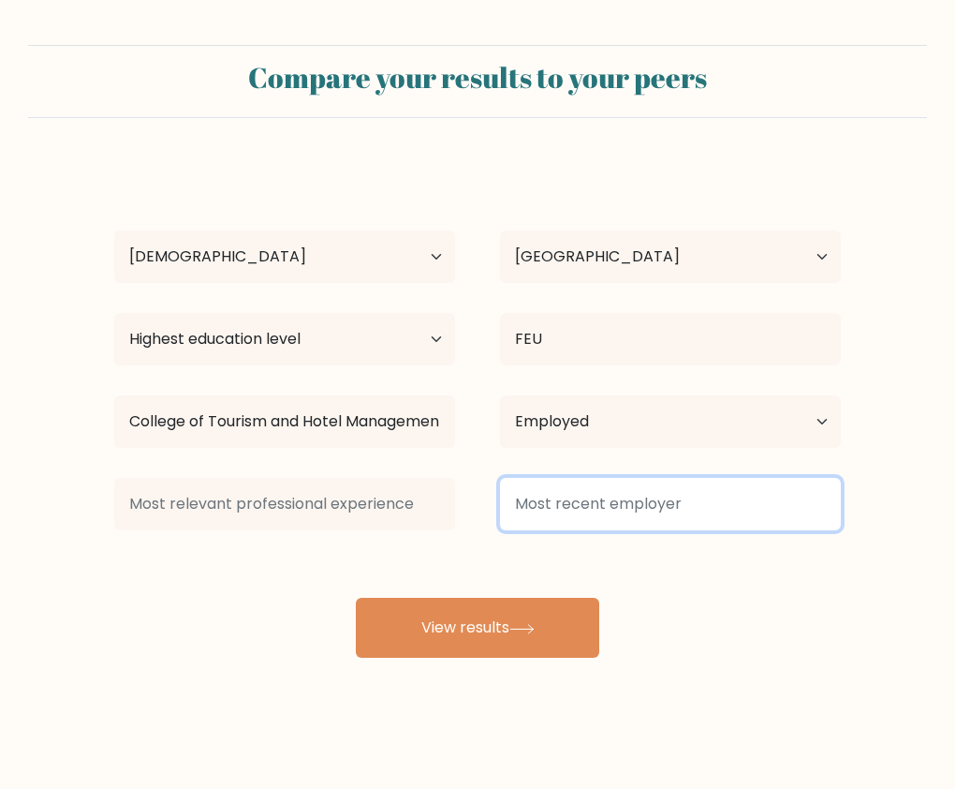
click at [613, 513] on input at bounding box center [670, 504] width 341 height 52
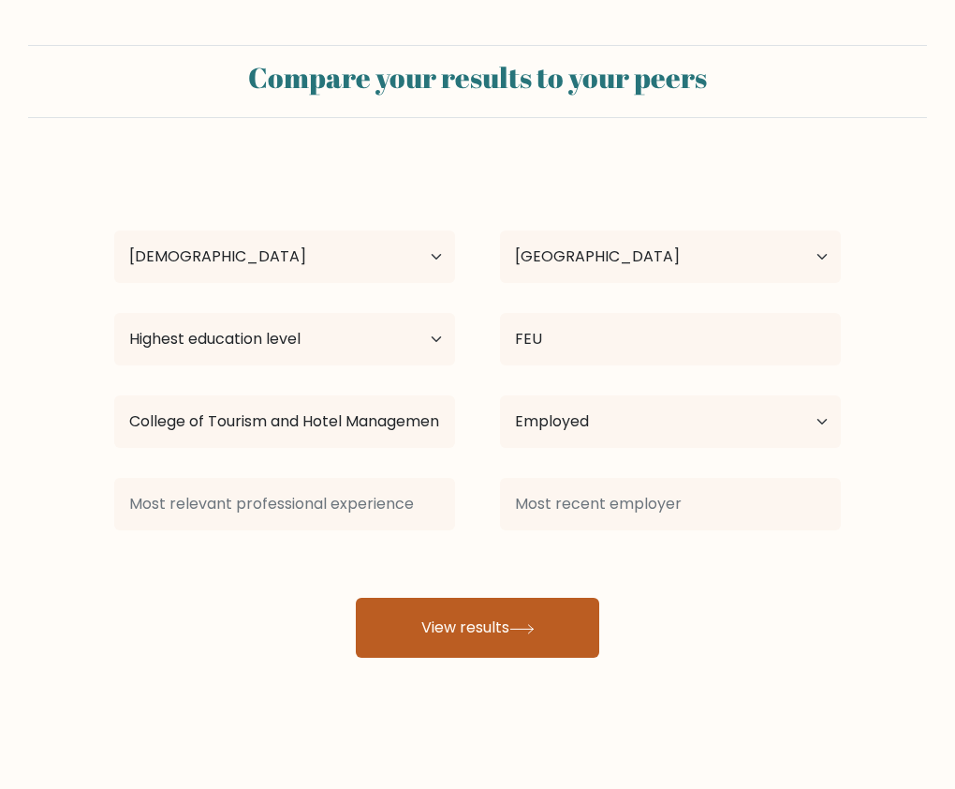
click at [530, 608] on button "View results" at bounding box center [478, 628] width 244 height 60
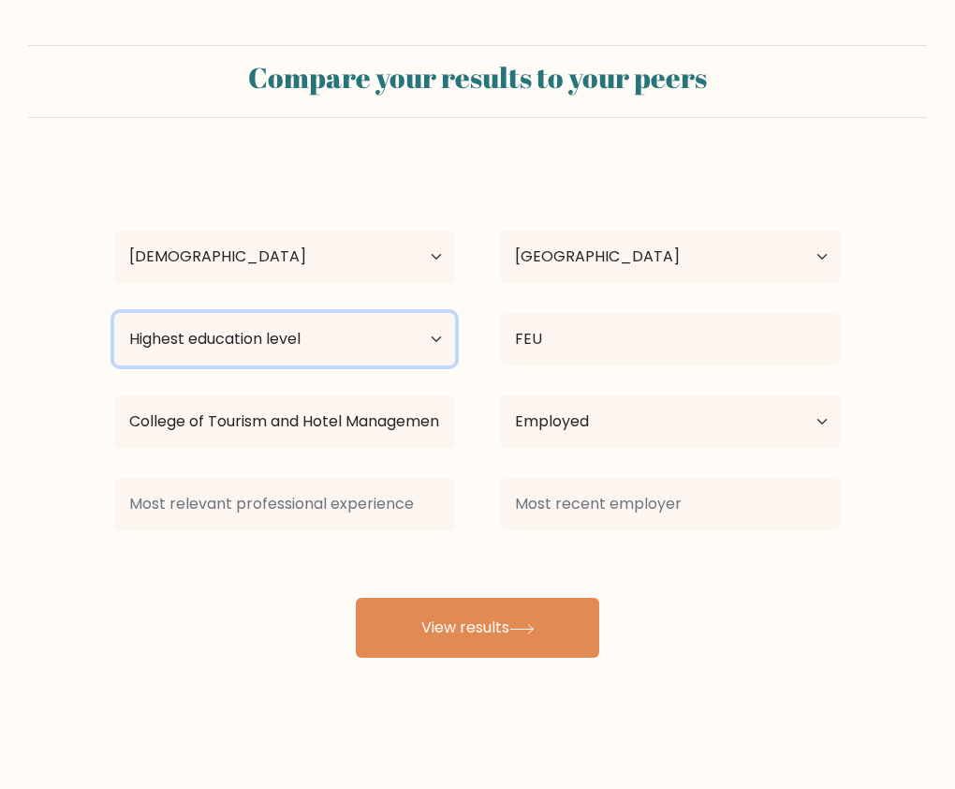
click at [339, 338] on select "Highest education level No schooling Primary Lower Secondary Upper Secondary Oc…" at bounding box center [284, 339] width 341 height 52
select select "bachelors_degree"
click at [114, 313] on select "Highest education level No schooling Primary Lower Secondary Upper Secondary Oc…" at bounding box center [284, 339] width 341 height 52
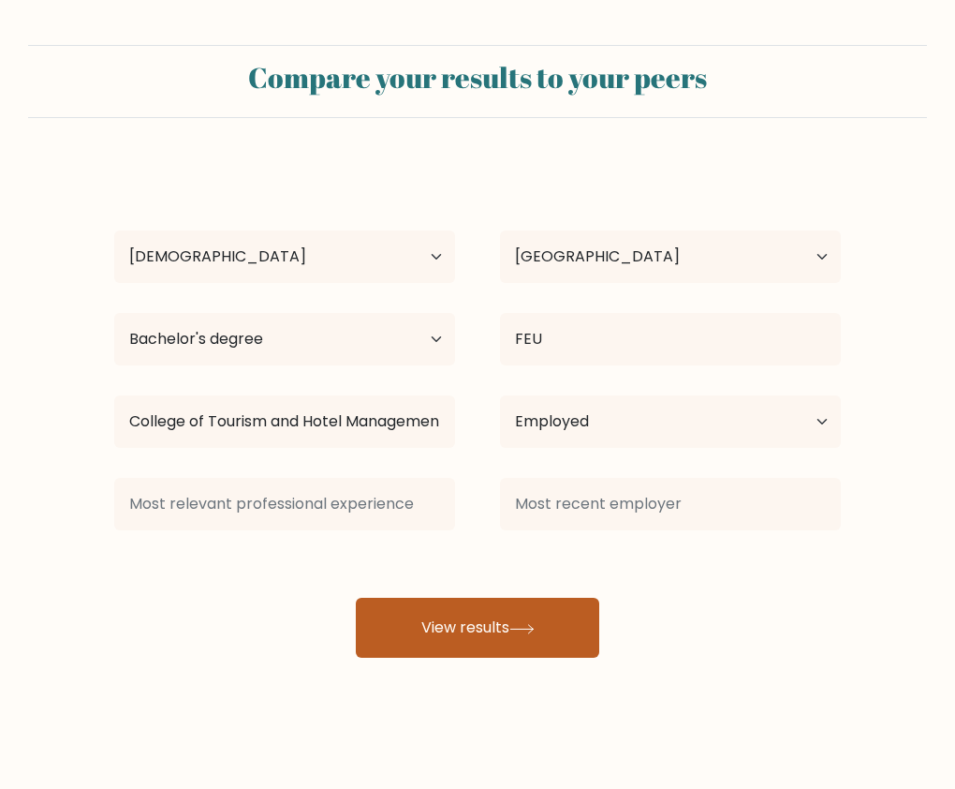
click at [514, 641] on button "View results" at bounding box center [478, 628] width 244 height 60
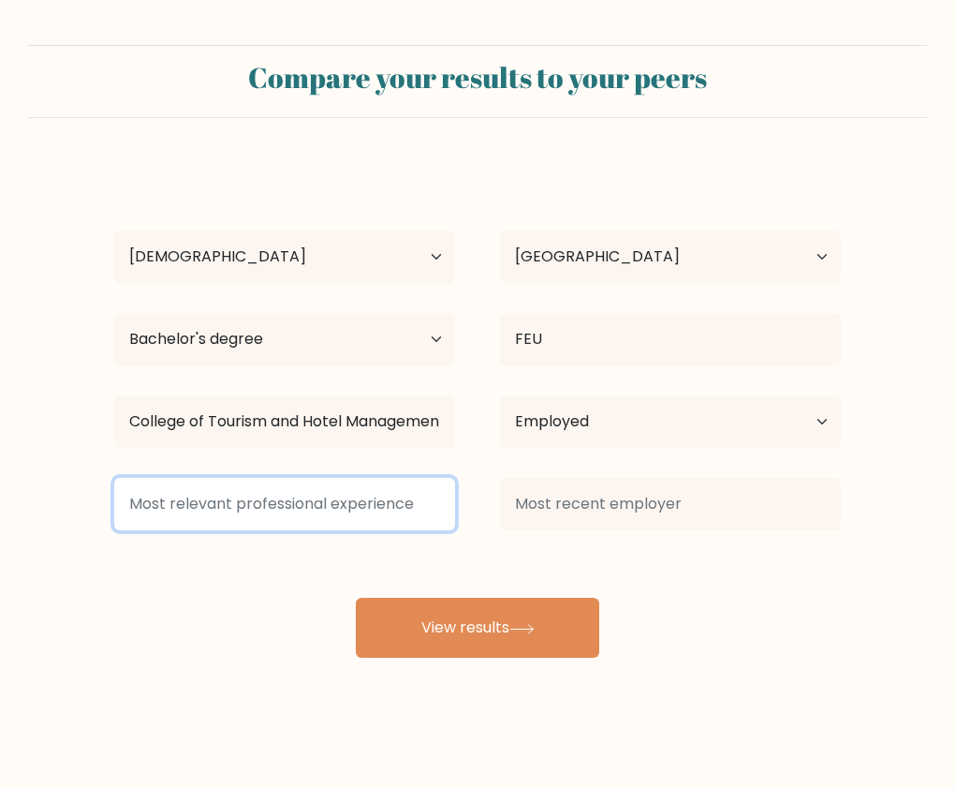
click at [355, 502] on input at bounding box center [284, 504] width 341 height 52
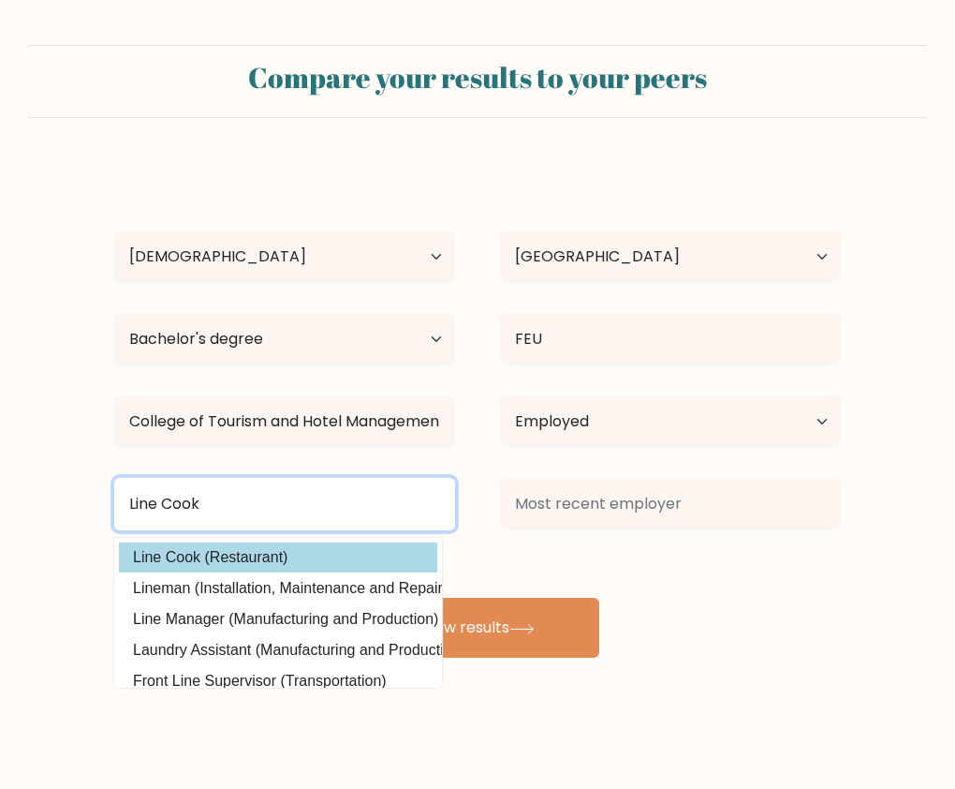
type input "Line Cook"
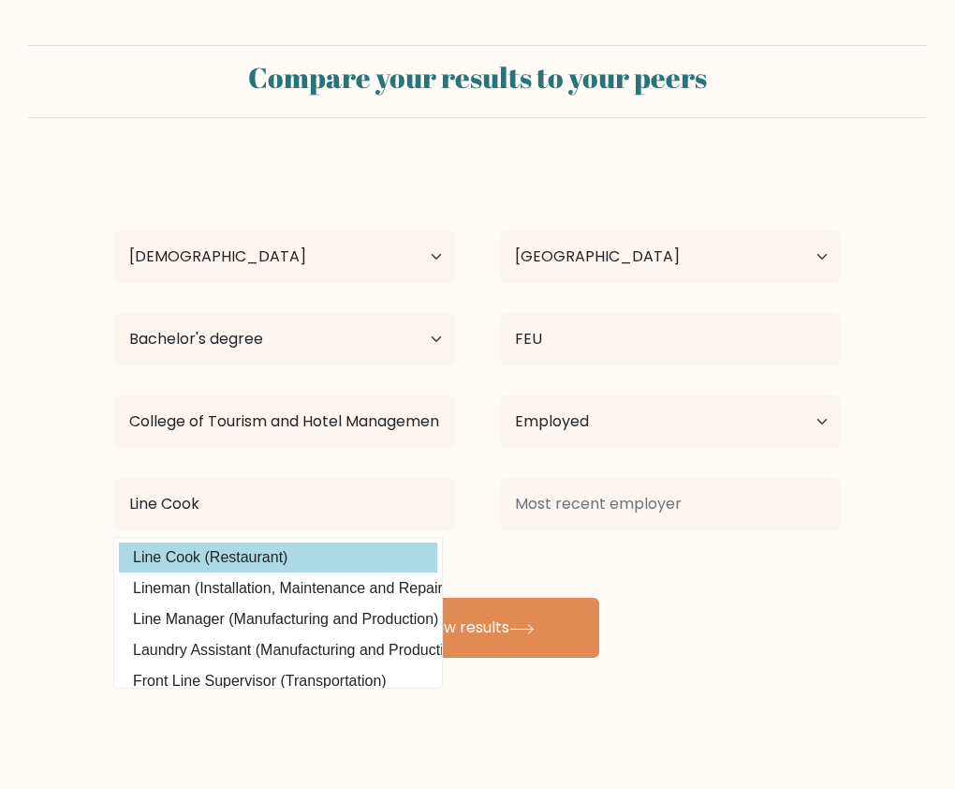
click at [317, 557] on option "Line Cook (Restaurant)" at bounding box center [278, 557] width 318 height 30
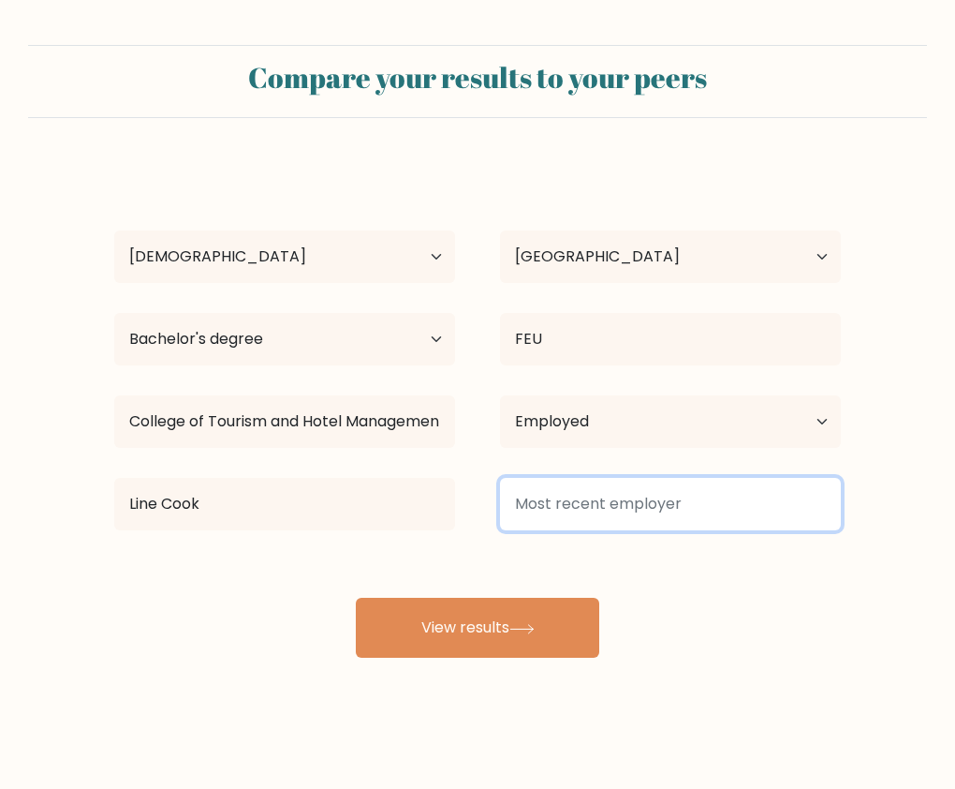
click at [599, 498] on input at bounding box center [670, 504] width 341 height 52
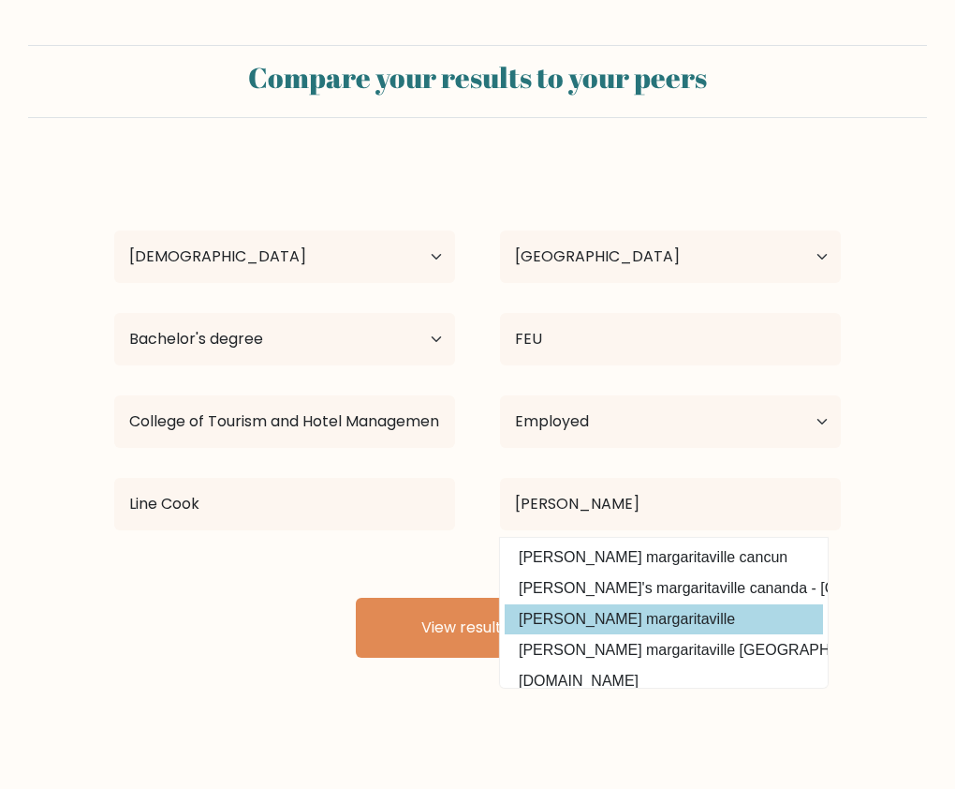
click at [635, 613] on option "jimmy buffets margaritaville" at bounding box center [664, 619] width 318 height 30
type input "jimmy buffets margaritaville"
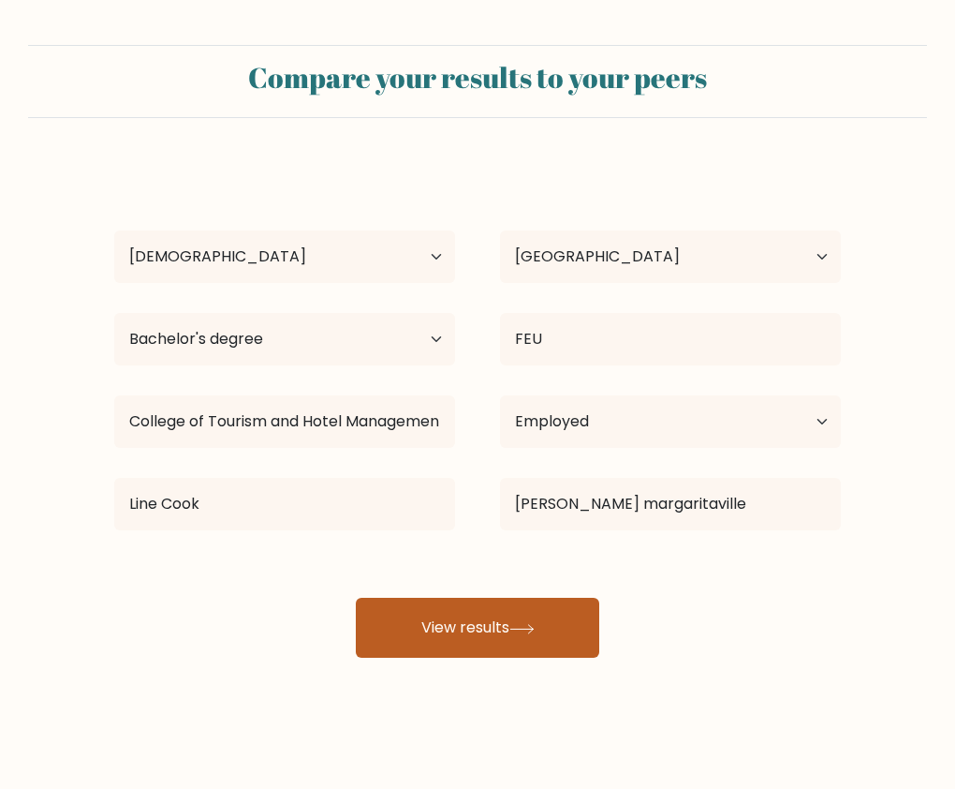
click at [575, 621] on button "View results" at bounding box center [478, 628] width 244 height 60
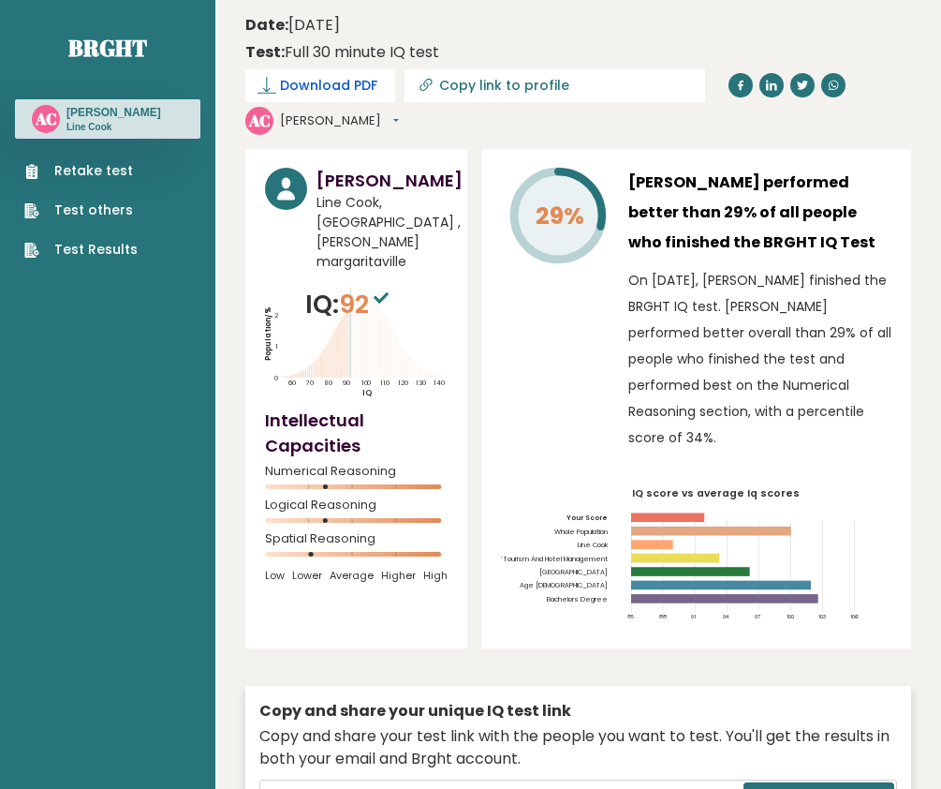
click at [324, 87] on span "Download PDF" at bounding box center [328, 86] width 97 height 20
